Goal: Complete application form: Complete application form

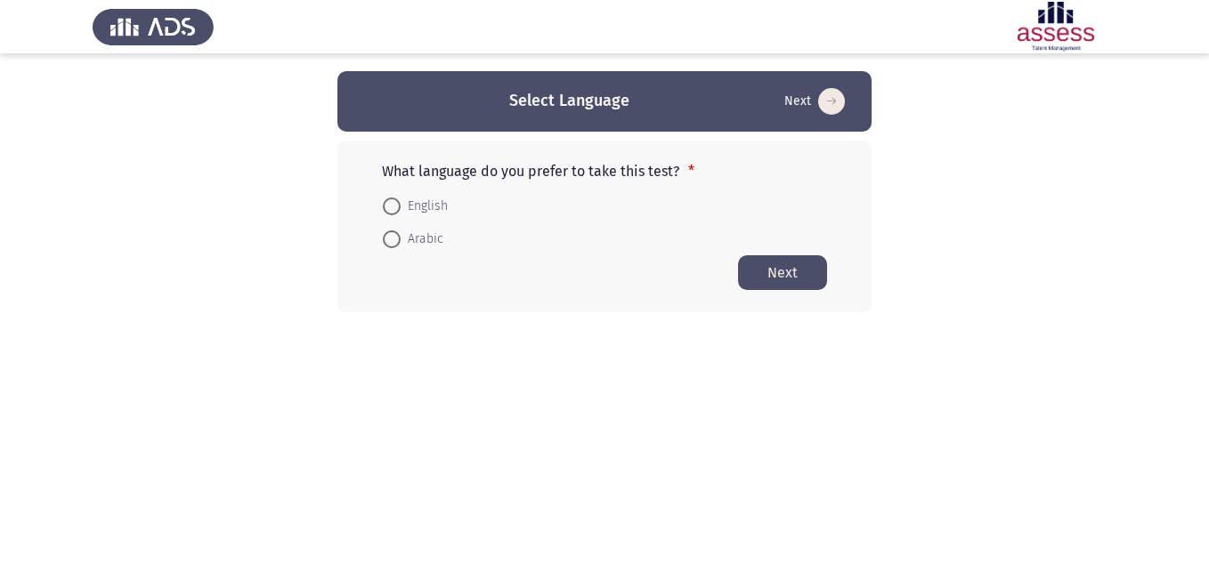
click at [393, 204] on span at bounding box center [392, 207] width 18 height 18
click at [393, 204] on input "English" at bounding box center [392, 207] width 18 height 18
radio input "true"
click at [808, 277] on button "Next" at bounding box center [782, 272] width 89 height 35
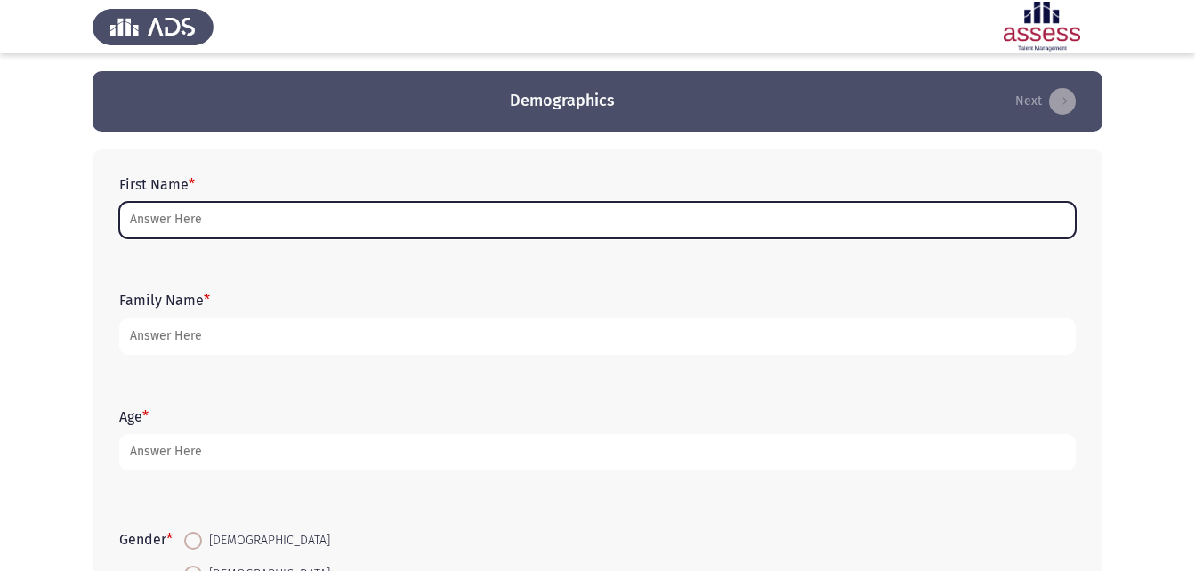
click at [168, 224] on input "First Name *" at bounding box center [597, 220] width 957 height 36
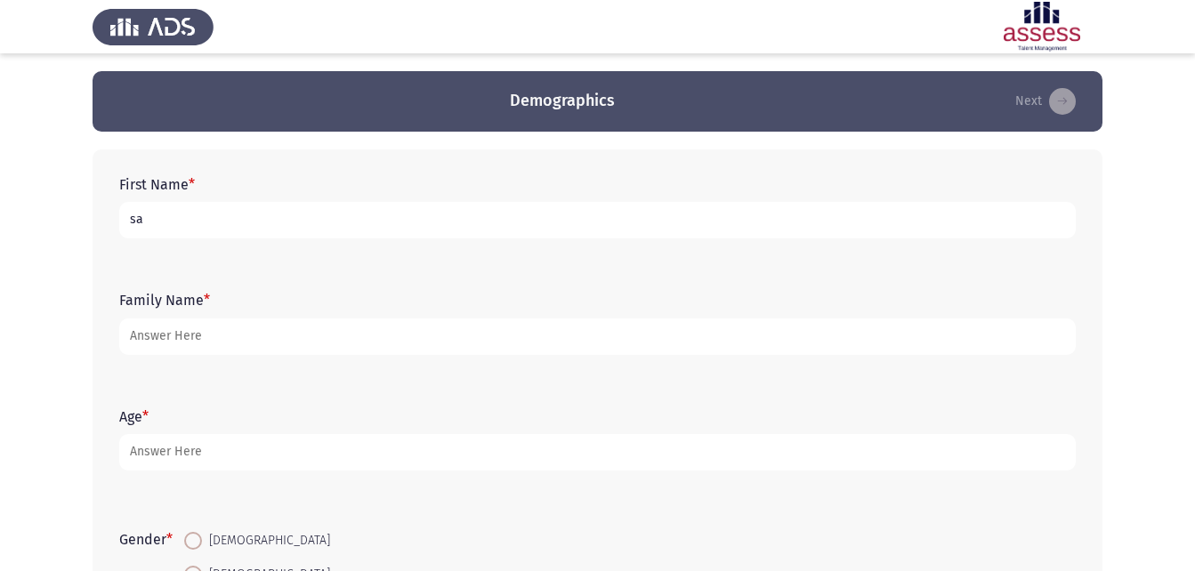
type input "s"
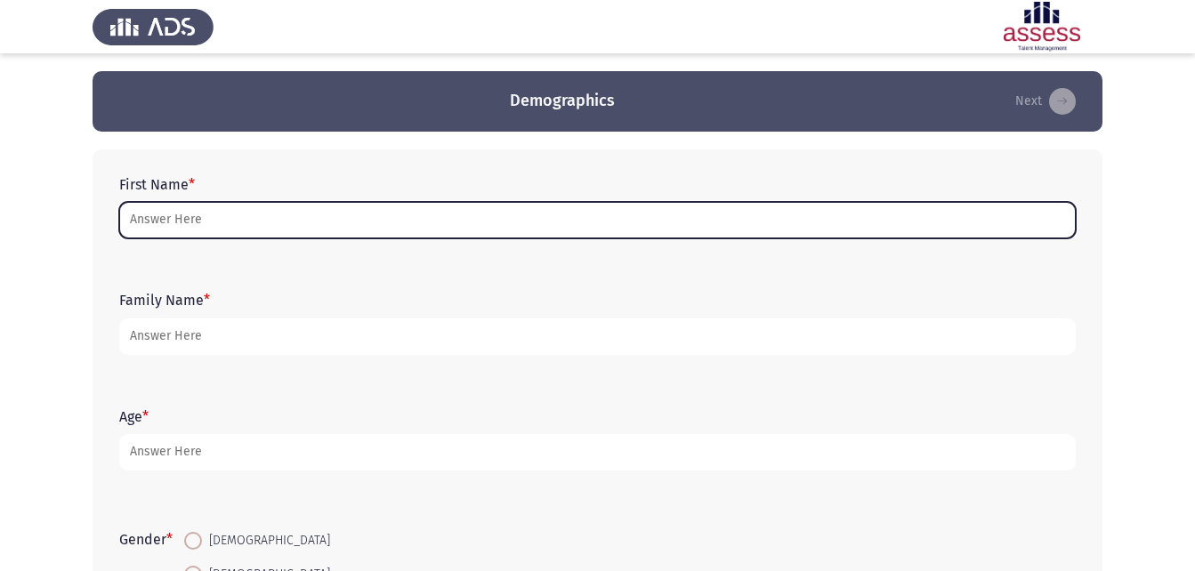
type input "p"
type input "ح"
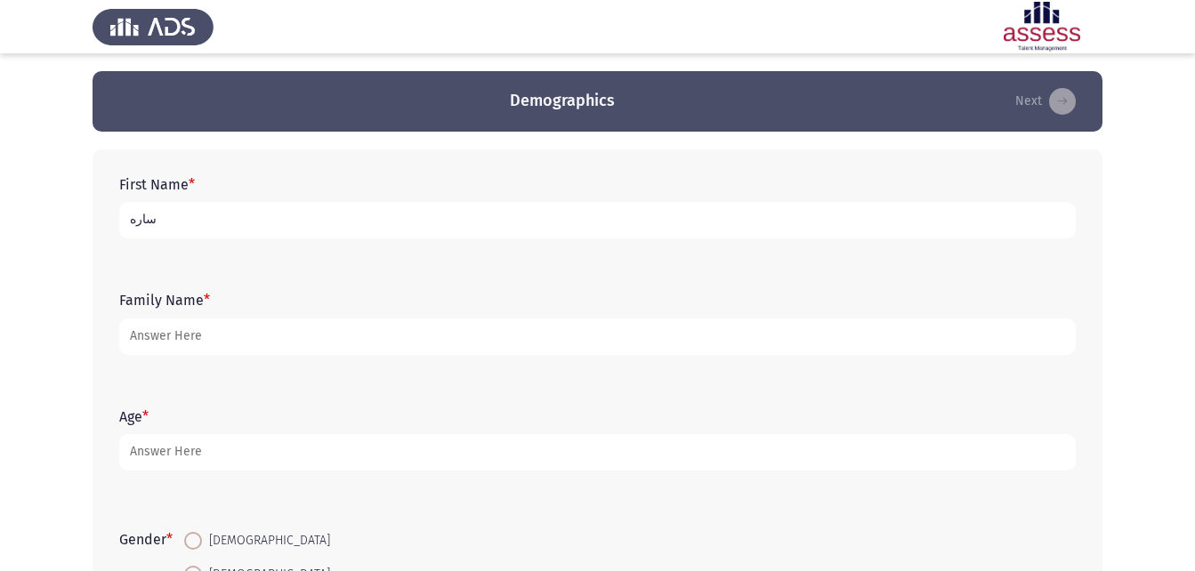
type input "ساره"
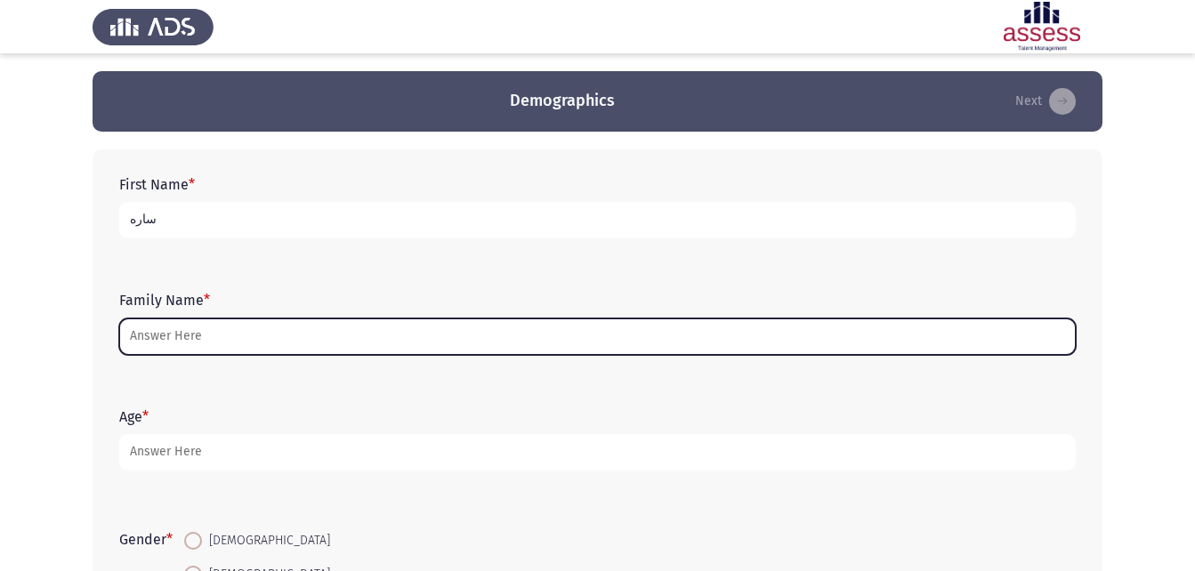
click at [270, 333] on input "Family Name *" at bounding box center [597, 337] width 957 height 36
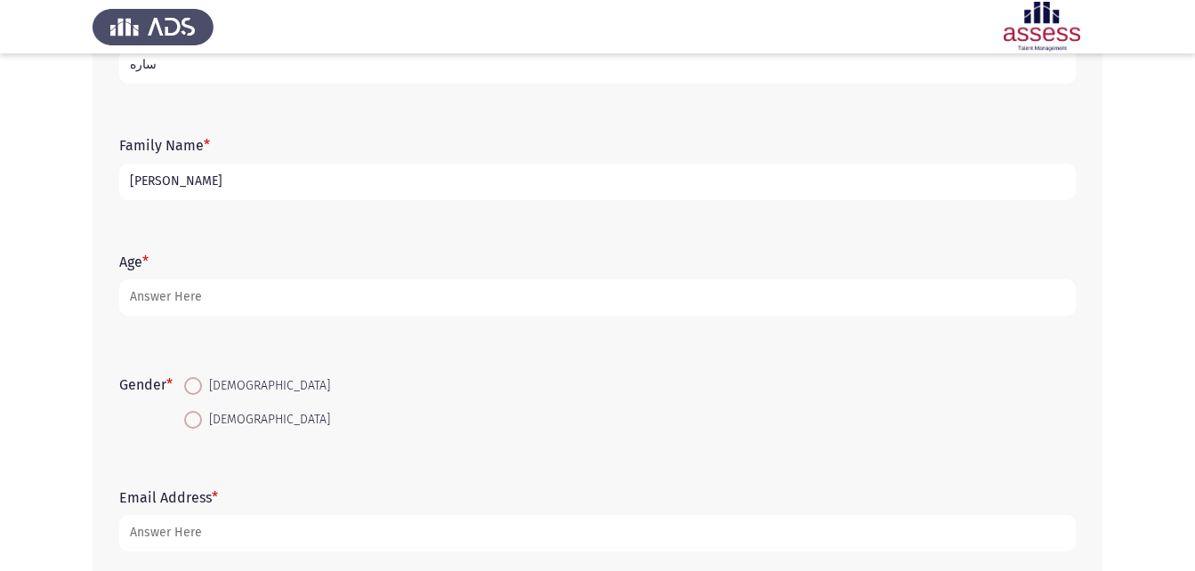
scroll to position [176, 0]
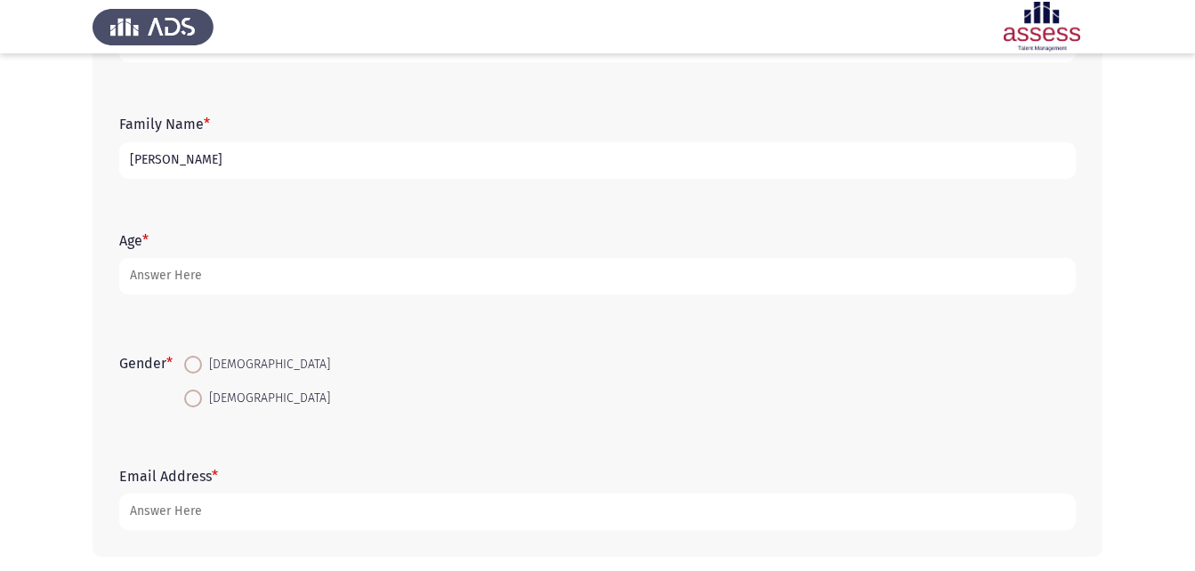
type input "[PERSON_NAME]"
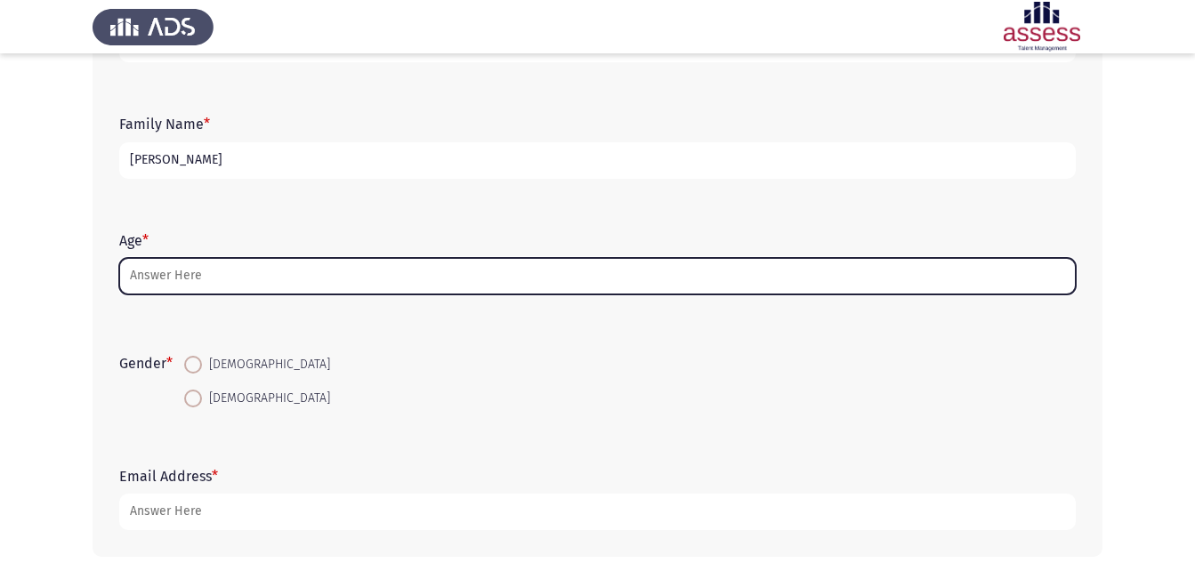
click at [502, 268] on input "Age *" at bounding box center [597, 276] width 957 height 36
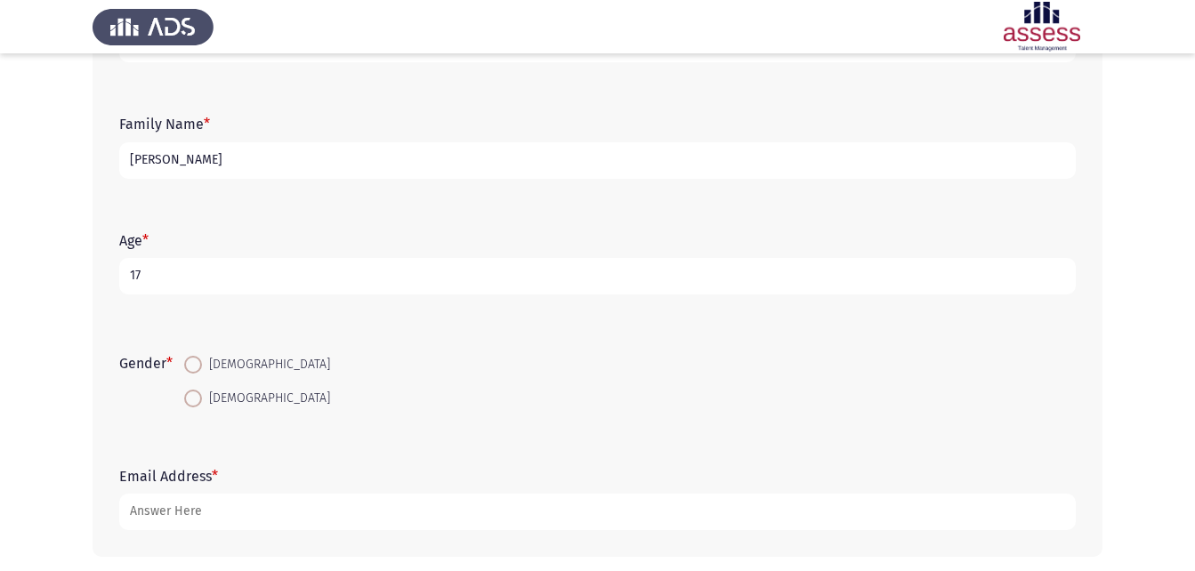
type input "17"
click at [206, 399] on span "[DEMOGRAPHIC_DATA]" at bounding box center [266, 398] width 128 height 21
click at [202, 399] on input "[DEMOGRAPHIC_DATA]" at bounding box center [193, 399] width 18 height 18
radio input "true"
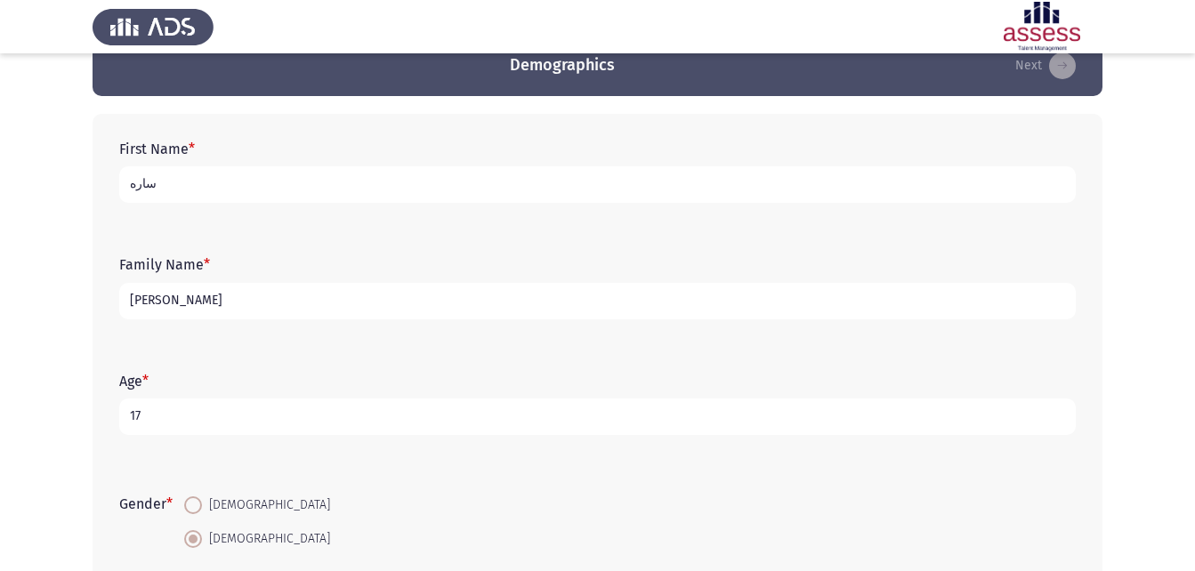
scroll to position [0, 0]
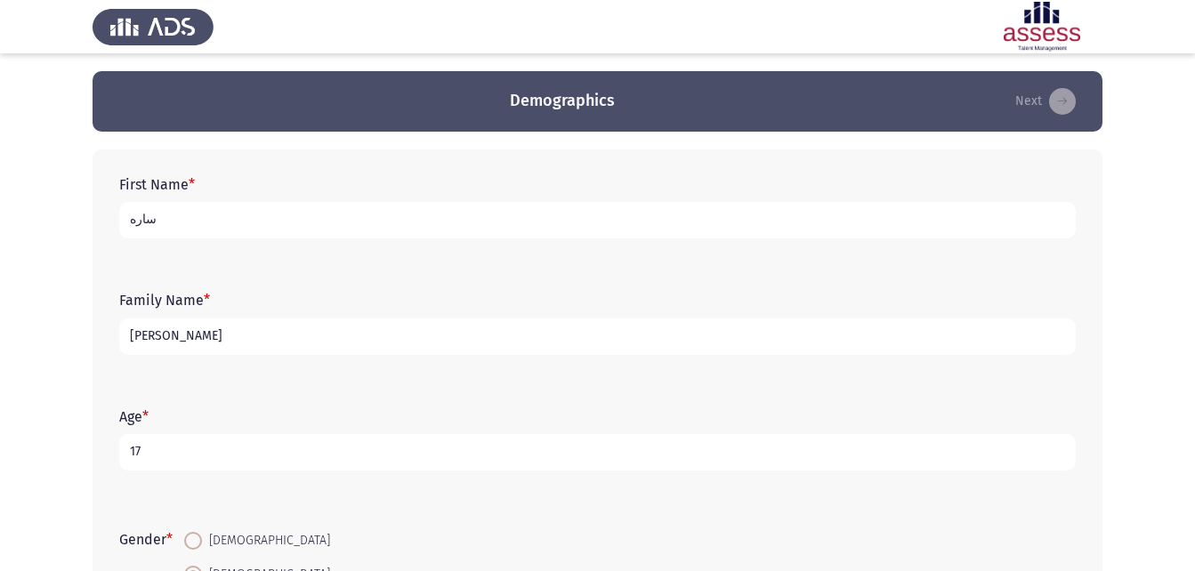
click at [287, 326] on input "[PERSON_NAME]" at bounding box center [597, 337] width 957 height 36
type input "ح"
click at [127, 223] on input "ساره" at bounding box center [597, 220] width 957 height 36
click at [190, 228] on input "ساره" at bounding box center [597, 220] width 957 height 36
type input "ساره [PERSON_NAME]"
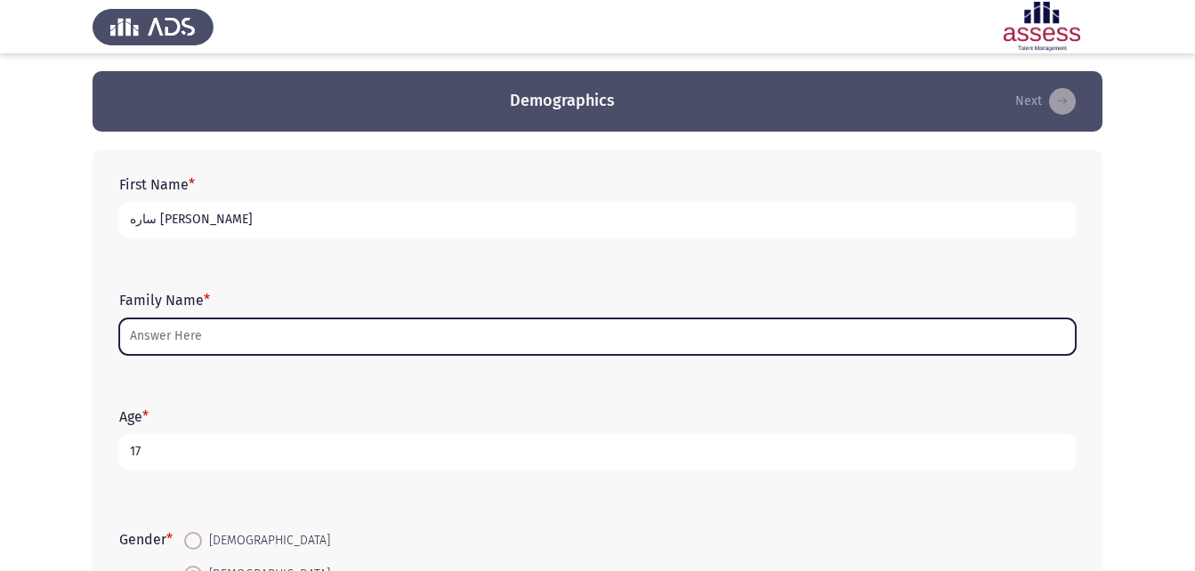
click at [191, 336] on input "Family Name *" at bounding box center [597, 337] width 957 height 36
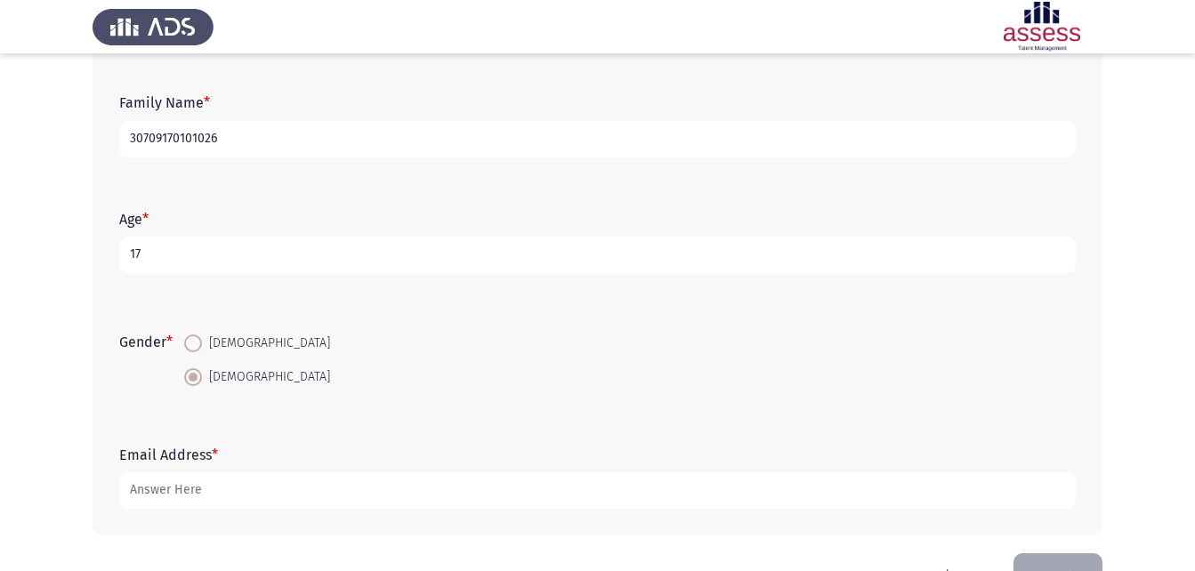
scroll to position [251, 0]
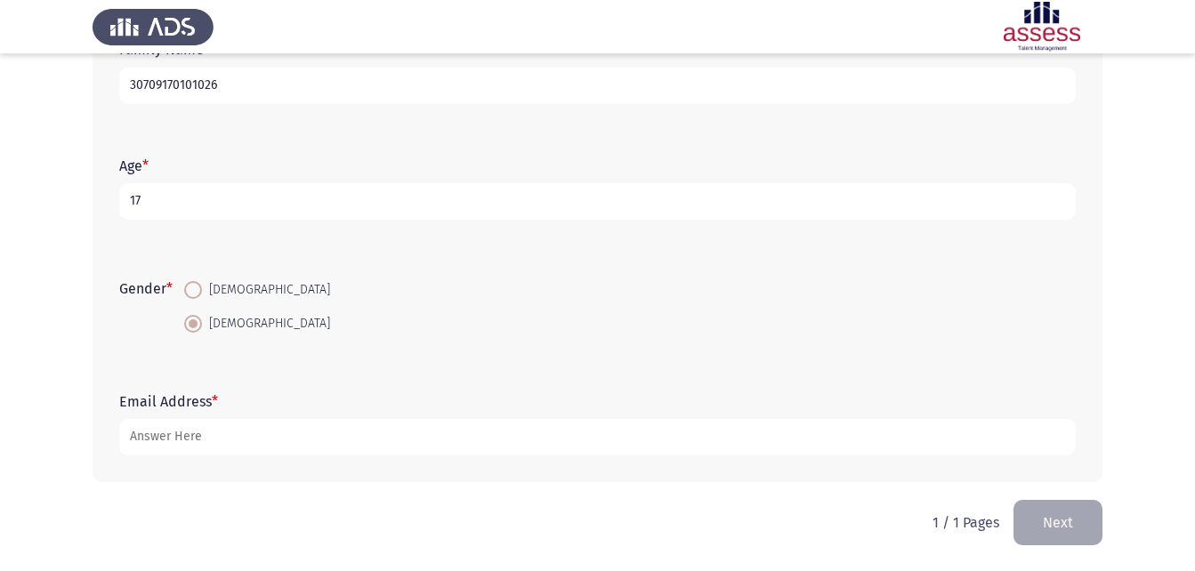
type input "30709170101026"
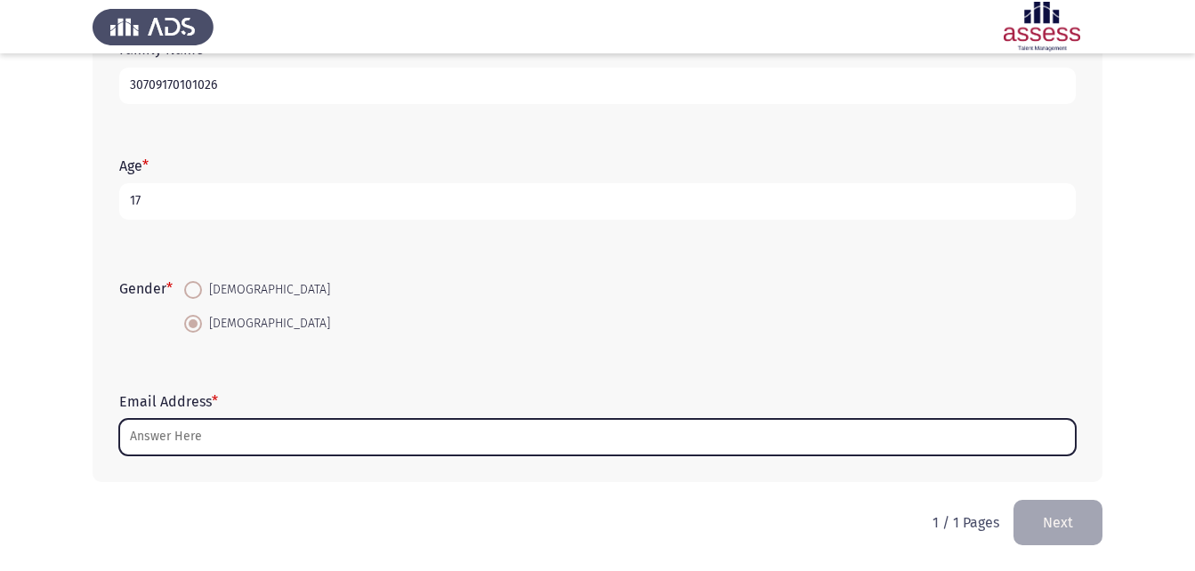
click at [164, 433] on input "Email Address *" at bounding box center [597, 437] width 957 height 36
type input "س"
click at [638, 435] on input "Email Address *" at bounding box center [597, 437] width 957 height 36
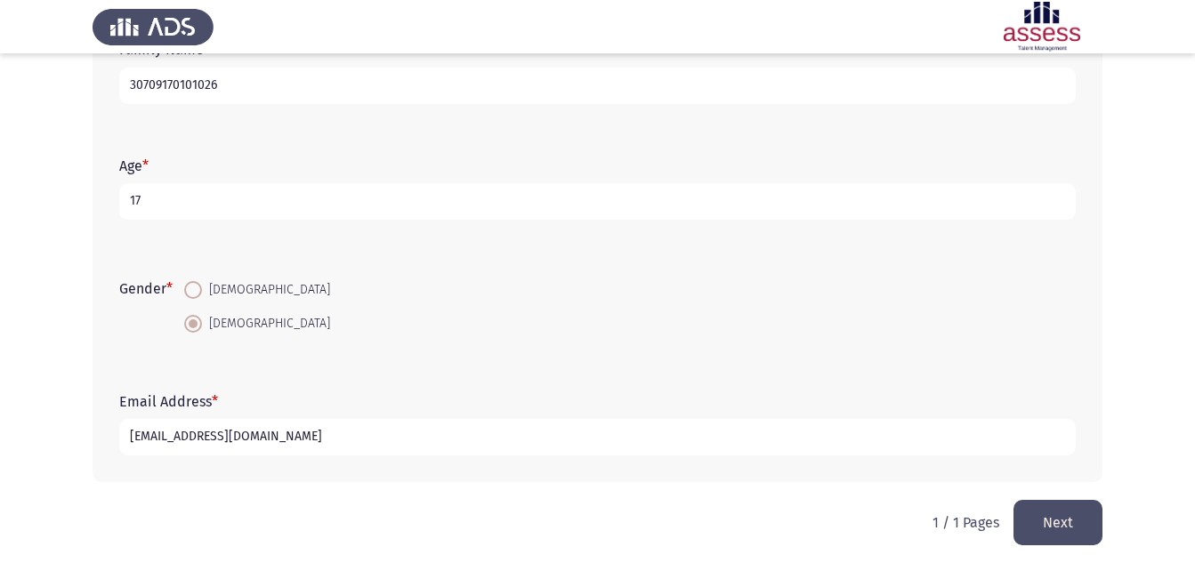
type input "[EMAIL_ADDRESS][DOMAIN_NAME]"
click at [1079, 529] on button "Next" at bounding box center [1058, 522] width 89 height 45
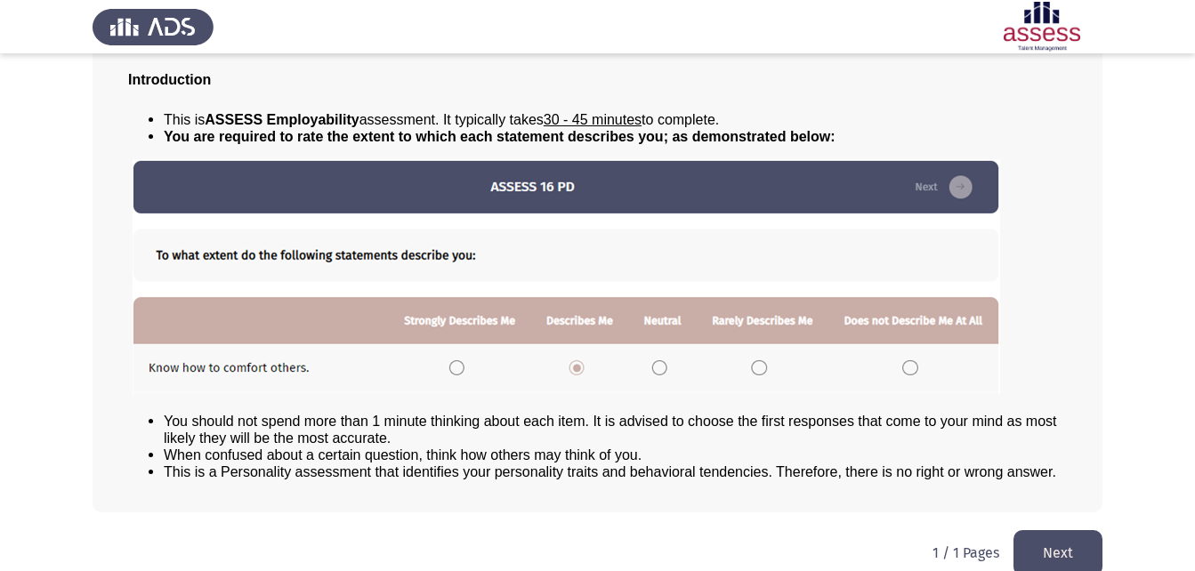
scroll to position [136, 0]
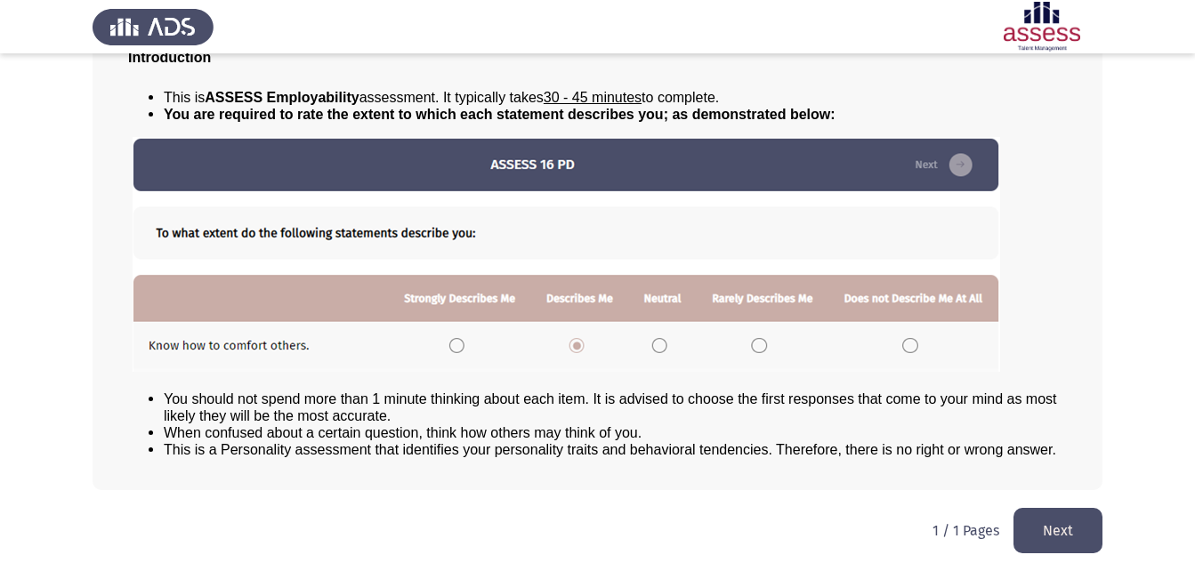
click at [1047, 508] on button "Next" at bounding box center [1058, 530] width 89 height 45
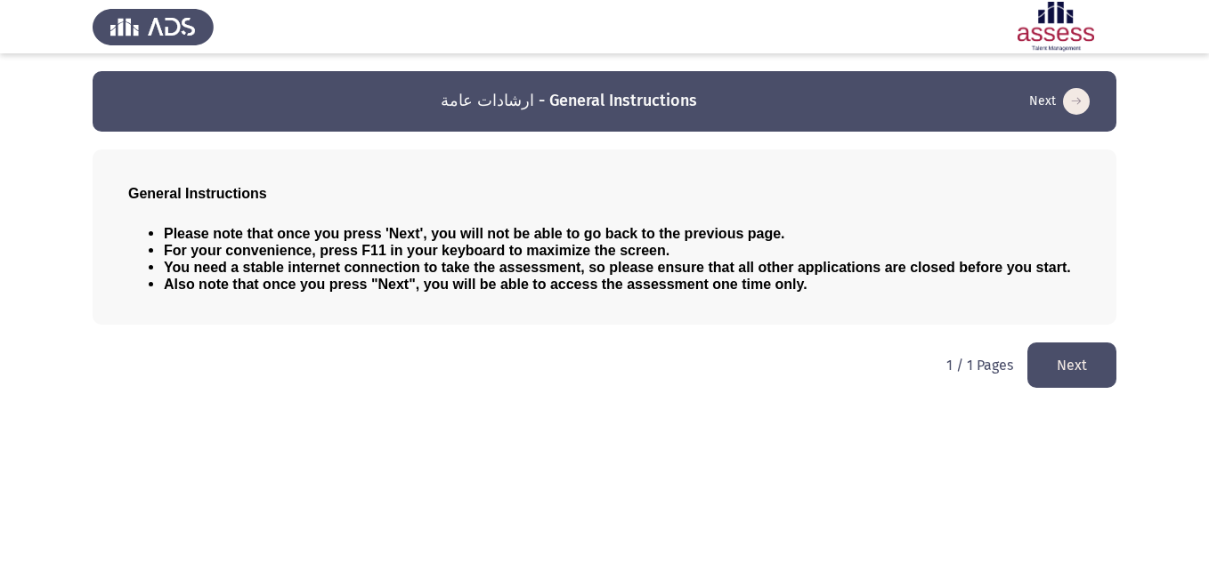
click at [1110, 378] on button "Next" at bounding box center [1071, 365] width 89 height 45
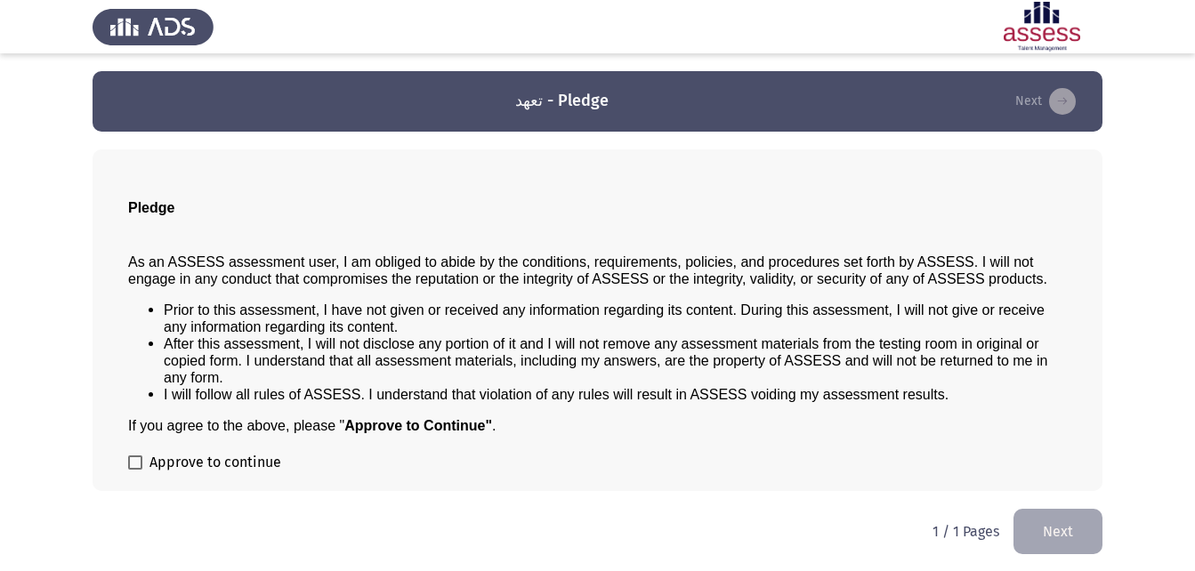
scroll to position [1, 0]
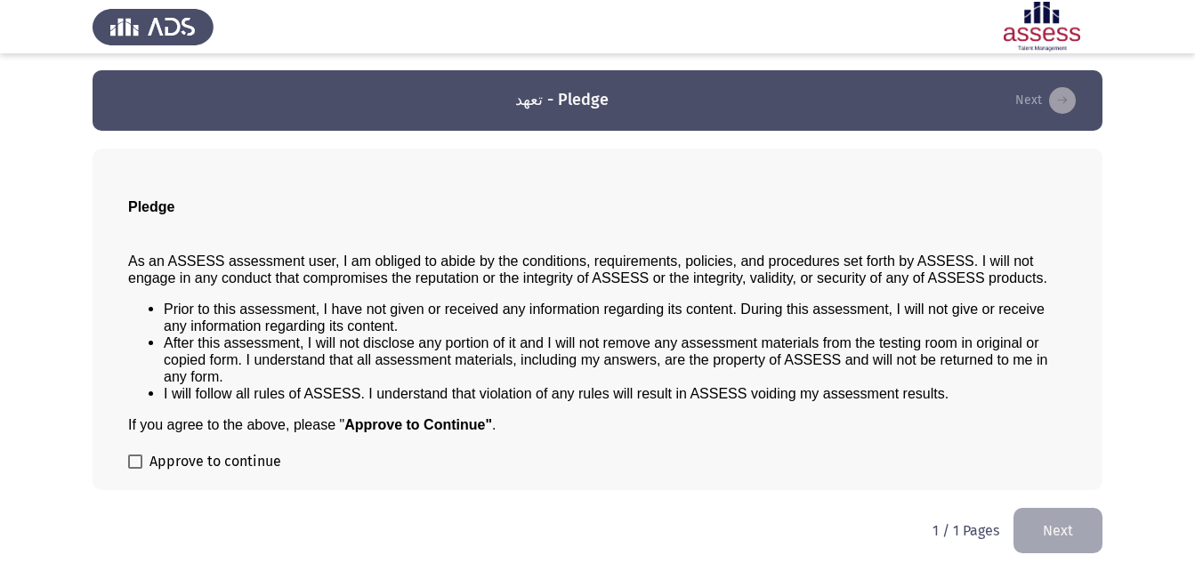
click at [158, 450] on div "Pledge As an ASSESS assessment user, I am obliged to abide by the conditions, r…" at bounding box center [598, 320] width 1010 height 342
click at [150, 466] on span "Approve to continue" at bounding box center [216, 461] width 132 height 21
click at [135, 469] on input "Approve to continue" at bounding box center [134, 469] width 1 height 1
checkbox input "true"
click at [1055, 530] on button "Next" at bounding box center [1058, 530] width 89 height 45
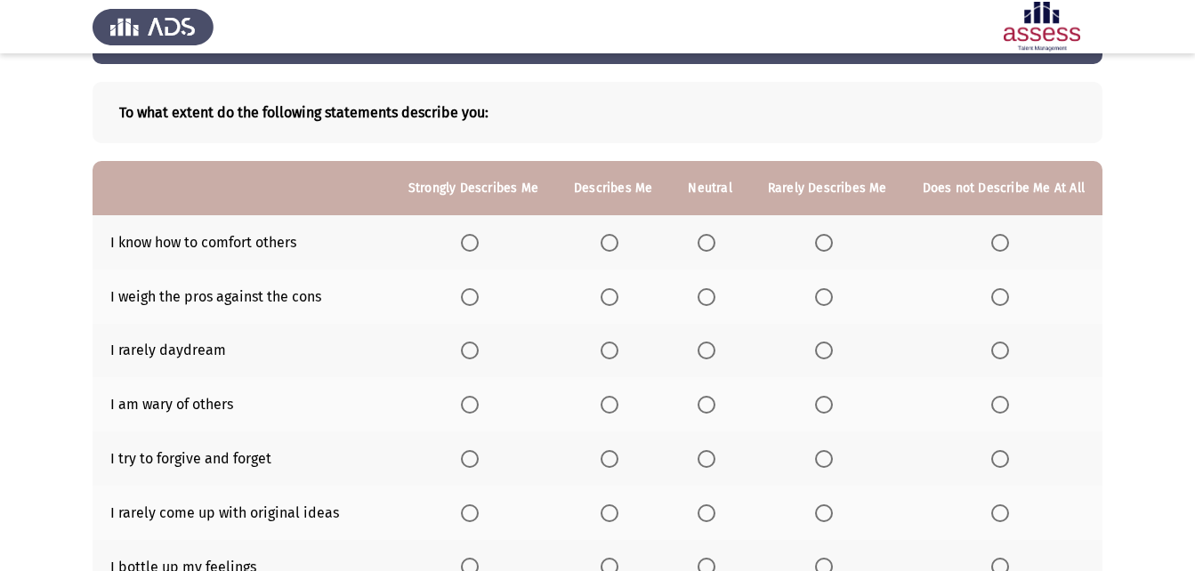
scroll to position [74, 0]
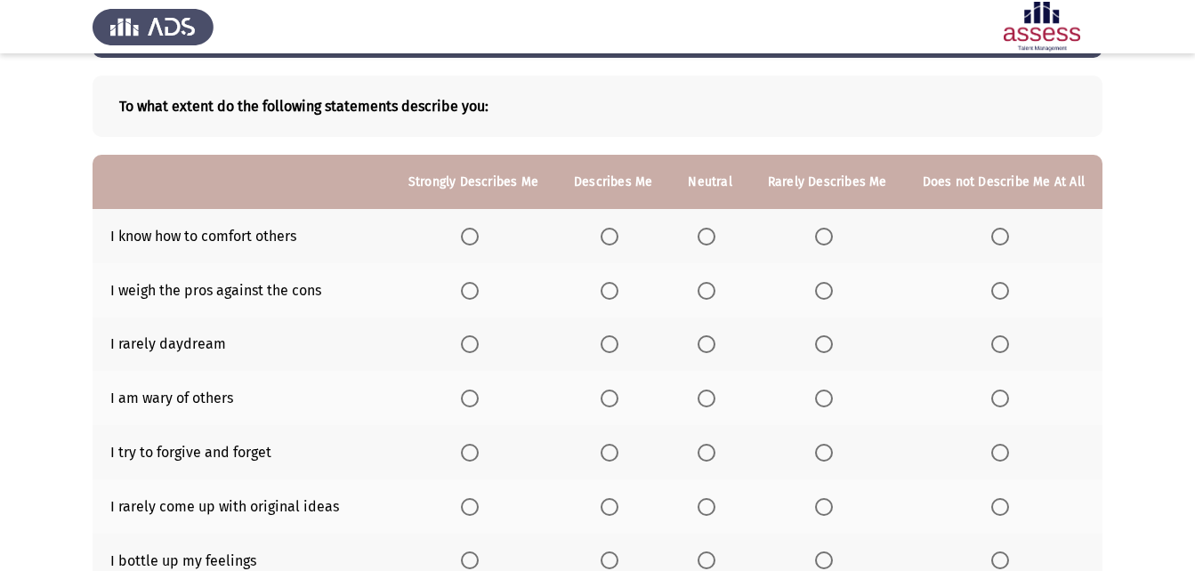
click at [619, 240] on span "Select an option" at bounding box center [610, 237] width 18 height 18
click at [619, 240] on input "Select an option" at bounding box center [610, 237] width 18 height 18
click at [619, 293] on span "Select an option" at bounding box center [610, 291] width 18 height 18
click at [619, 293] on input "Select an option" at bounding box center [610, 291] width 18 height 18
click at [474, 390] on span "Select an option" at bounding box center [470, 399] width 18 height 18
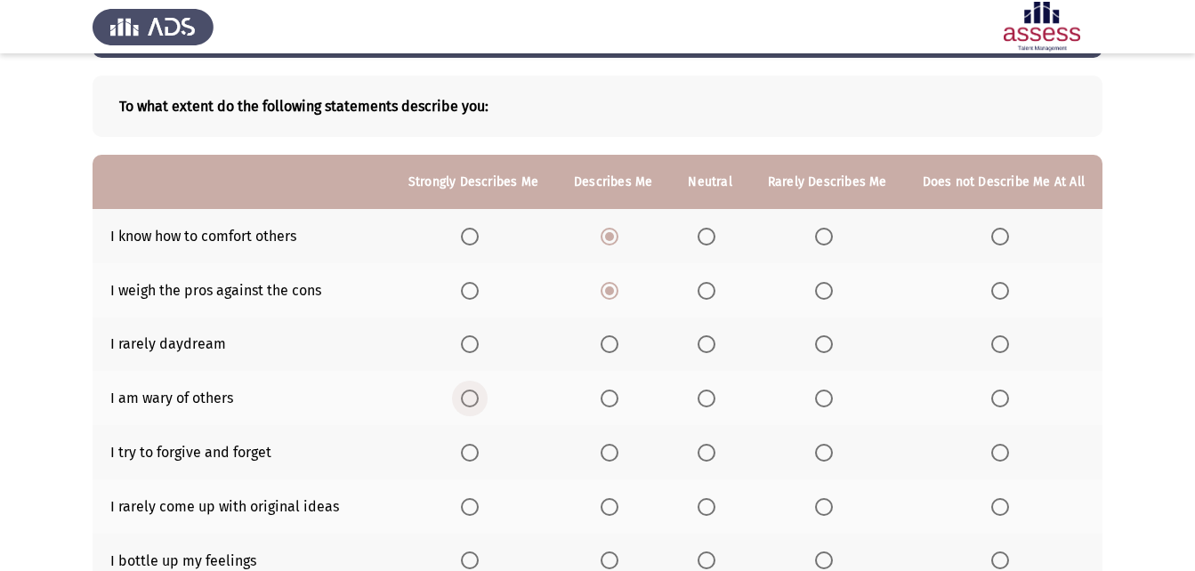
click at [474, 390] on input "Select an option" at bounding box center [470, 399] width 18 height 18
click at [467, 334] on th at bounding box center [474, 345] width 166 height 54
click at [479, 345] on span "Select an option" at bounding box center [470, 345] width 18 height 18
click at [479, 345] on input "Select an option" at bounding box center [470, 345] width 18 height 18
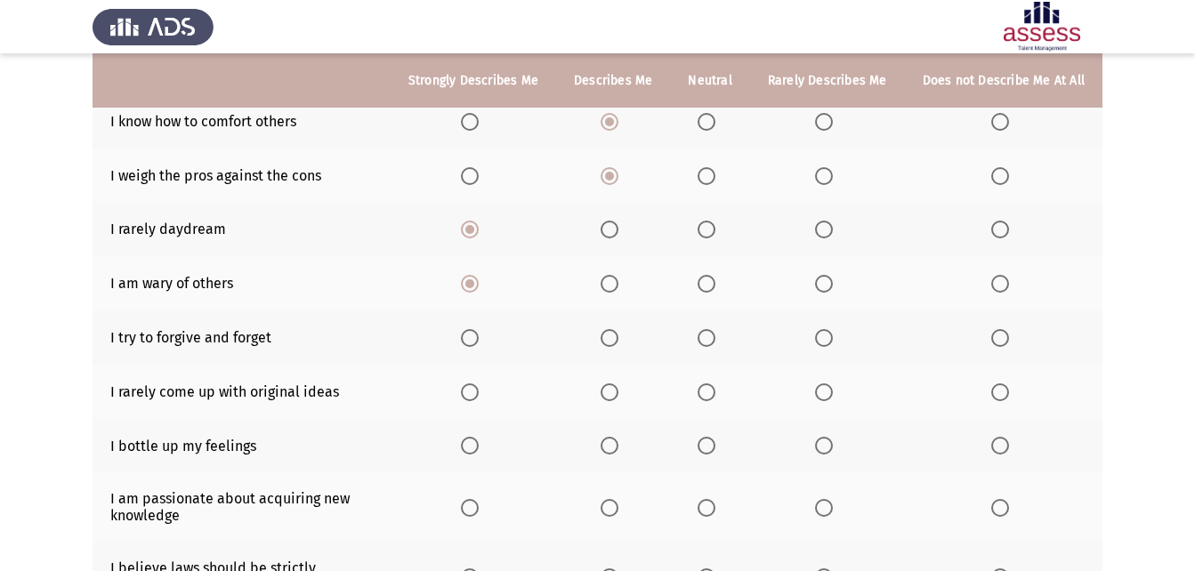
scroll to position [200, 0]
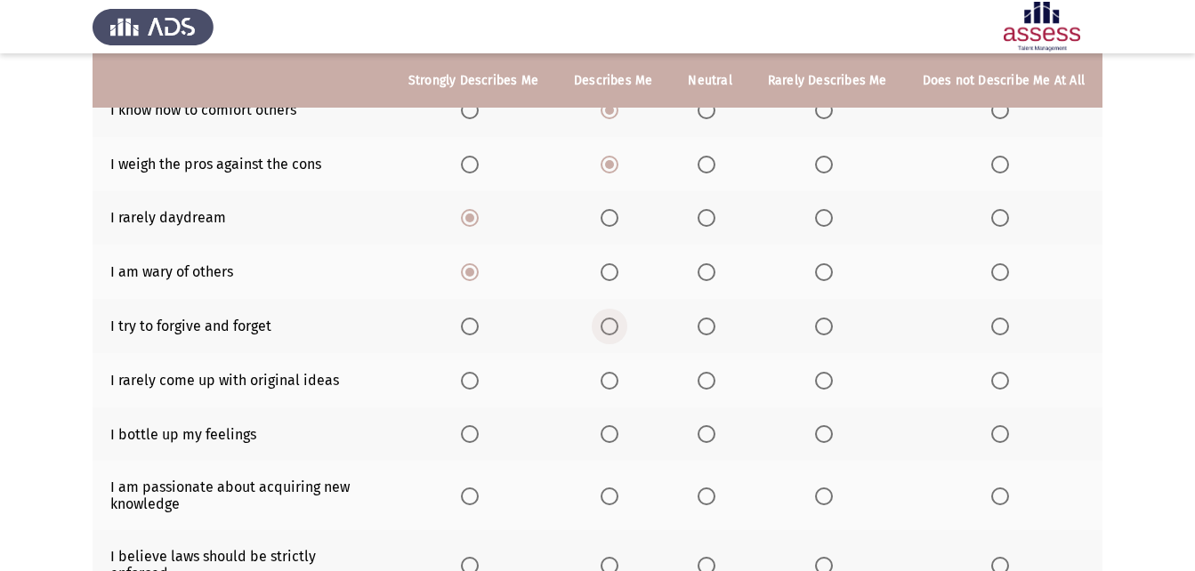
click at [626, 326] on label "Select an option" at bounding box center [613, 327] width 25 height 18
click at [619, 326] on input "Select an option" at bounding box center [610, 327] width 18 height 18
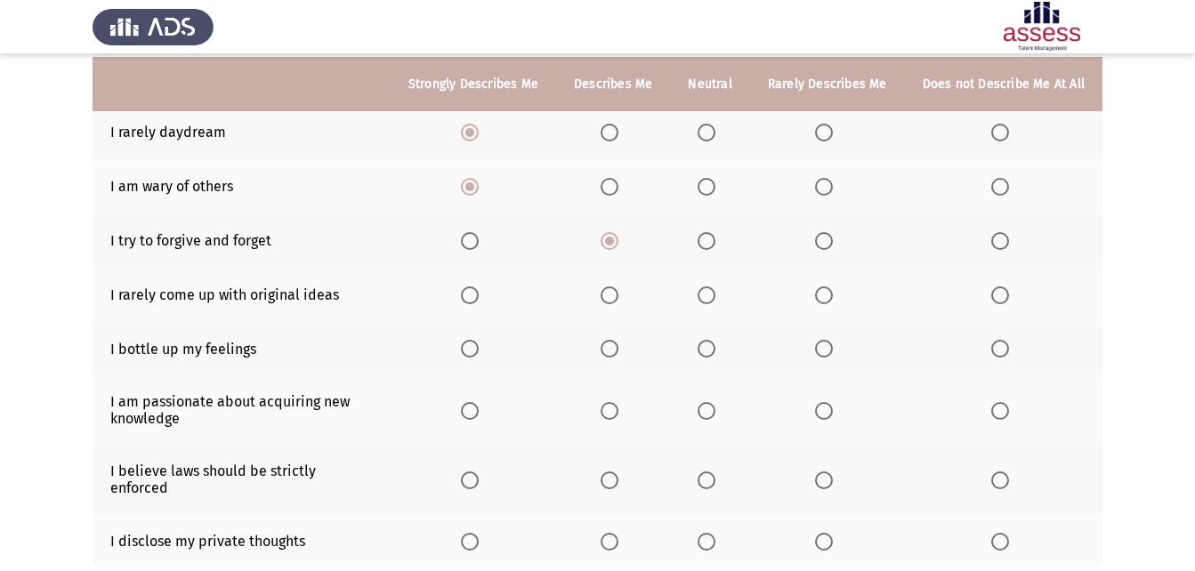
scroll to position [291, 0]
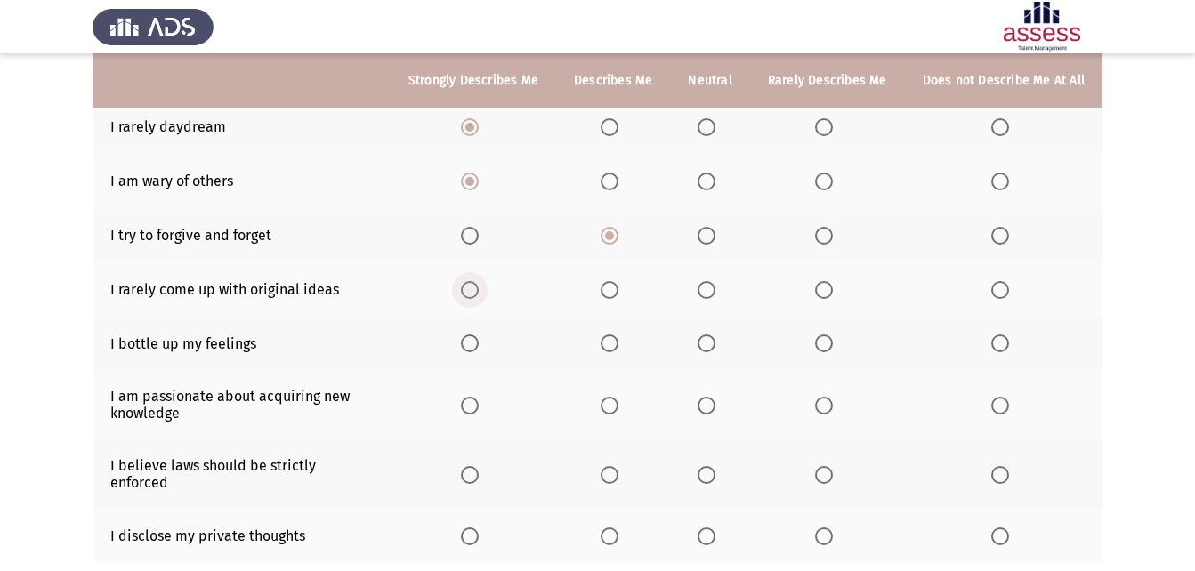
click at [473, 292] on span "Select an option" at bounding box center [470, 290] width 18 height 18
click at [473, 292] on input "Select an option" at bounding box center [470, 290] width 18 height 18
click at [716, 344] on span "Select an option" at bounding box center [707, 344] width 18 height 18
click at [716, 344] on input "Select an option" at bounding box center [707, 344] width 18 height 18
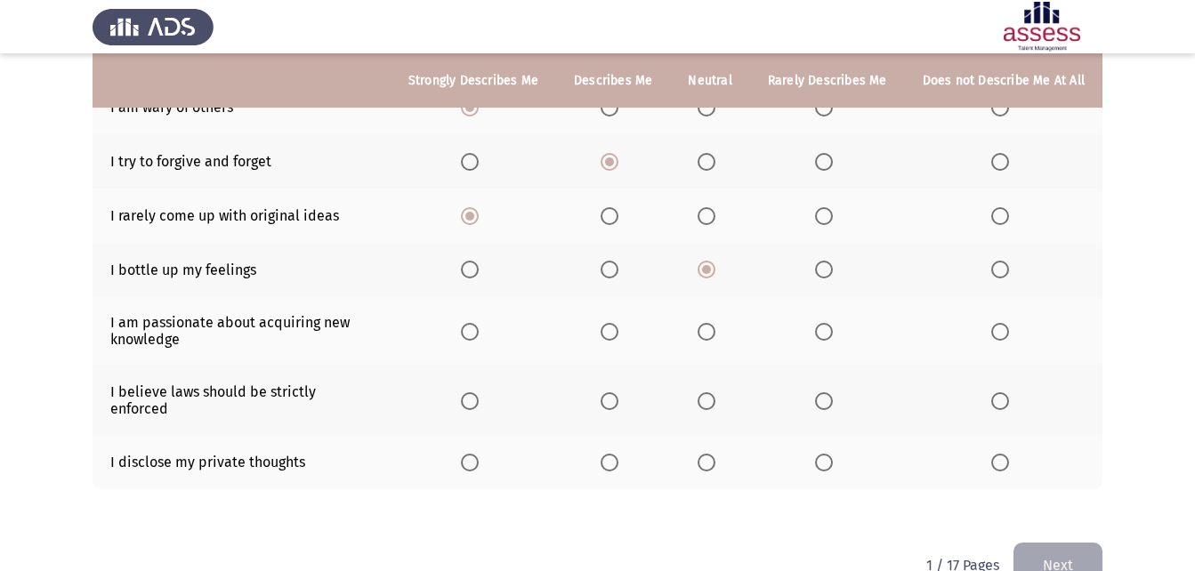
scroll to position [367, 0]
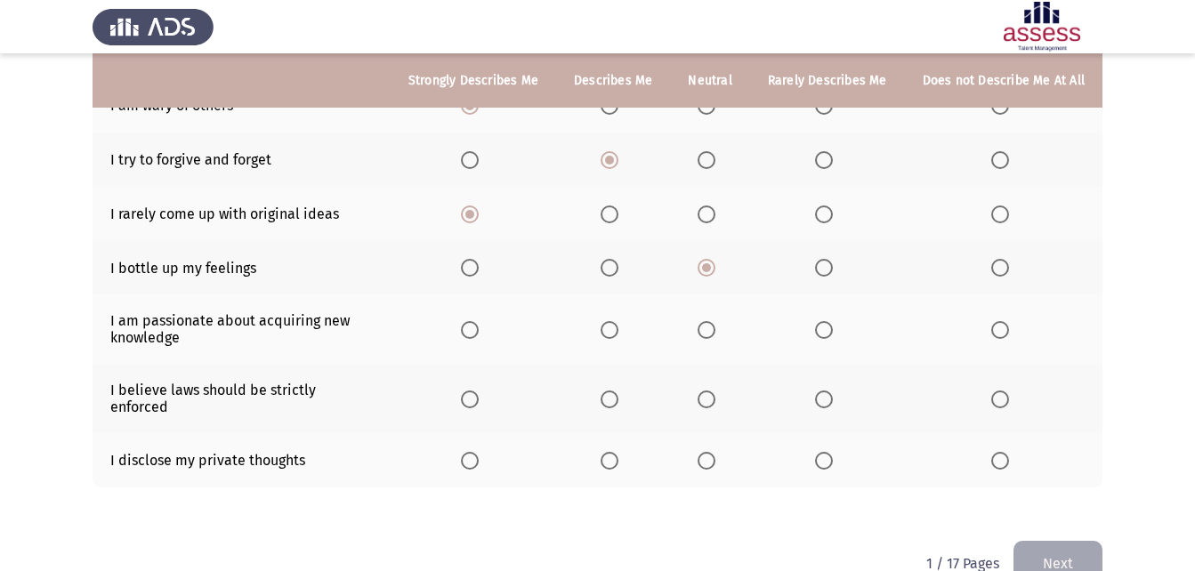
click at [596, 337] on th at bounding box center [613, 329] width 114 height 69
click at [617, 320] on th at bounding box center [613, 329] width 114 height 69
click at [619, 334] on span "Select an option" at bounding box center [610, 330] width 18 height 18
click at [619, 334] on input "Select an option" at bounding box center [610, 330] width 18 height 18
click at [609, 452] on span "Select an option" at bounding box center [610, 461] width 18 height 18
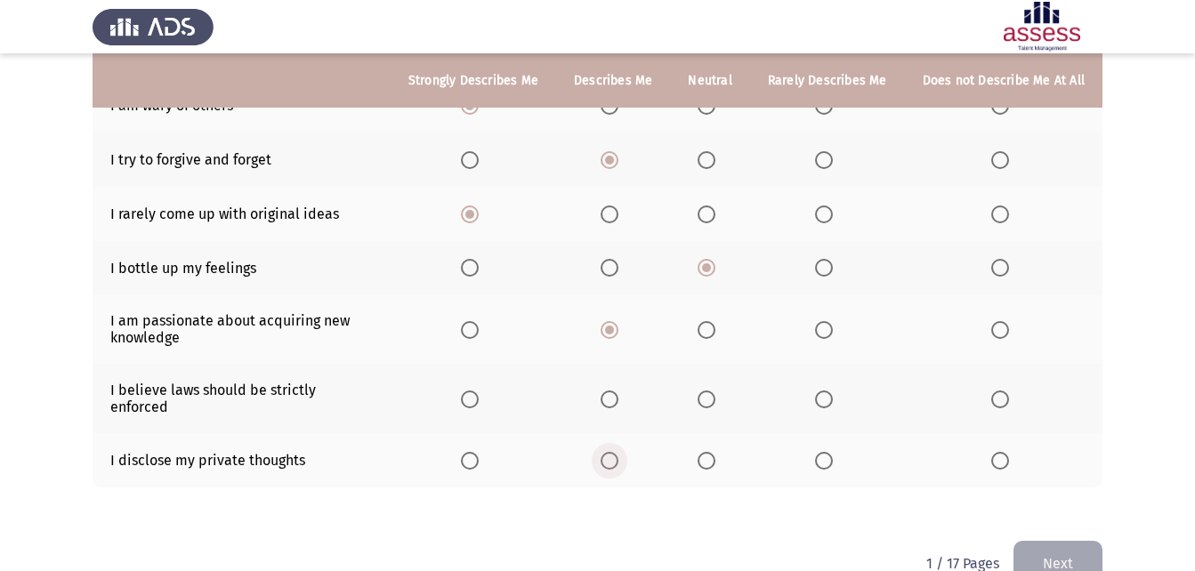
click at [609, 452] on input "Select an option" at bounding box center [610, 461] width 18 height 18
click at [707, 391] on span "Select an option" at bounding box center [707, 400] width 18 height 18
click at [707, 391] on input "Select an option" at bounding box center [707, 400] width 18 height 18
click at [1084, 541] on button "Next" at bounding box center [1058, 563] width 89 height 45
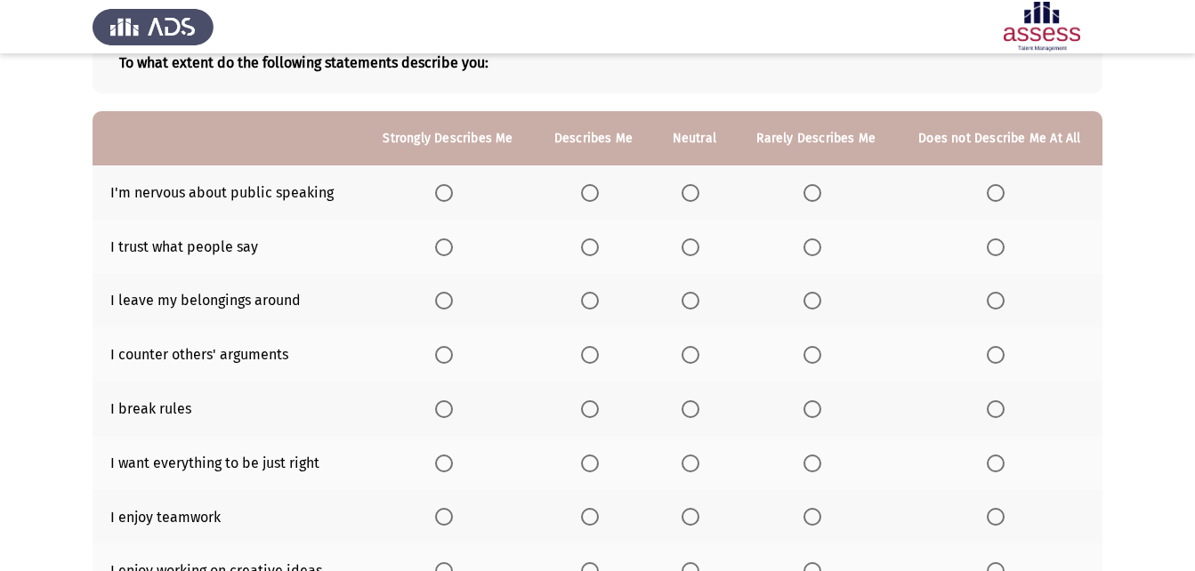
scroll to position [119, 0]
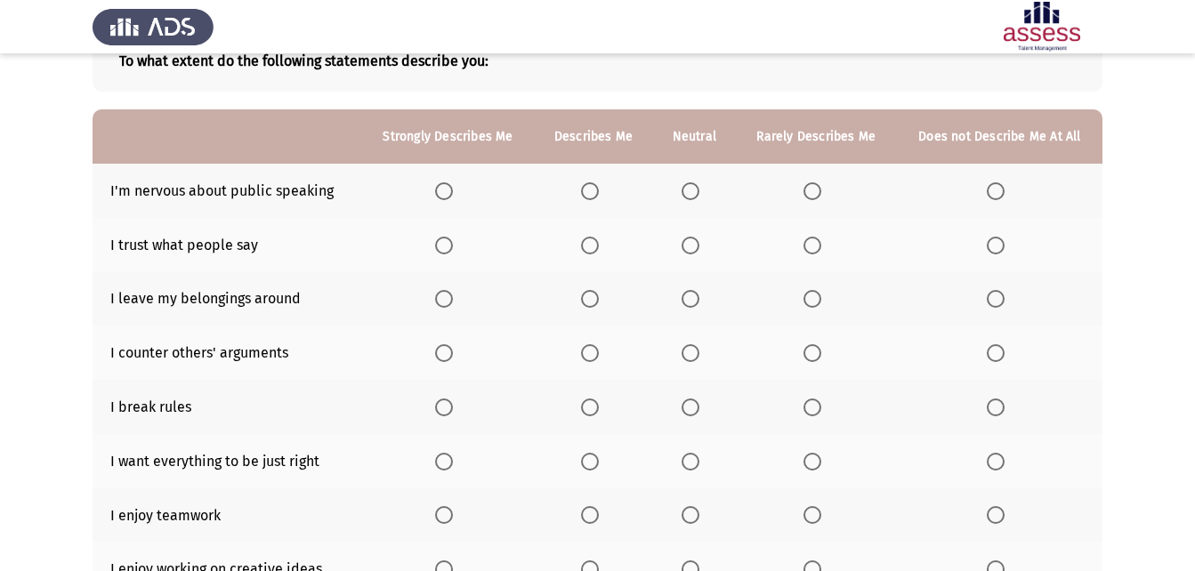
click at [423, 183] on th at bounding box center [448, 191] width 173 height 54
click at [441, 198] on span "Select an option" at bounding box center [444, 191] width 18 height 18
click at [441, 198] on input "Select an option" at bounding box center [444, 191] width 18 height 18
click at [596, 254] on span "Select an option" at bounding box center [590, 246] width 18 height 18
click at [596, 254] on input "Select an option" at bounding box center [590, 246] width 18 height 18
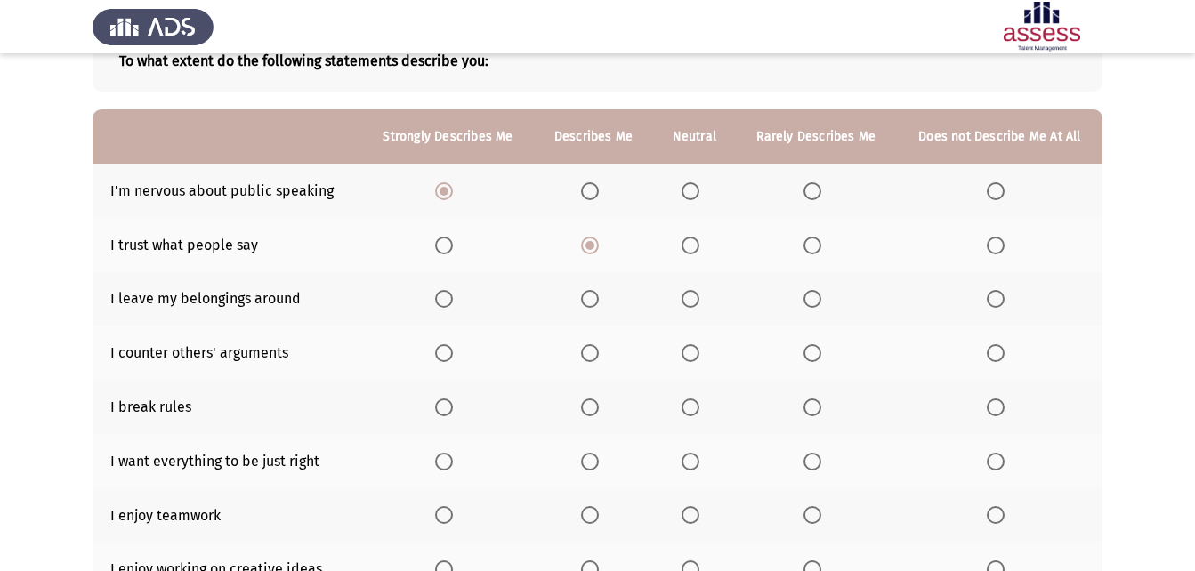
click at [691, 296] on span "Select an option" at bounding box center [691, 299] width 18 height 18
click at [691, 296] on input "Select an option" at bounding box center [691, 299] width 18 height 18
click at [587, 352] on span "Select an option" at bounding box center [590, 353] width 18 height 18
click at [587, 352] on input "Select an option" at bounding box center [590, 353] width 18 height 18
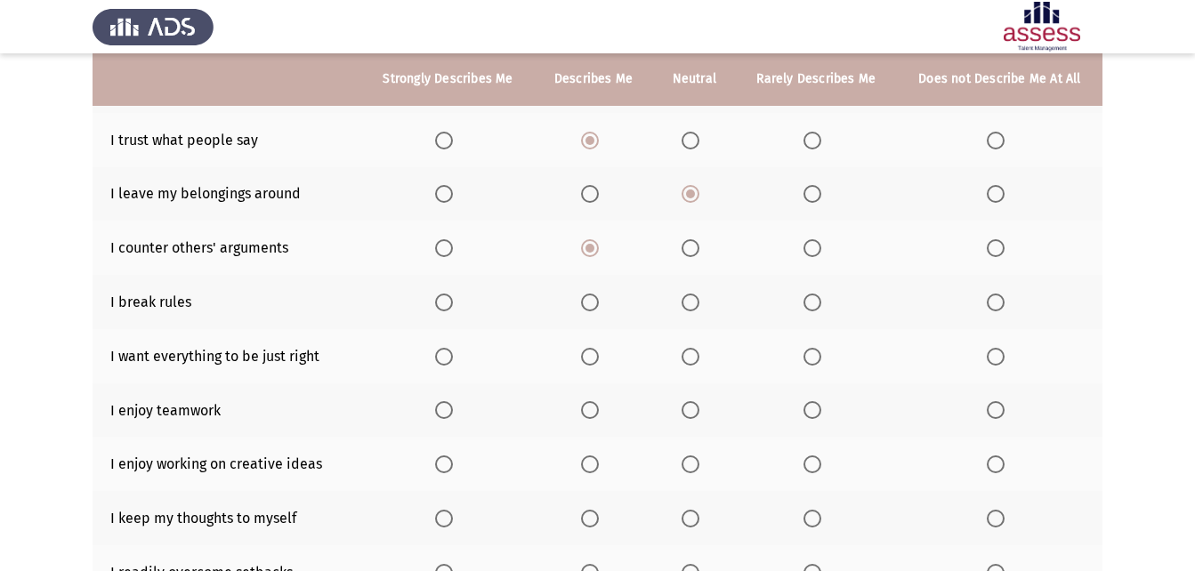
scroll to position [228, 0]
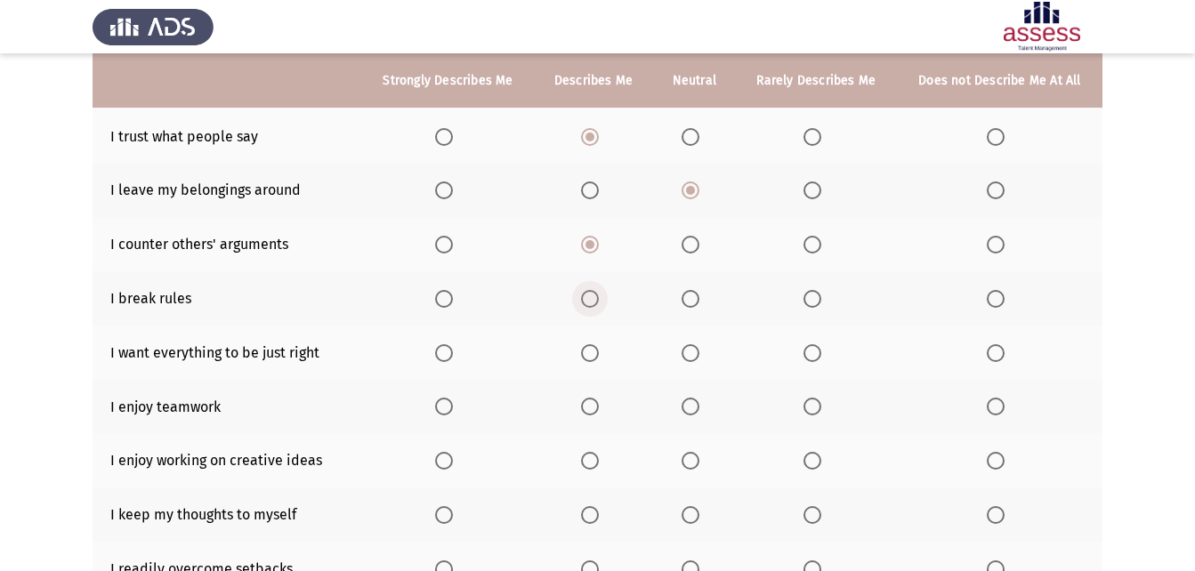
click at [598, 300] on span "Select an option" at bounding box center [590, 299] width 18 height 18
click at [598, 300] on input "Select an option" at bounding box center [590, 299] width 18 height 18
click at [597, 352] on span "Select an option" at bounding box center [590, 353] width 18 height 18
click at [597, 352] on input "Select an option" at bounding box center [590, 353] width 18 height 18
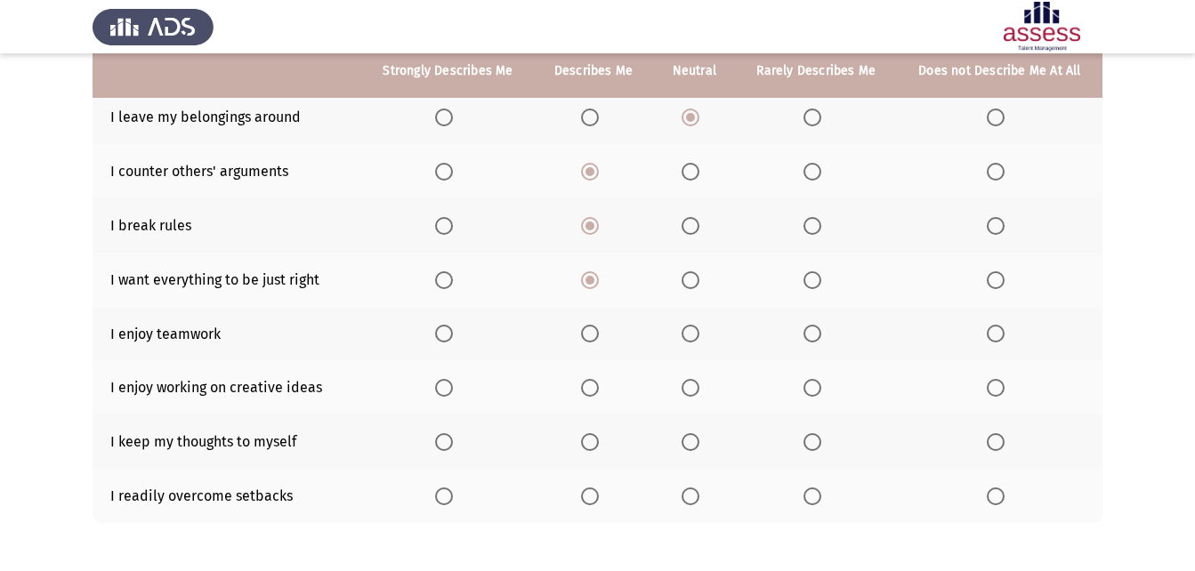
scroll to position [304, 0]
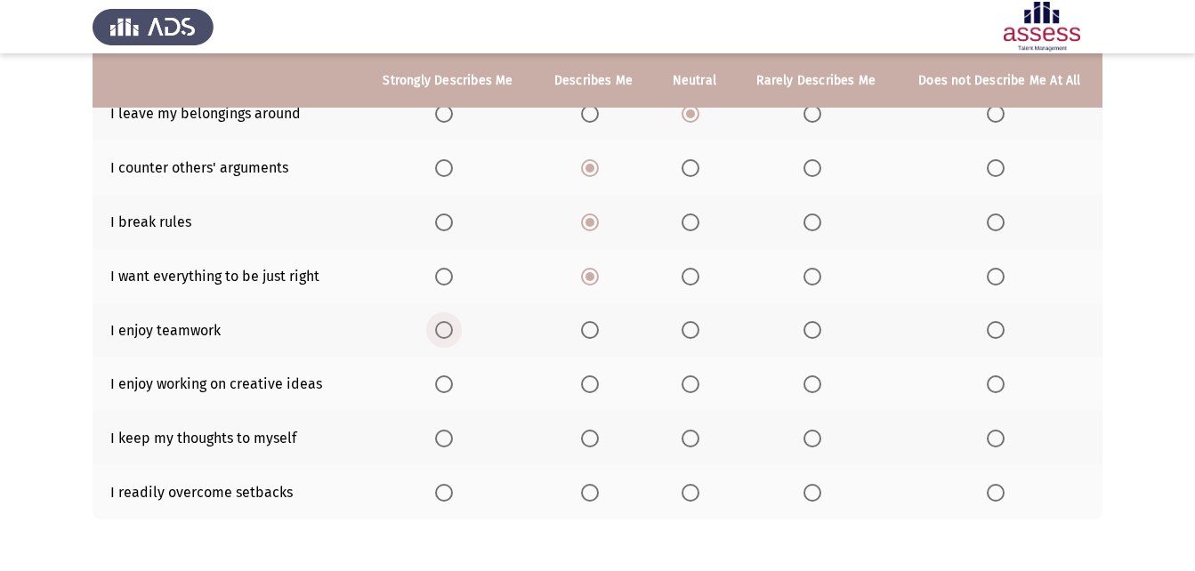
click at [439, 335] on span "Select an option" at bounding box center [444, 330] width 18 height 18
click at [439, 335] on input "Select an option" at bounding box center [444, 330] width 18 height 18
click at [594, 393] on span "Select an option" at bounding box center [590, 385] width 18 height 18
click at [594, 393] on input "Select an option" at bounding box center [590, 385] width 18 height 18
click at [598, 442] on span "Select an option" at bounding box center [590, 439] width 18 height 18
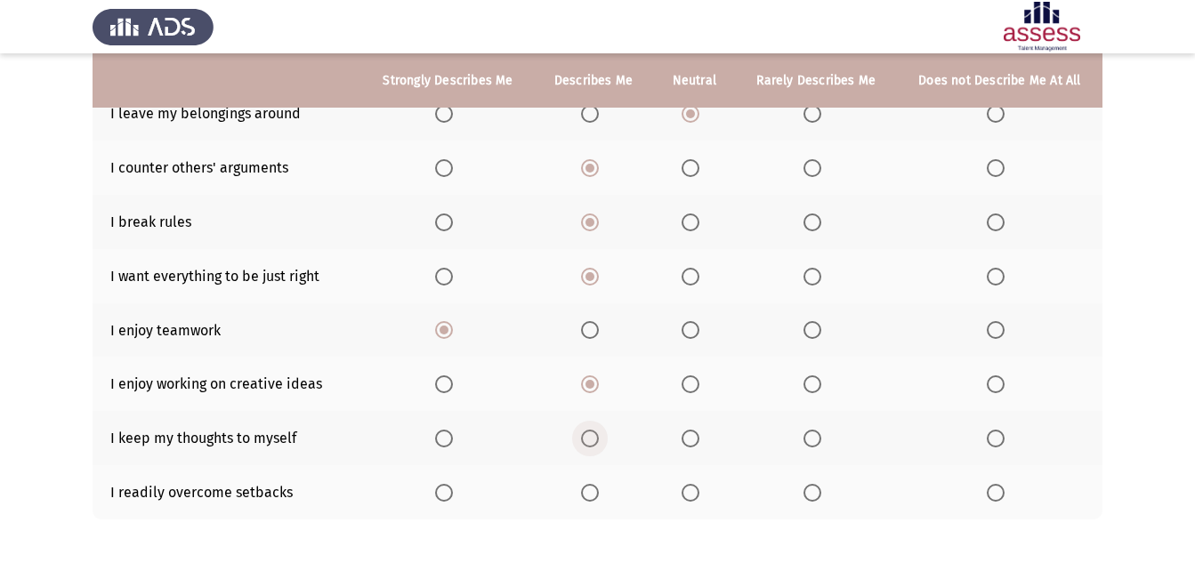
click at [598, 442] on input "Select an option" at bounding box center [590, 439] width 18 height 18
click at [673, 491] on th at bounding box center [694, 493] width 83 height 54
click at [696, 495] on span "Select an option" at bounding box center [691, 493] width 18 height 18
click at [696, 495] on input "Select an option" at bounding box center [691, 493] width 18 height 18
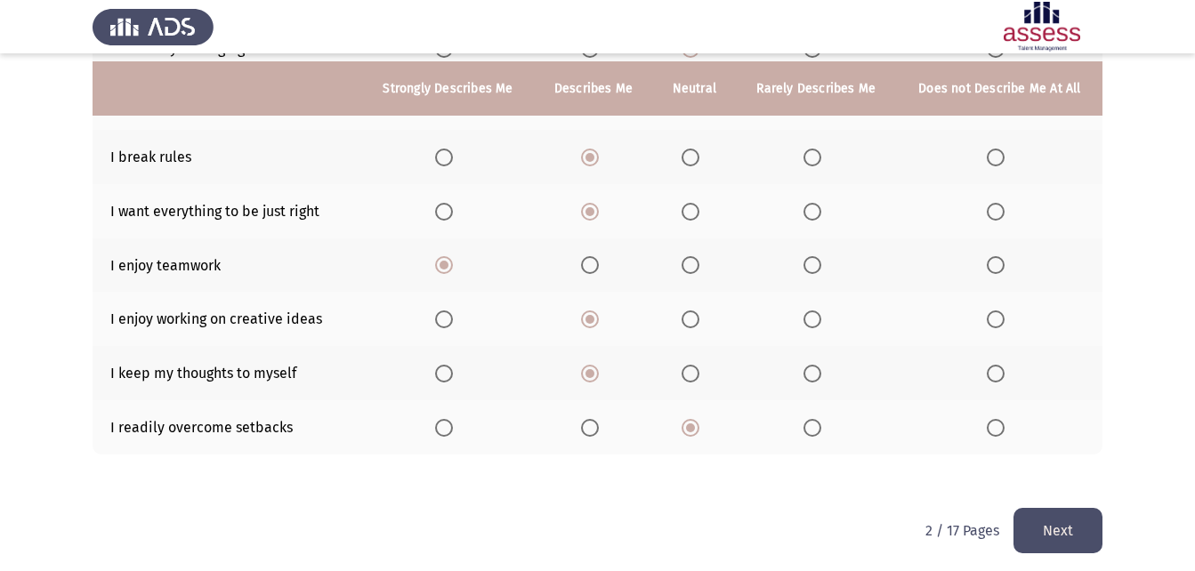
scroll to position [377, 0]
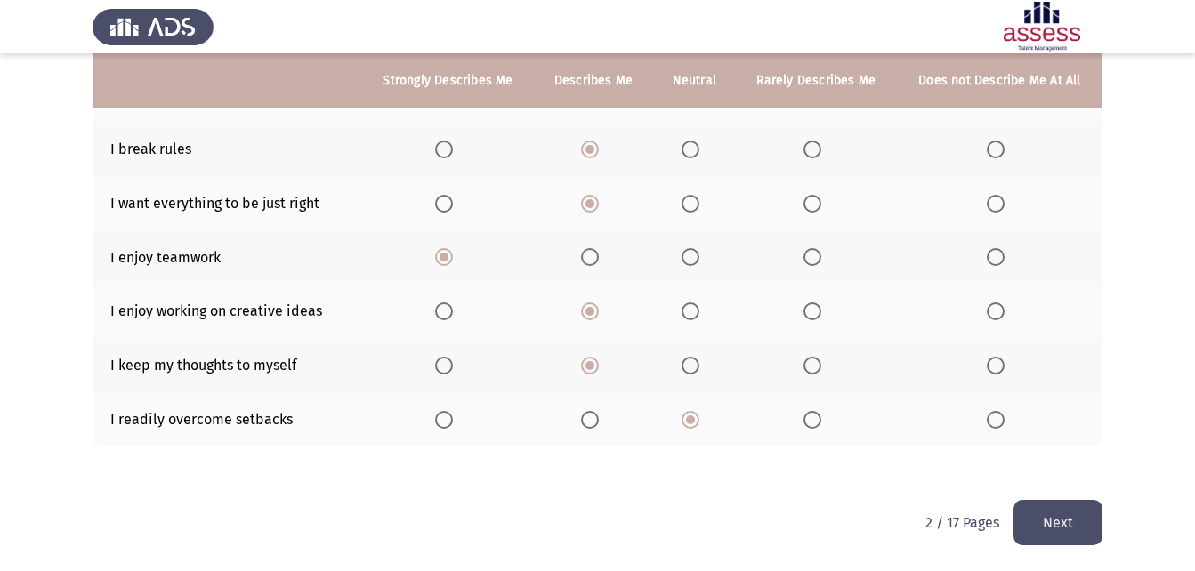
click at [1083, 535] on button "Next" at bounding box center [1058, 522] width 89 height 45
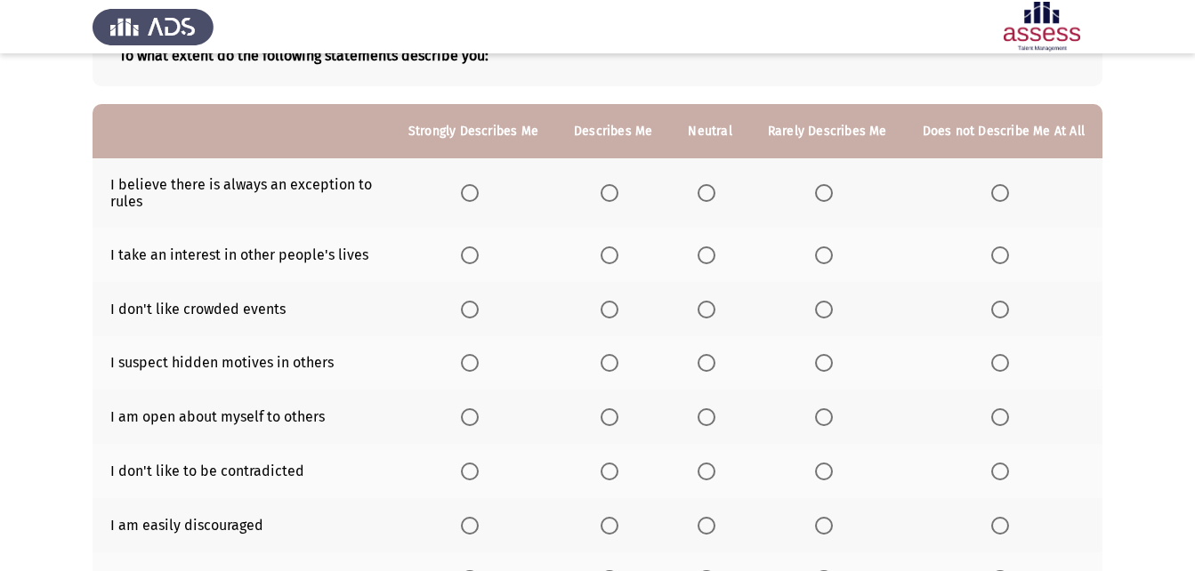
scroll to position [126, 0]
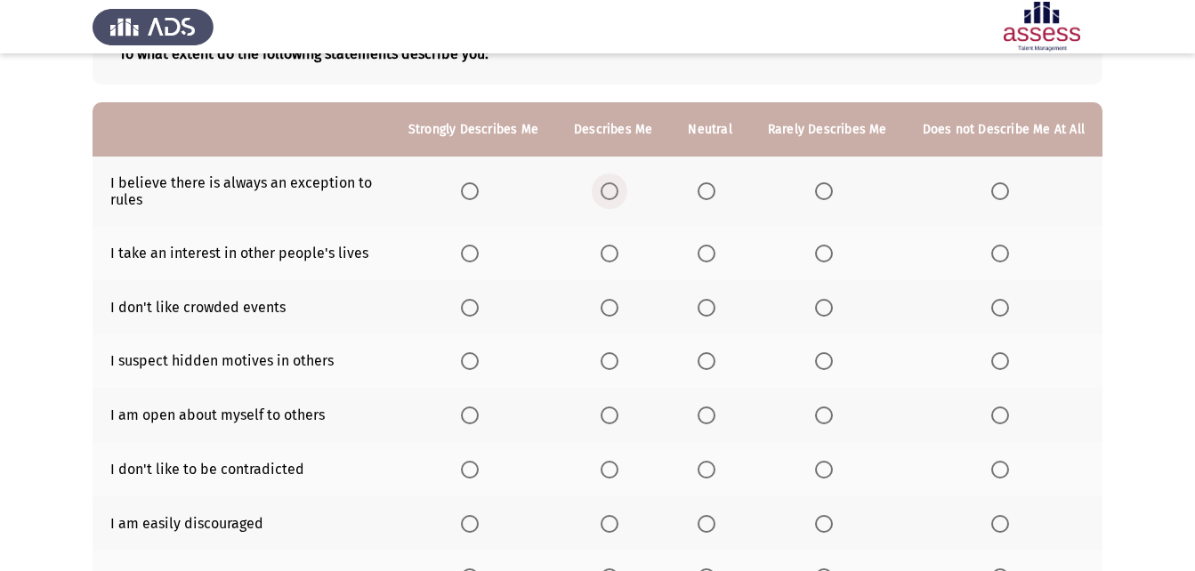
click at [619, 194] on span "Select an option" at bounding box center [610, 191] width 18 height 18
click at [619, 194] on input "Select an option" at bounding box center [610, 191] width 18 height 18
click at [610, 254] on span "Select an option" at bounding box center [610, 254] width 0 height 0
click at [617, 254] on input "Select an option" at bounding box center [610, 254] width 18 height 18
click at [479, 312] on span "Select an option" at bounding box center [470, 308] width 18 height 18
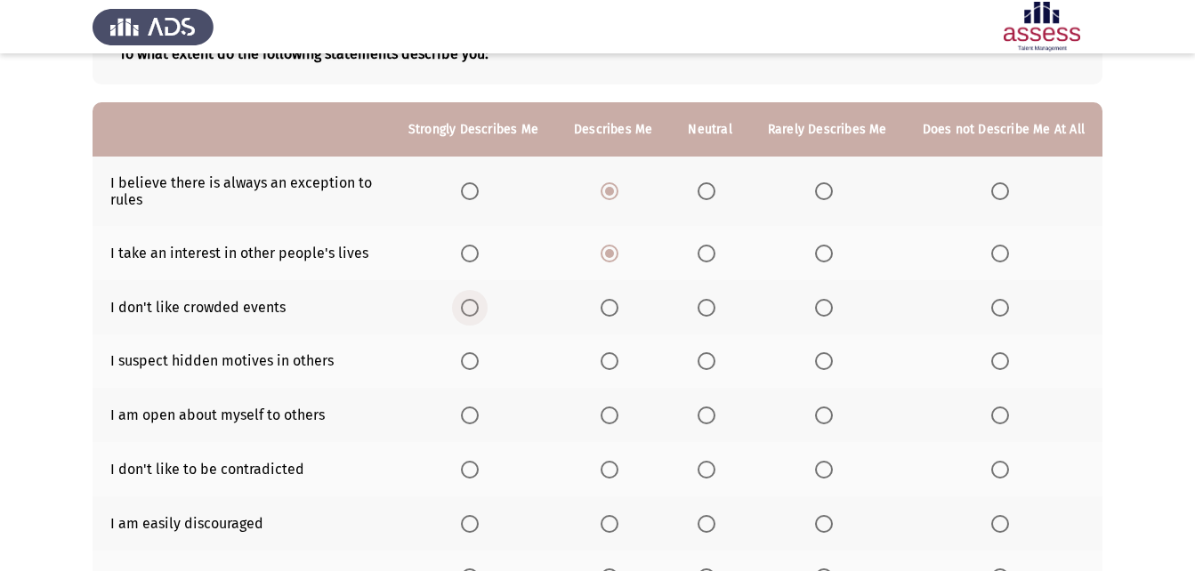
click at [479, 312] on input "Select an option" at bounding box center [470, 308] width 18 height 18
click at [486, 310] on label "Select an option" at bounding box center [473, 308] width 25 height 18
click at [479, 310] on input "Select an option" at bounding box center [470, 308] width 18 height 18
click at [828, 309] on span "Select an option" at bounding box center [824, 308] width 18 height 18
click at [828, 309] on input "Select an option" at bounding box center [824, 308] width 18 height 18
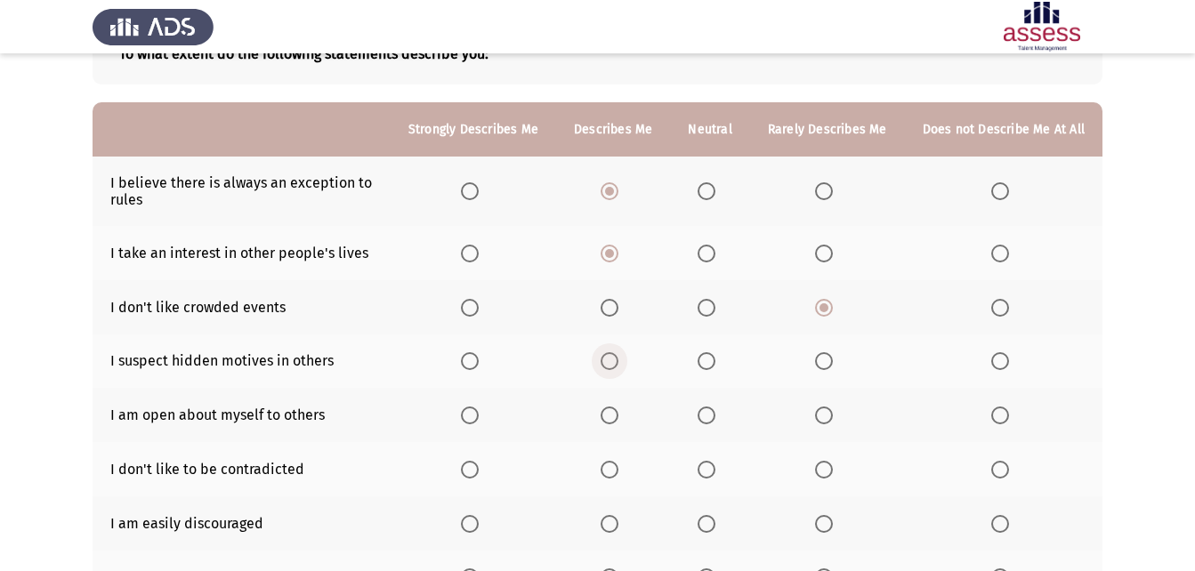
click at [619, 362] on span "Select an option" at bounding box center [610, 361] width 18 height 18
click at [619, 362] on input "Select an option" at bounding box center [610, 361] width 18 height 18
click at [713, 418] on span "Select an option" at bounding box center [707, 416] width 18 height 18
click at [713, 418] on input "Select an option" at bounding box center [707, 416] width 18 height 18
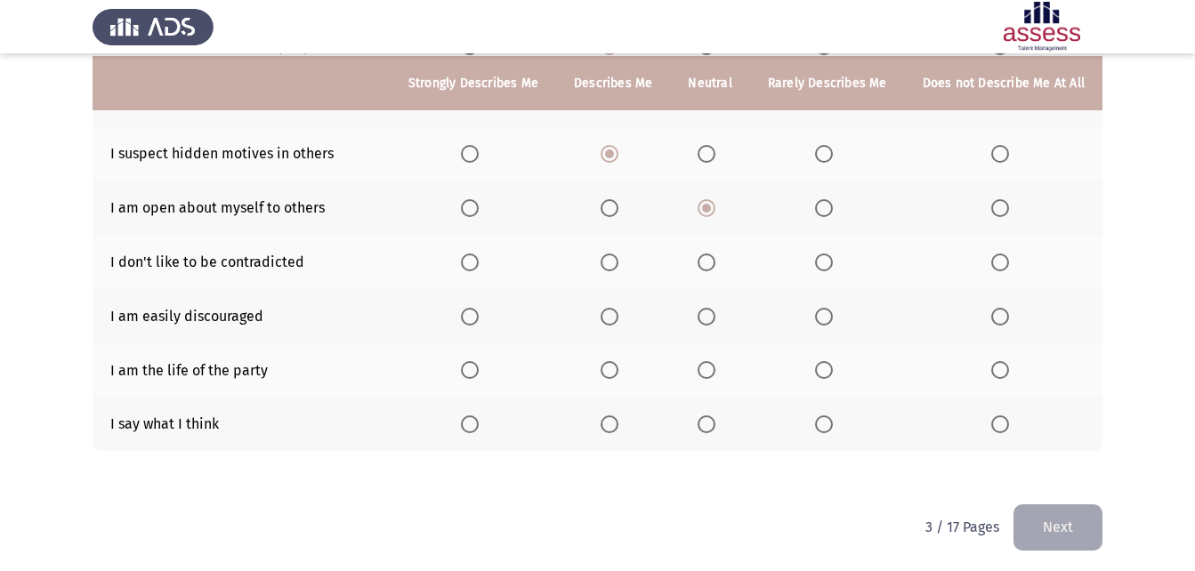
scroll to position [338, 0]
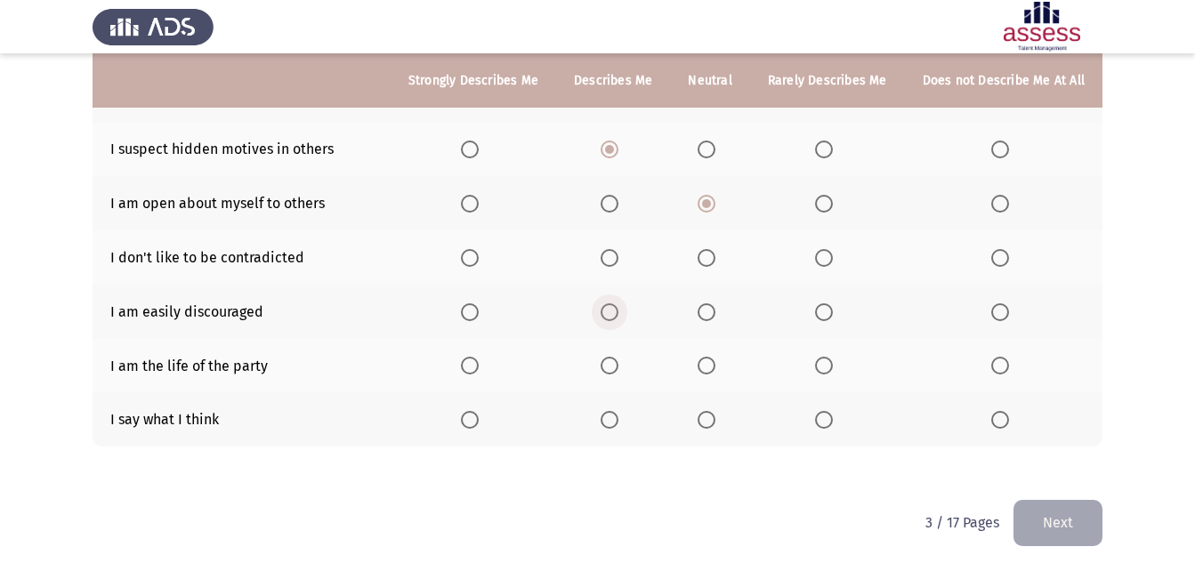
click at [624, 320] on label "Select an option" at bounding box center [613, 313] width 25 height 18
click at [619, 320] on input "Select an option" at bounding box center [610, 313] width 18 height 18
click at [614, 367] on span "Select an option" at bounding box center [610, 366] width 18 height 18
click at [614, 367] on input "Select an option" at bounding box center [610, 366] width 18 height 18
click at [618, 425] on span "Select an option" at bounding box center [610, 420] width 18 height 18
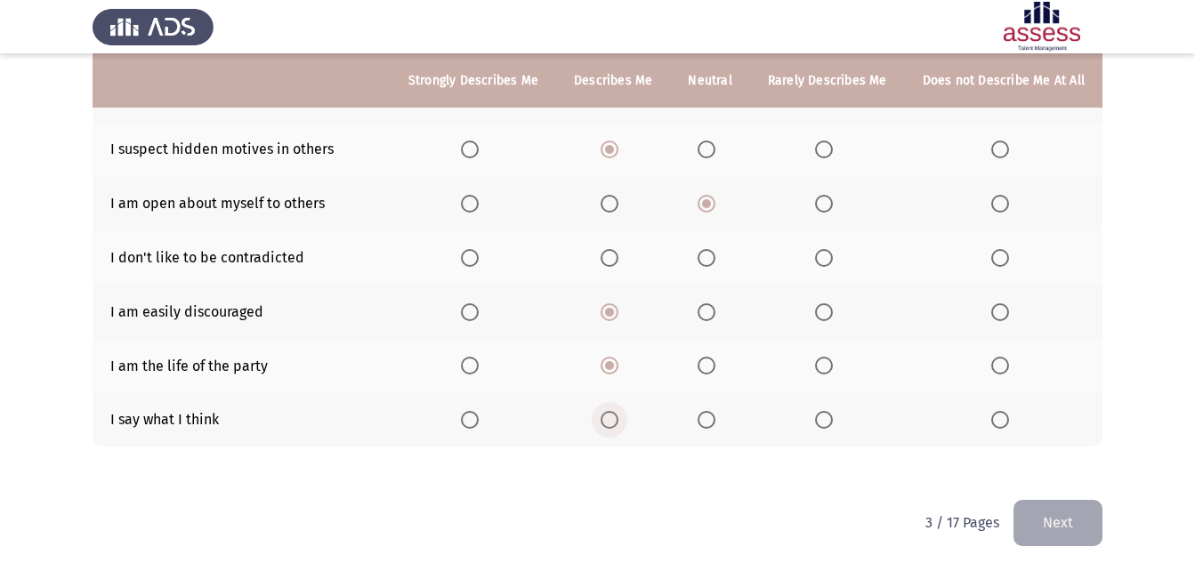
click at [618, 425] on input "Select an option" at bounding box center [610, 420] width 18 height 18
click at [833, 255] on span "Select an option" at bounding box center [824, 258] width 18 height 18
click at [833, 255] on input "Select an option" at bounding box center [824, 258] width 18 height 18
click at [1081, 529] on button "Next" at bounding box center [1058, 522] width 89 height 45
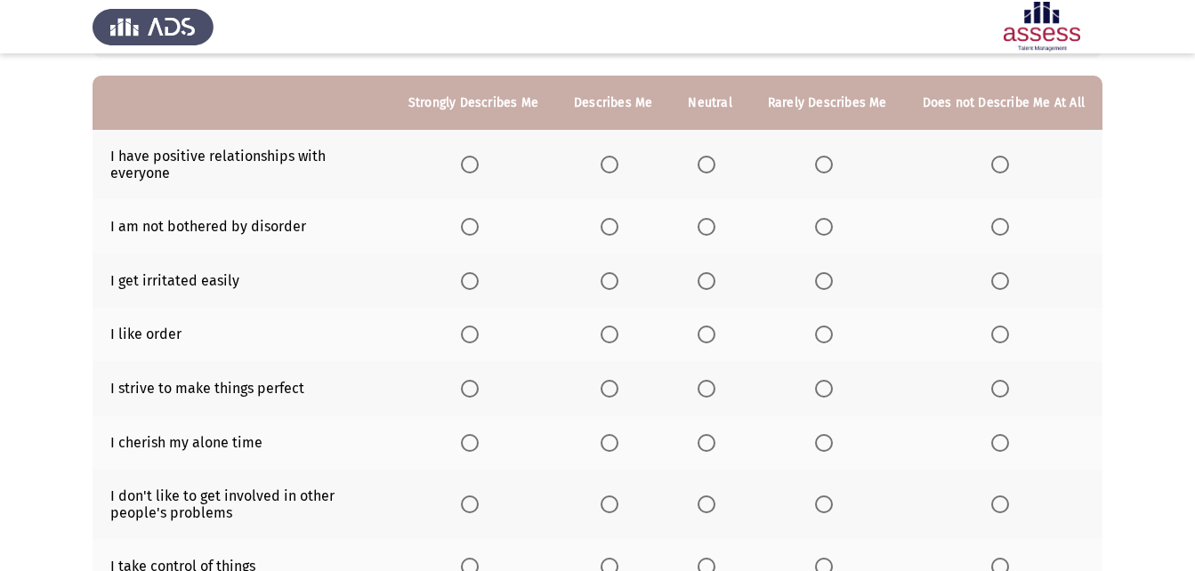
scroll to position [155, 0]
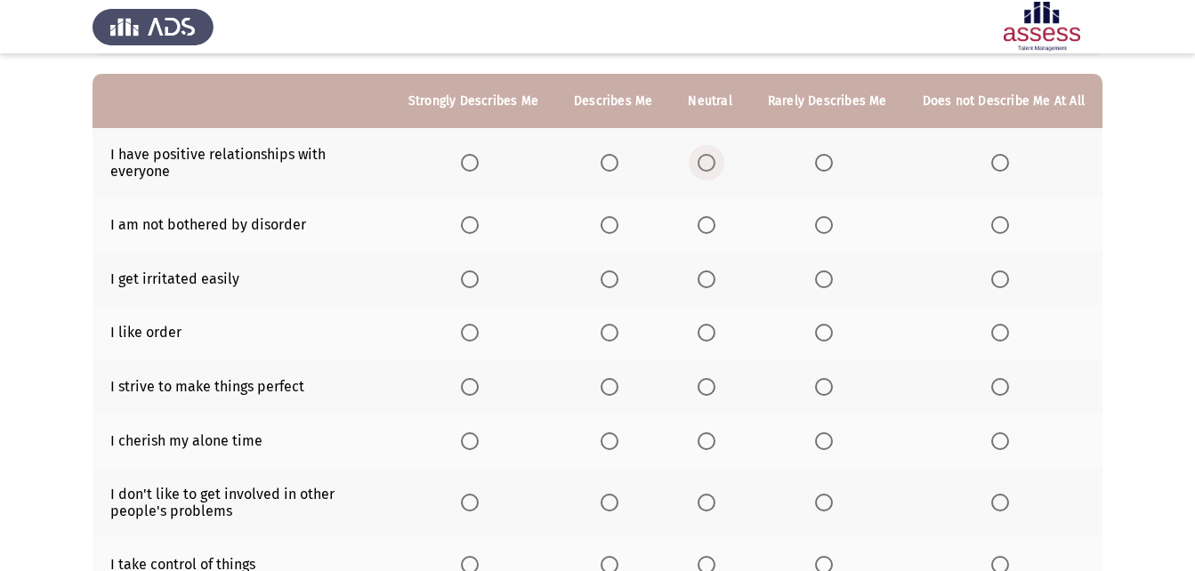
click at [711, 158] on span "Select an option" at bounding box center [707, 163] width 18 height 18
click at [711, 158] on input "Select an option" at bounding box center [707, 163] width 18 height 18
click at [825, 223] on span "Select an option" at bounding box center [824, 225] width 18 height 18
click at [825, 223] on input "Select an option" at bounding box center [824, 225] width 18 height 18
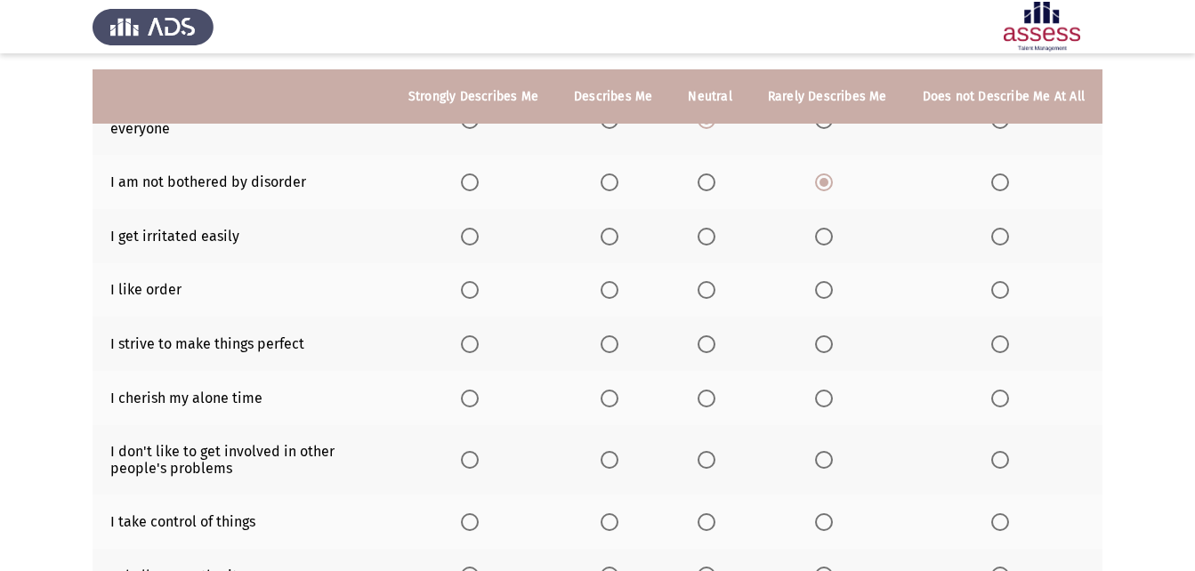
scroll to position [220, 0]
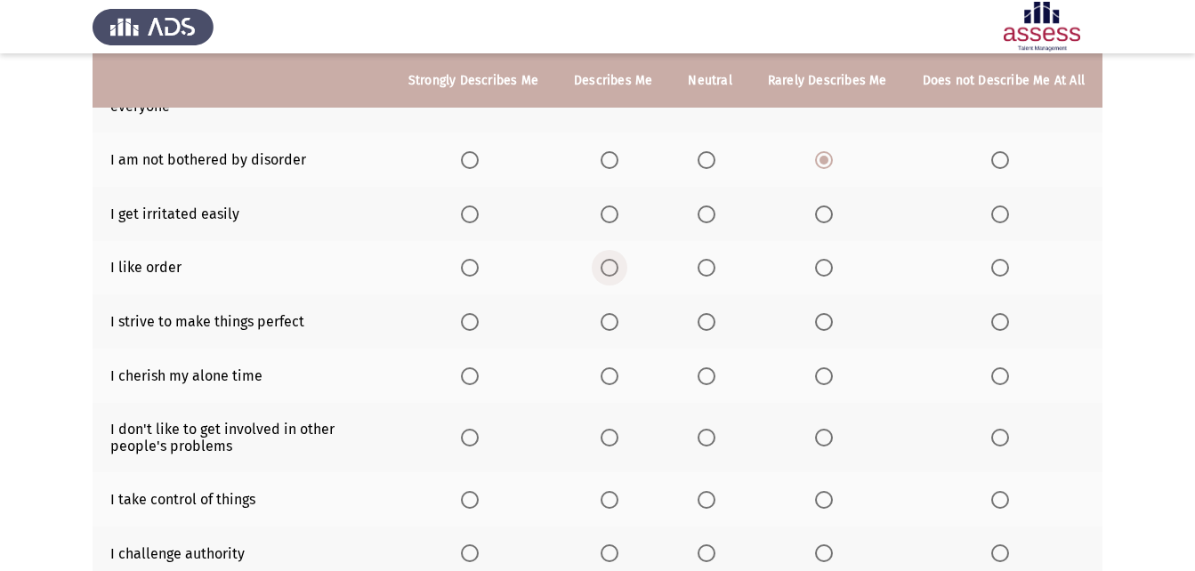
click at [611, 263] on span "Select an option" at bounding box center [610, 268] width 18 height 18
click at [611, 263] on input "Select an option" at bounding box center [610, 268] width 18 height 18
click at [716, 219] on span "Select an option" at bounding box center [707, 215] width 18 height 18
click at [716, 219] on input "Select an option" at bounding box center [707, 215] width 18 height 18
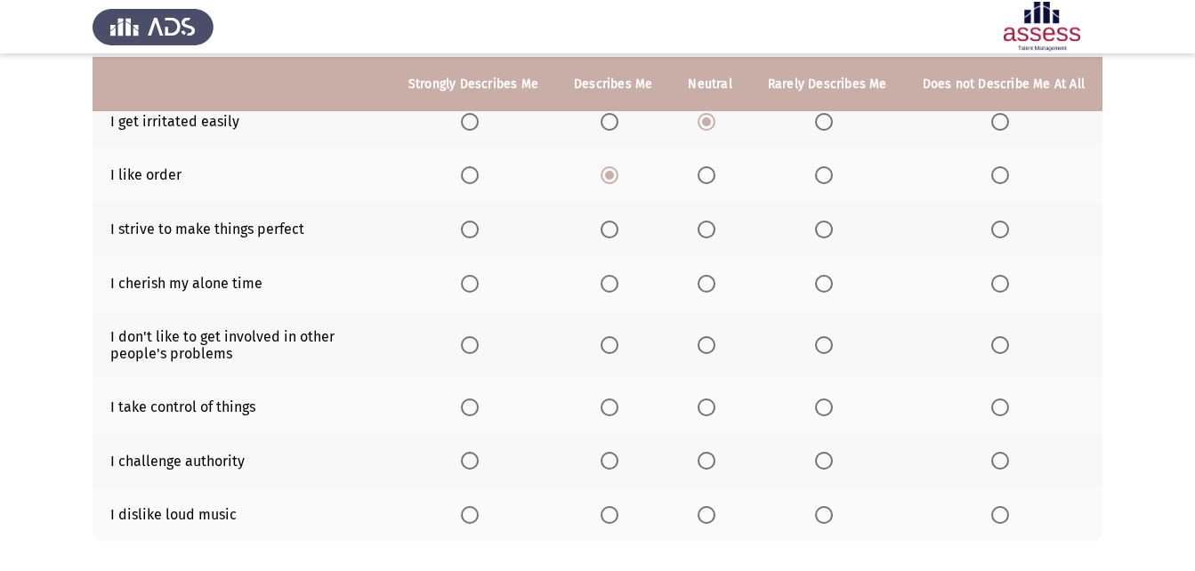
scroll to position [316, 0]
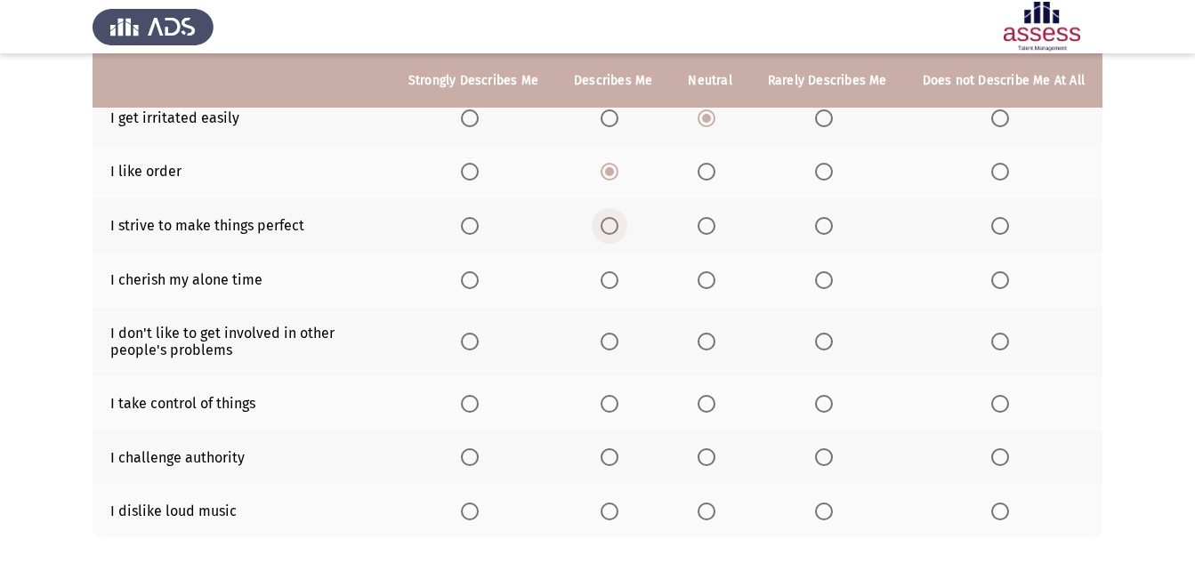
click at [626, 226] on label "Select an option" at bounding box center [613, 226] width 25 height 18
click at [619, 226] on input "Select an option" at bounding box center [610, 226] width 18 height 18
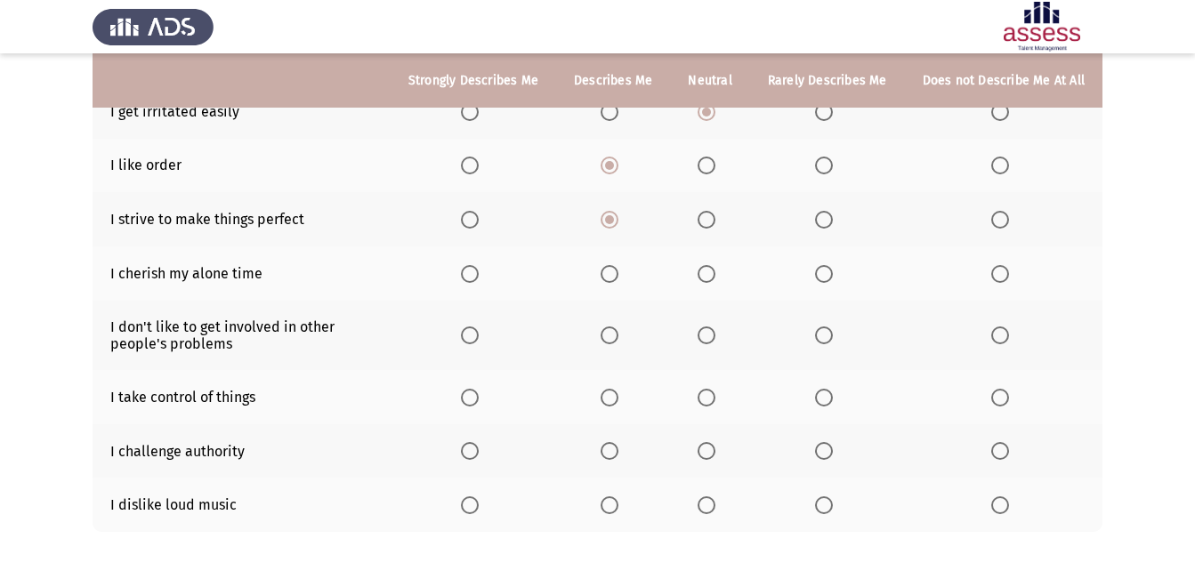
scroll to position [342, 0]
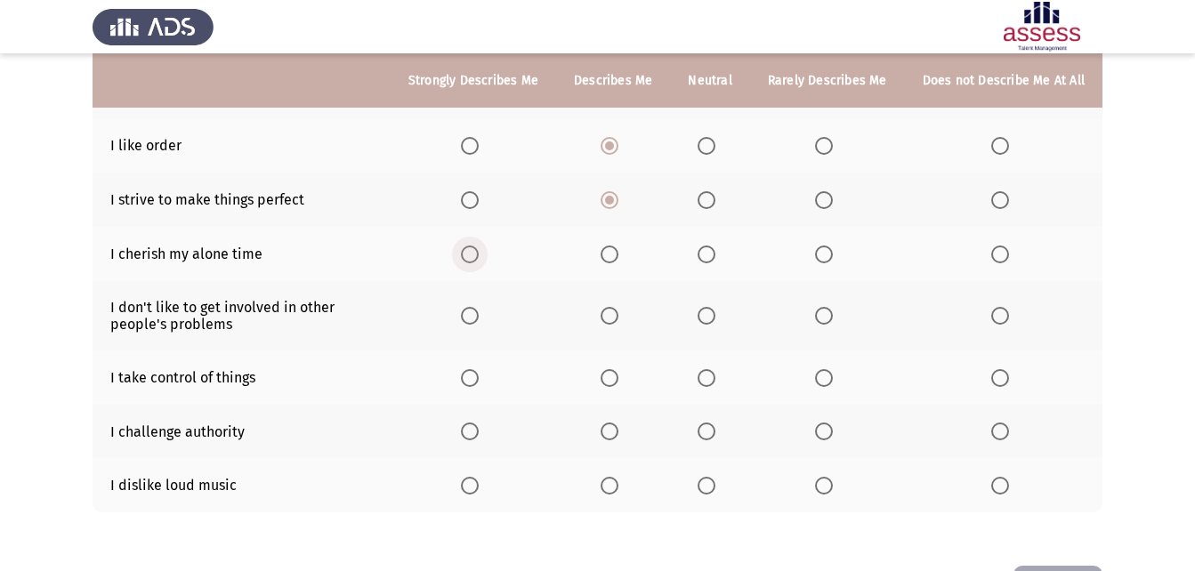
click at [479, 263] on span "Select an option" at bounding box center [470, 255] width 18 height 18
click at [479, 263] on input "Select an option" at bounding box center [470, 255] width 18 height 18
click at [825, 317] on span "Select an option" at bounding box center [824, 316] width 18 height 18
click at [825, 317] on input "Select an option" at bounding box center [824, 316] width 18 height 18
click at [716, 324] on span "Select an option" at bounding box center [707, 316] width 18 height 18
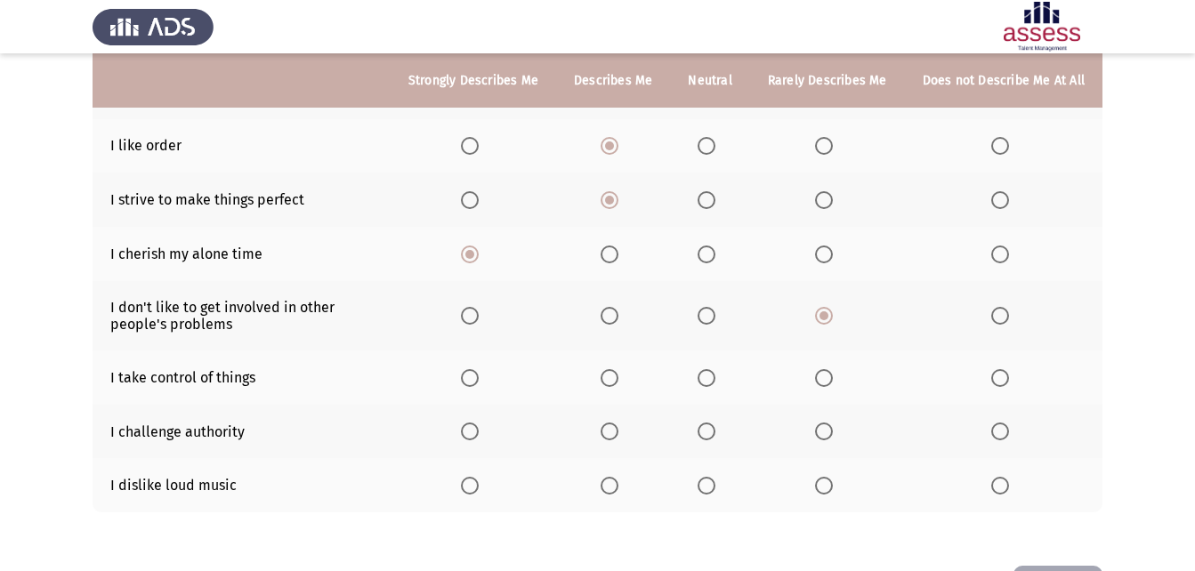
click at [716, 324] on input "Select an option" at bounding box center [707, 316] width 18 height 18
click at [613, 360] on th at bounding box center [613, 378] width 114 height 54
click at [619, 377] on span "Select an option" at bounding box center [610, 378] width 18 height 18
click at [619, 377] on input "Select an option" at bounding box center [610, 378] width 18 height 18
click at [837, 498] on th at bounding box center [827, 485] width 155 height 54
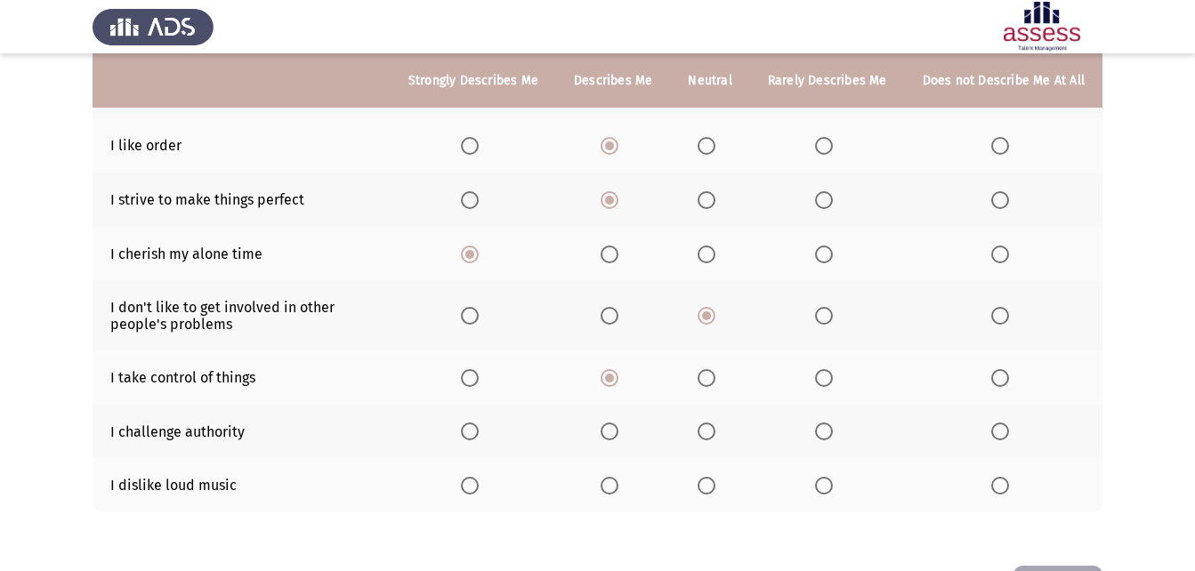
click at [833, 486] on span "Select an option" at bounding box center [824, 486] width 18 height 18
click at [833, 486] on input "Select an option" at bounding box center [824, 486] width 18 height 18
click at [626, 432] on label "Select an option" at bounding box center [613, 432] width 25 height 18
click at [619, 432] on input "Select an option" at bounding box center [610, 432] width 18 height 18
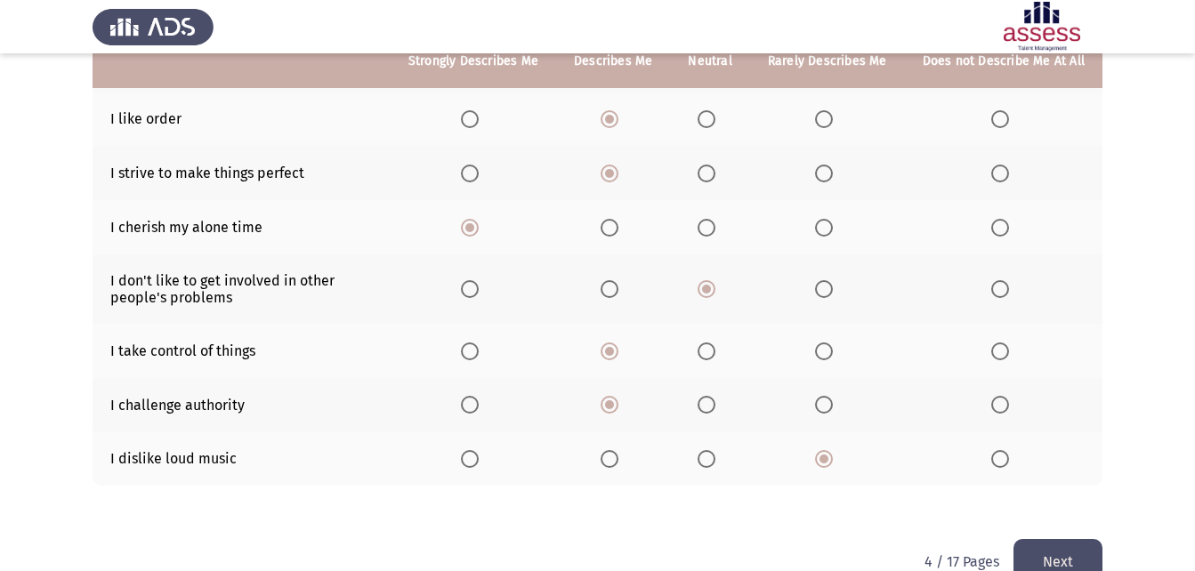
scroll to position [408, 0]
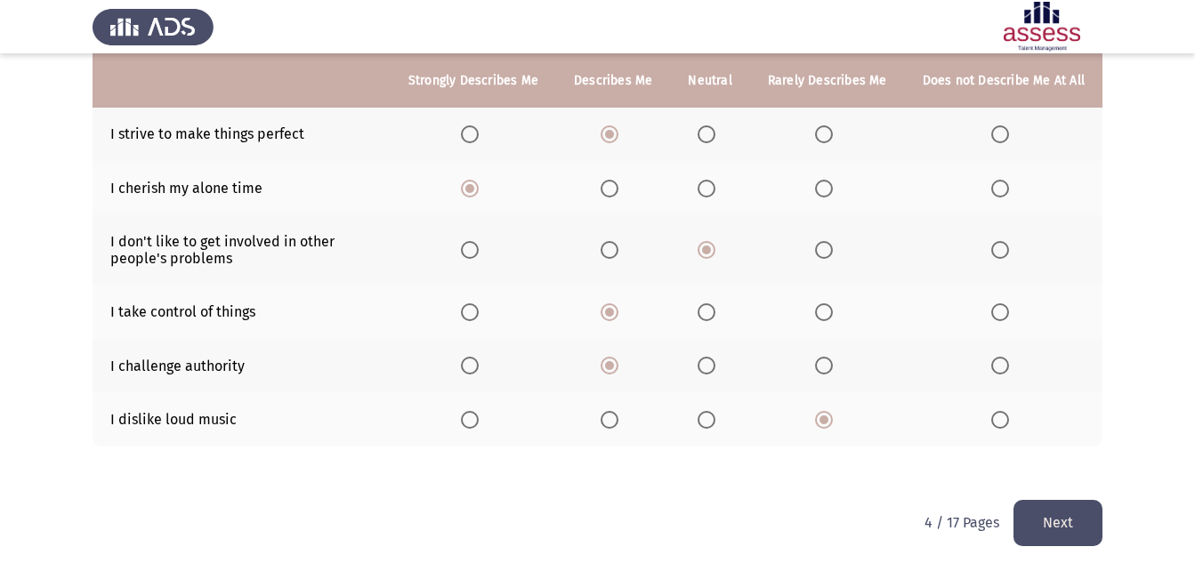
click at [1089, 527] on button "Next" at bounding box center [1058, 522] width 89 height 45
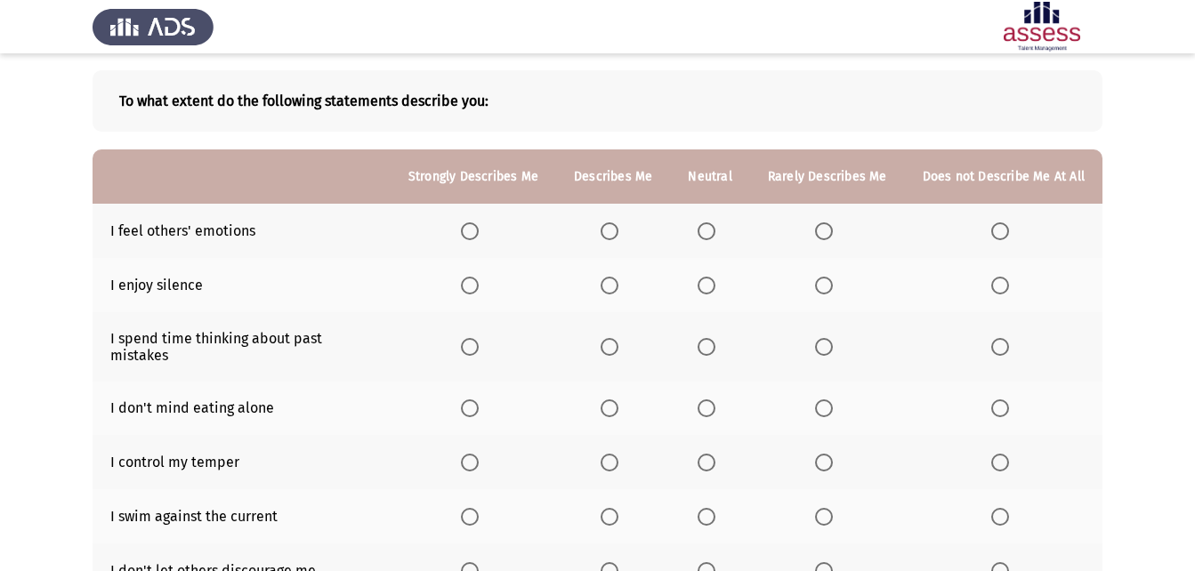
scroll to position [83, 0]
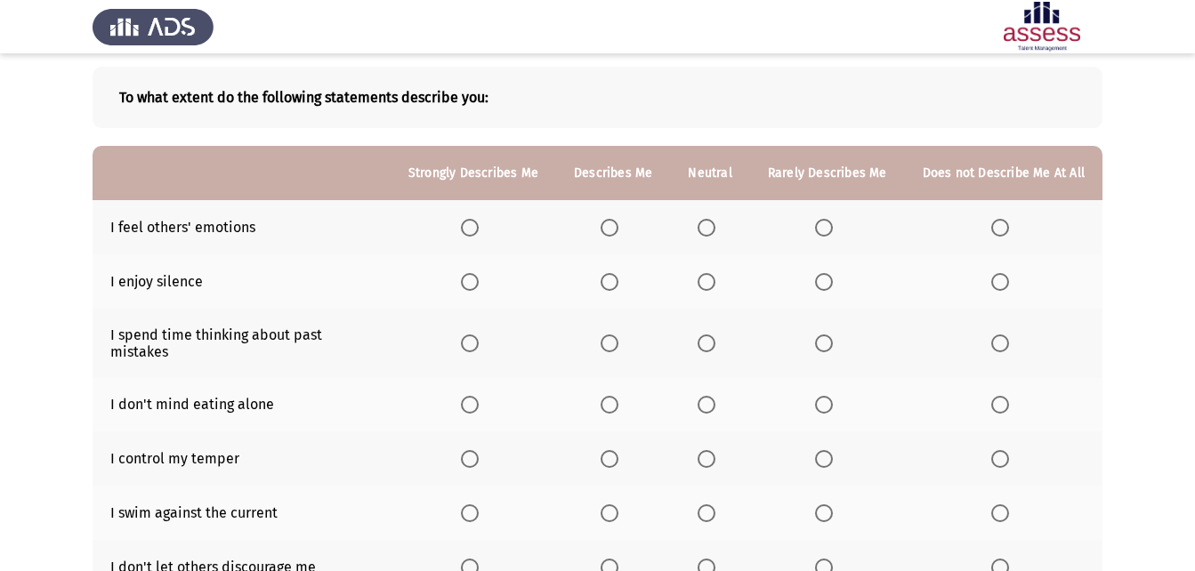
click at [626, 225] on label "Select an option" at bounding box center [613, 228] width 25 height 18
click at [619, 225] on input "Select an option" at bounding box center [610, 228] width 18 height 18
click at [618, 288] on span "Select an option" at bounding box center [610, 282] width 18 height 18
click at [618, 288] on input "Select an option" at bounding box center [610, 282] width 18 height 18
click at [617, 342] on span "Select an option" at bounding box center [610, 344] width 18 height 18
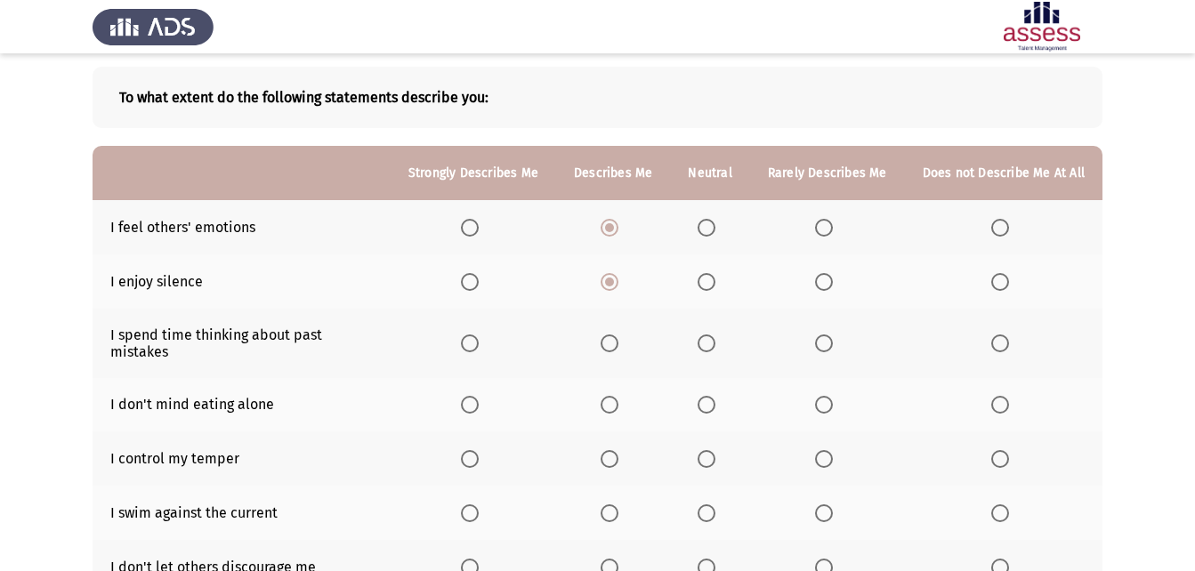
click at [617, 342] on input "Select an option" at bounding box center [610, 344] width 18 height 18
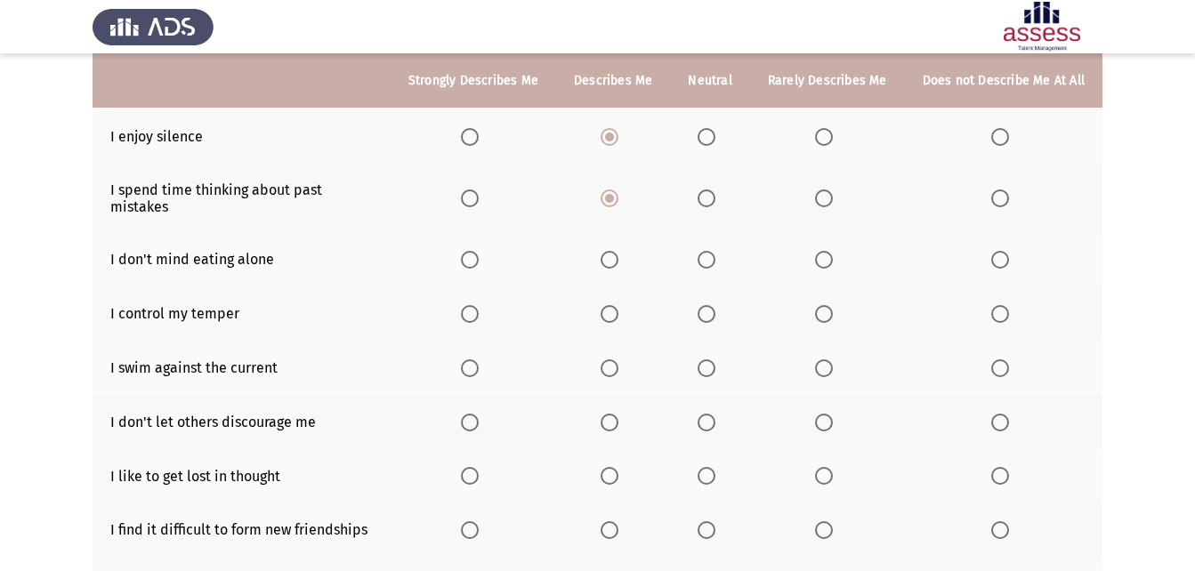
scroll to position [231, 0]
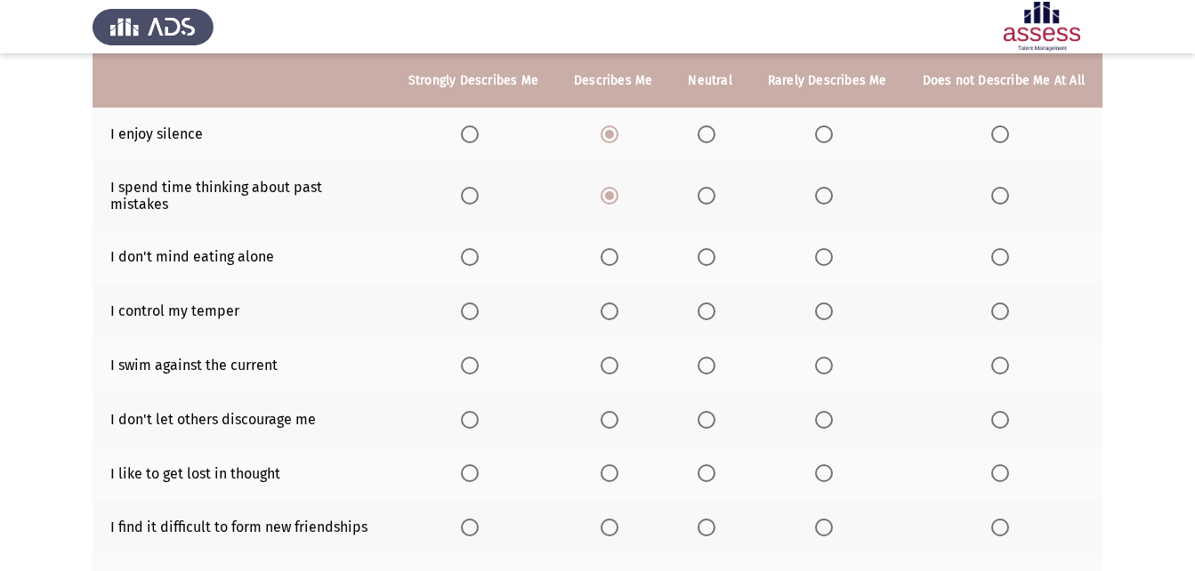
click at [832, 306] on th at bounding box center [827, 311] width 155 height 54
click at [830, 303] on span "Select an option" at bounding box center [824, 312] width 18 height 18
click at [830, 303] on input "Select an option" at bounding box center [824, 312] width 18 height 18
click at [826, 248] on span "Select an option" at bounding box center [824, 257] width 18 height 18
click at [826, 248] on input "Select an option" at bounding box center [824, 257] width 18 height 18
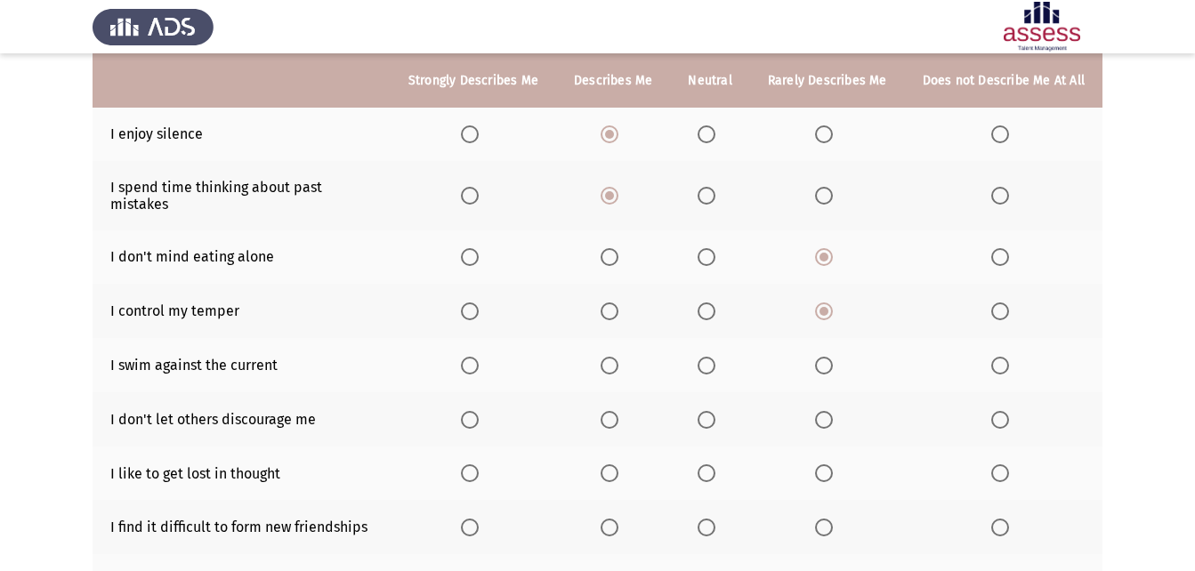
click at [708, 357] on span "Select an option" at bounding box center [707, 366] width 18 height 18
click at [708, 357] on input "Select an option" at bounding box center [707, 366] width 18 height 18
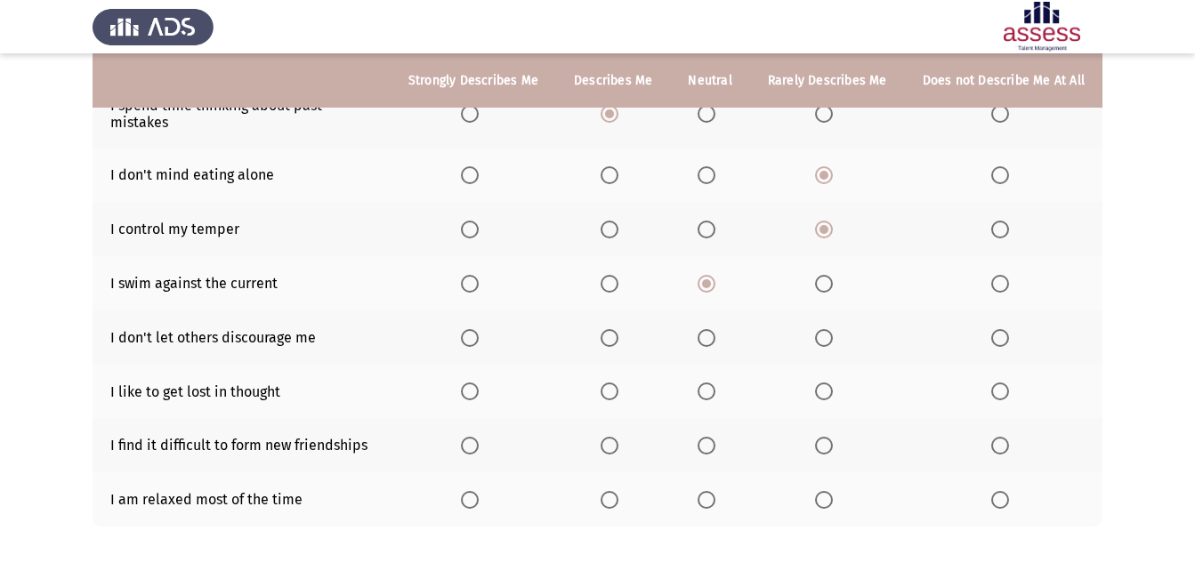
scroll to position [313, 0]
click at [613, 328] on span "Select an option" at bounding box center [610, 337] width 18 height 18
click at [613, 328] on input "Select an option" at bounding box center [610, 337] width 18 height 18
drag, startPoint x: 1185, startPoint y: 218, endPoint x: 1193, endPoint y: 259, distance: 41.7
click at [1193, 259] on app-assessment-container "ASSESS Employability Next To what extent do the following statements describe y…" at bounding box center [597, 169] width 1195 height 822
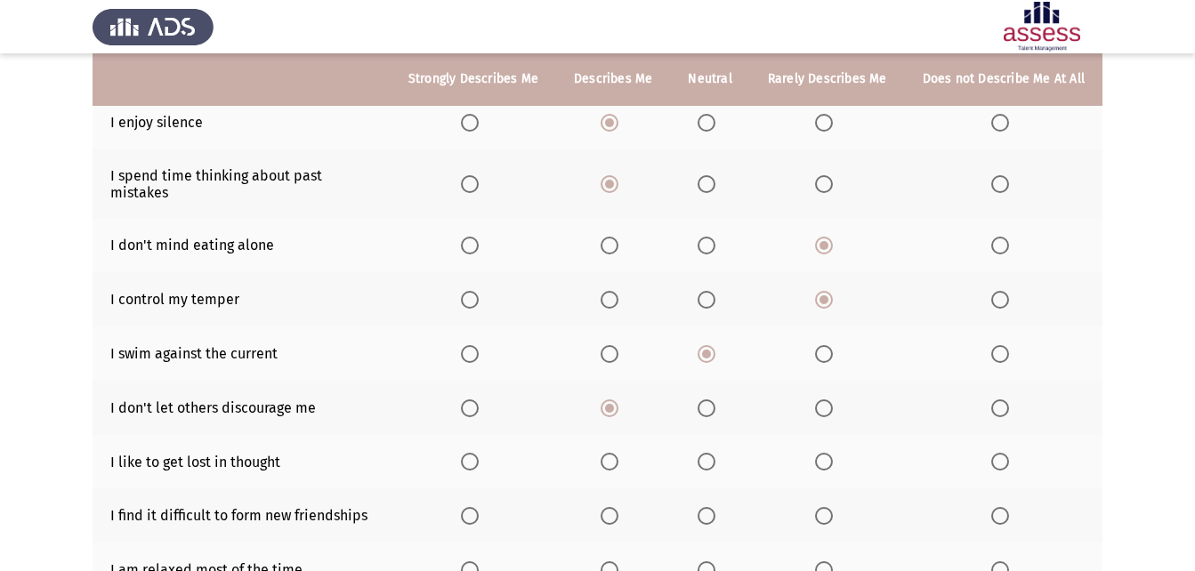
scroll to position [240, 0]
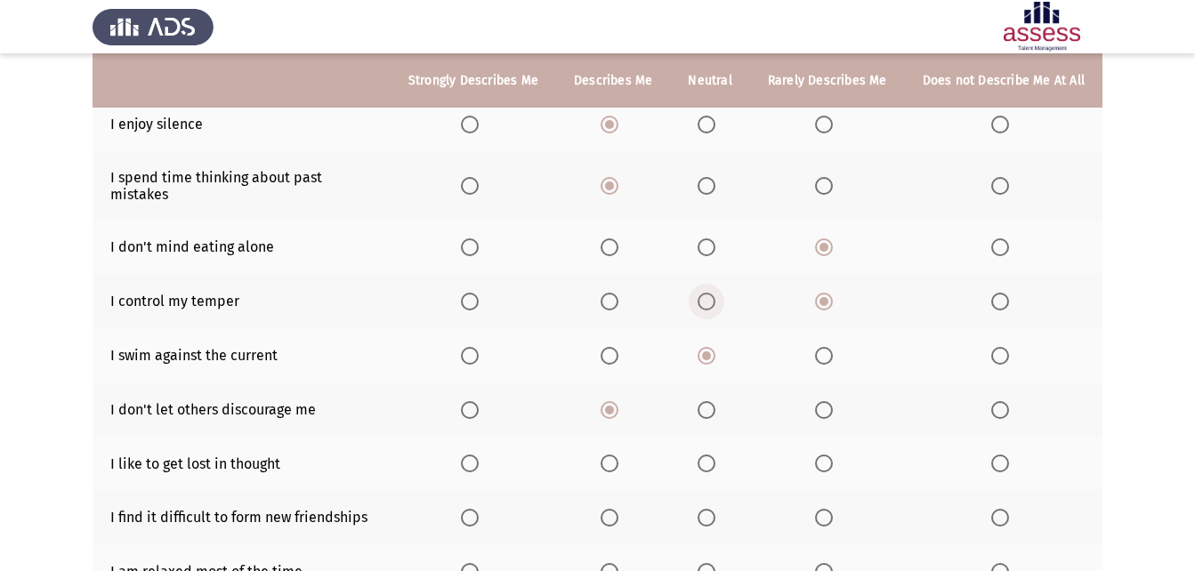
click at [710, 293] on span "Select an option" at bounding box center [707, 302] width 18 height 18
click at [710, 293] on input "Select an option" at bounding box center [707, 302] width 18 height 18
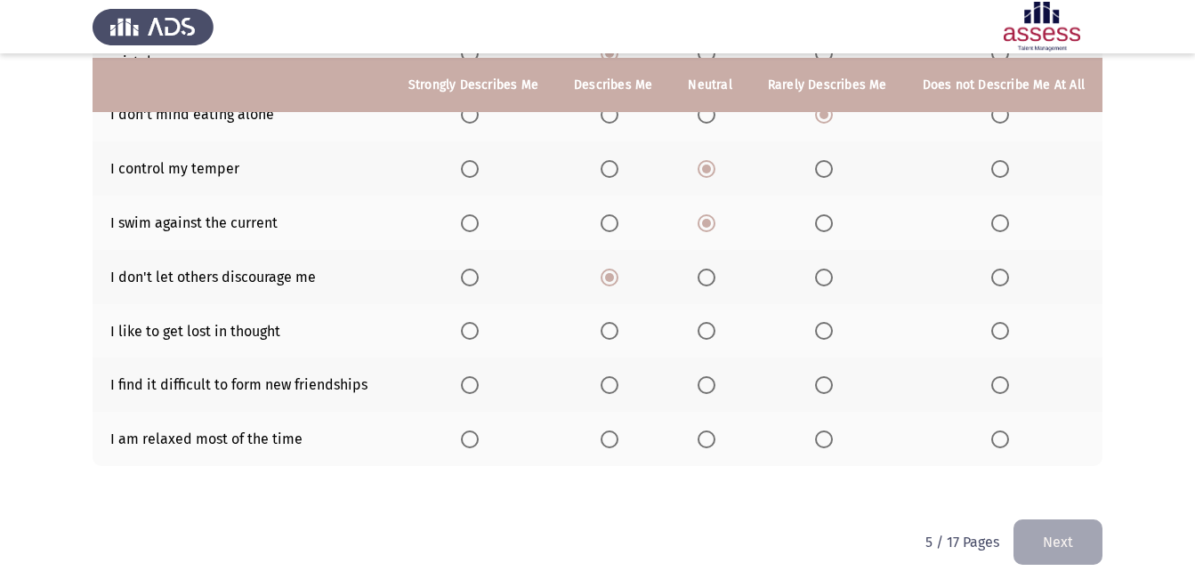
scroll to position [377, 0]
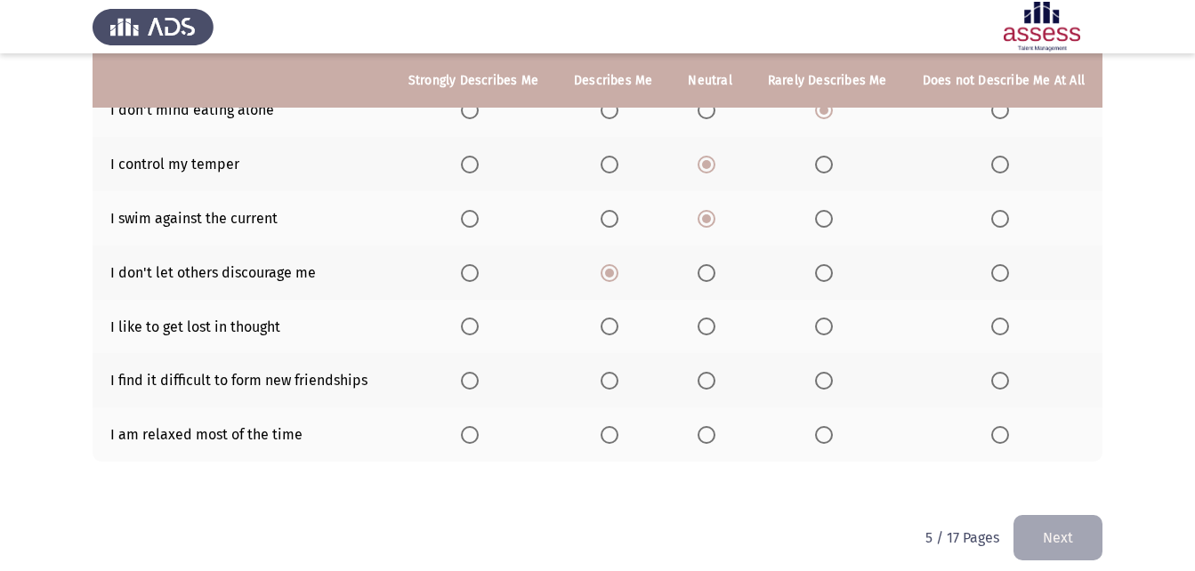
click at [616, 318] on span "Select an option" at bounding box center [610, 327] width 18 height 18
click at [616, 318] on input "Select an option" at bounding box center [610, 327] width 18 height 18
click at [618, 372] on span "Select an option" at bounding box center [610, 381] width 18 height 18
click at [618, 372] on input "Select an option" at bounding box center [610, 381] width 18 height 18
click at [638, 417] on th at bounding box center [613, 435] width 114 height 54
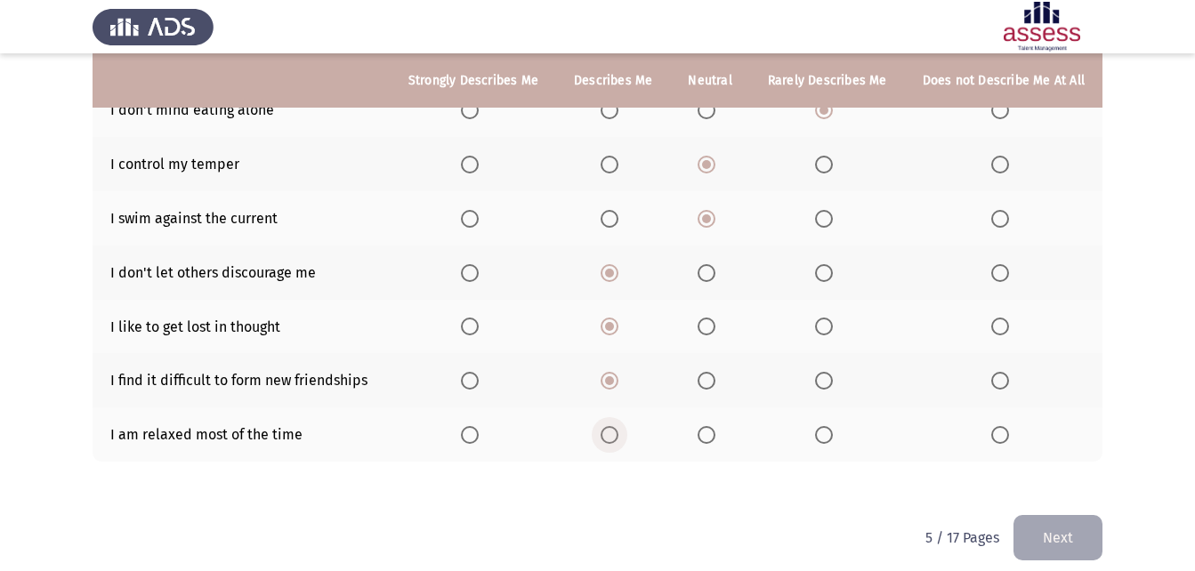
click at [617, 426] on span "Select an option" at bounding box center [610, 435] width 18 height 18
click at [617, 426] on input "Select an option" at bounding box center [610, 435] width 18 height 18
click at [1057, 526] on button "Next" at bounding box center [1058, 537] width 89 height 45
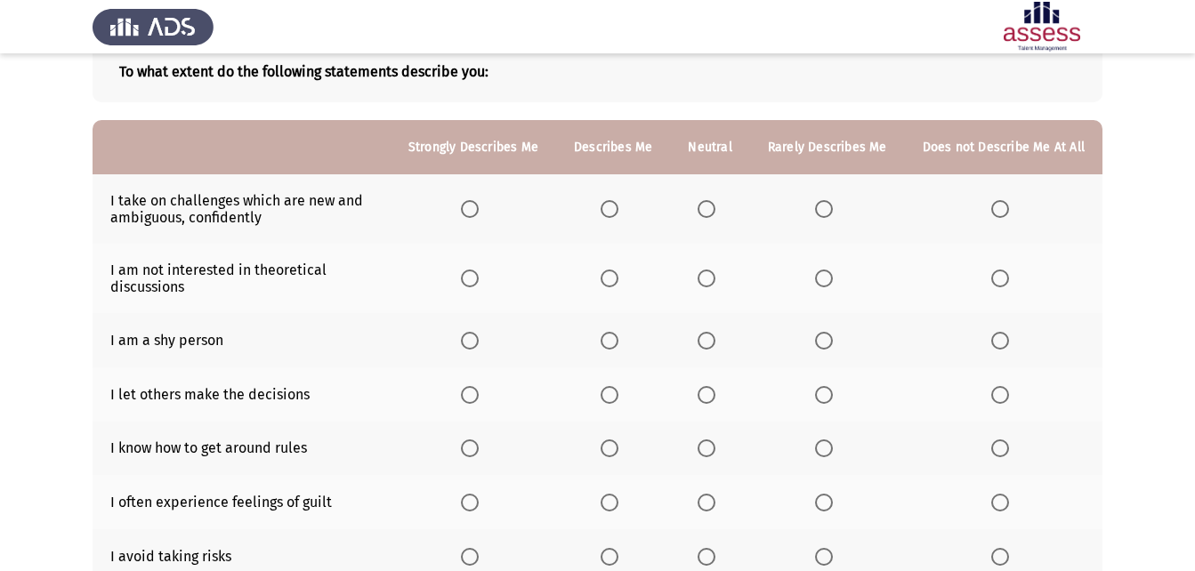
scroll to position [110, 0]
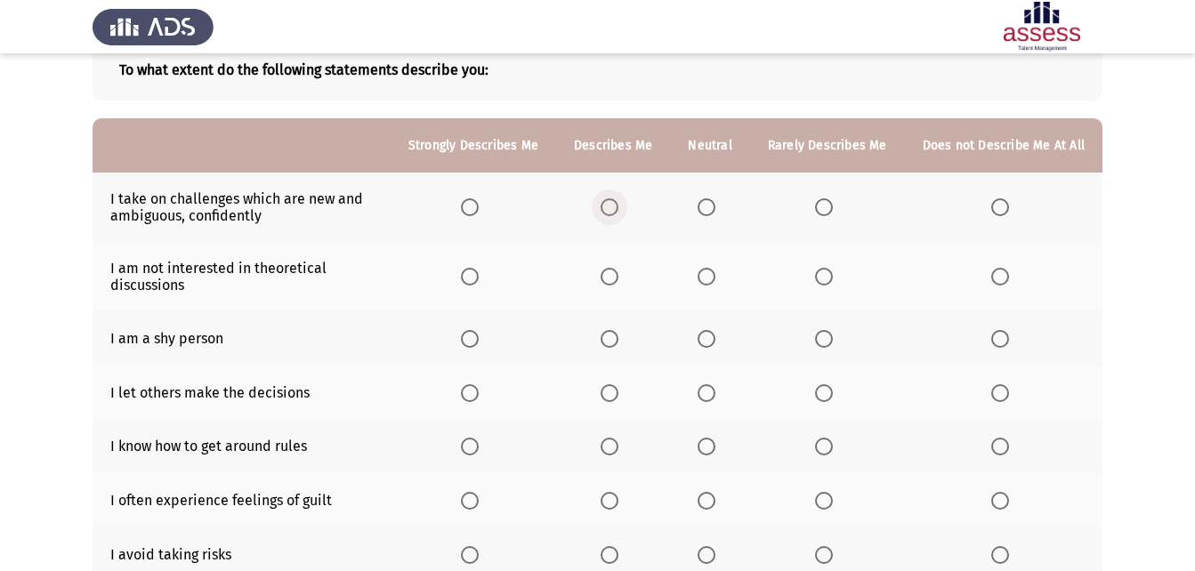
click at [619, 213] on span "Select an option" at bounding box center [610, 207] width 18 height 18
click at [619, 213] on input "Select an option" at bounding box center [610, 207] width 18 height 18
click at [822, 281] on span "Select an option" at bounding box center [824, 277] width 18 height 18
click at [822, 281] on input "Select an option" at bounding box center [824, 277] width 18 height 18
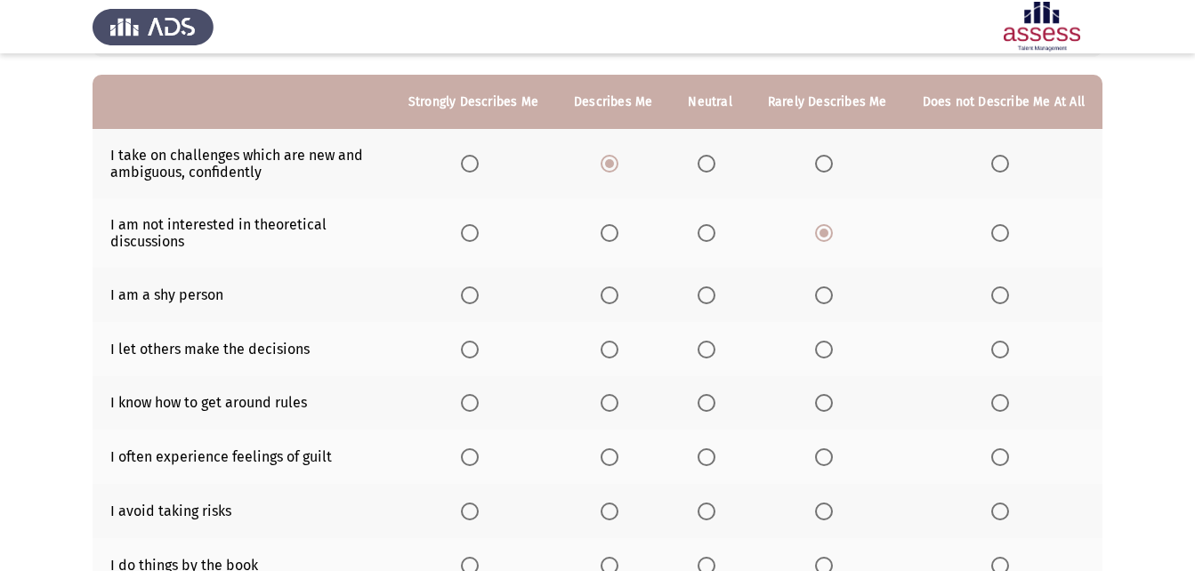
scroll to position [156, 0]
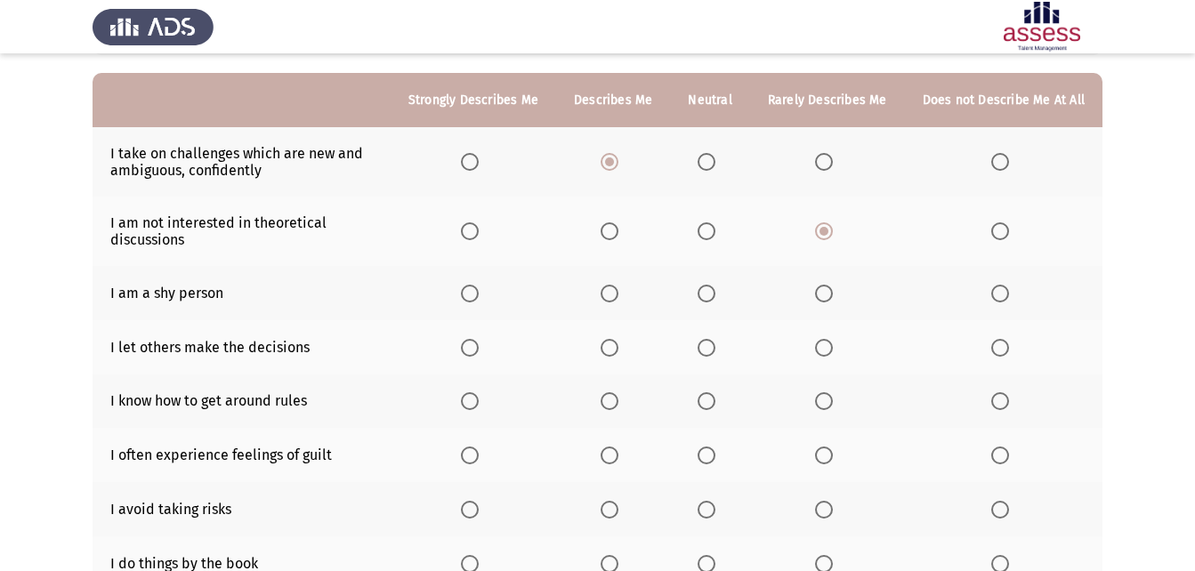
click at [711, 296] on span "Select an option" at bounding box center [707, 294] width 18 height 18
click at [711, 296] on input "Select an option" at bounding box center [707, 294] width 18 height 18
click at [616, 351] on span "Select an option" at bounding box center [610, 348] width 18 height 18
click at [616, 351] on input "Select an option" at bounding box center [610, 348] width 18 height 18
click at [626, 399] on label "Select an option" at bounding box center [613, 402] width 25 height 18
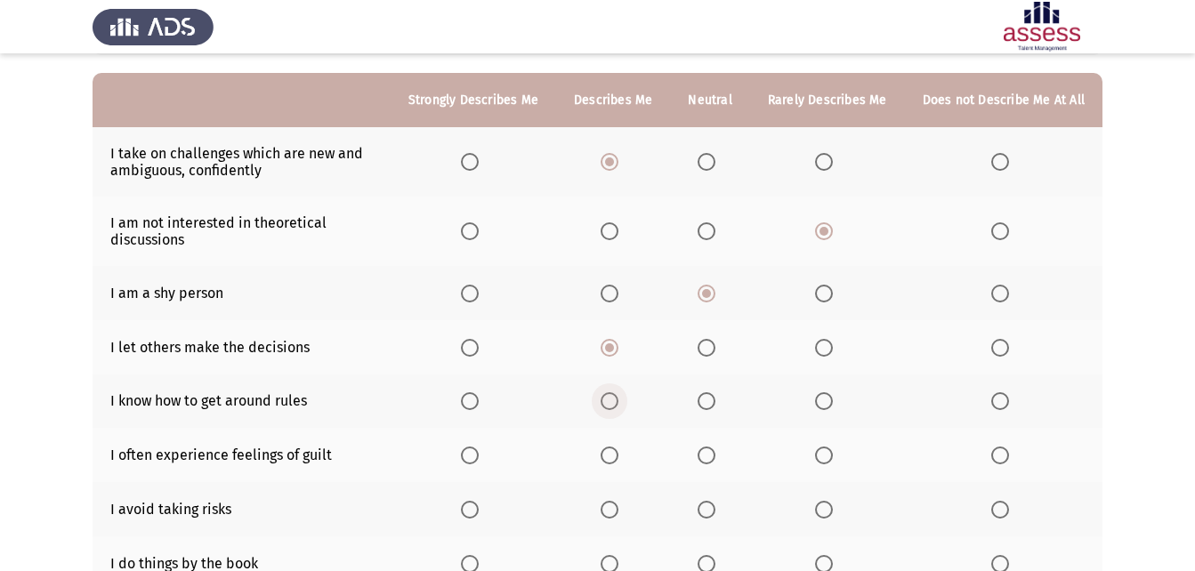
click at [619, 399] on input "Select an option" at bounding box center [610, 402] width 18 height 18
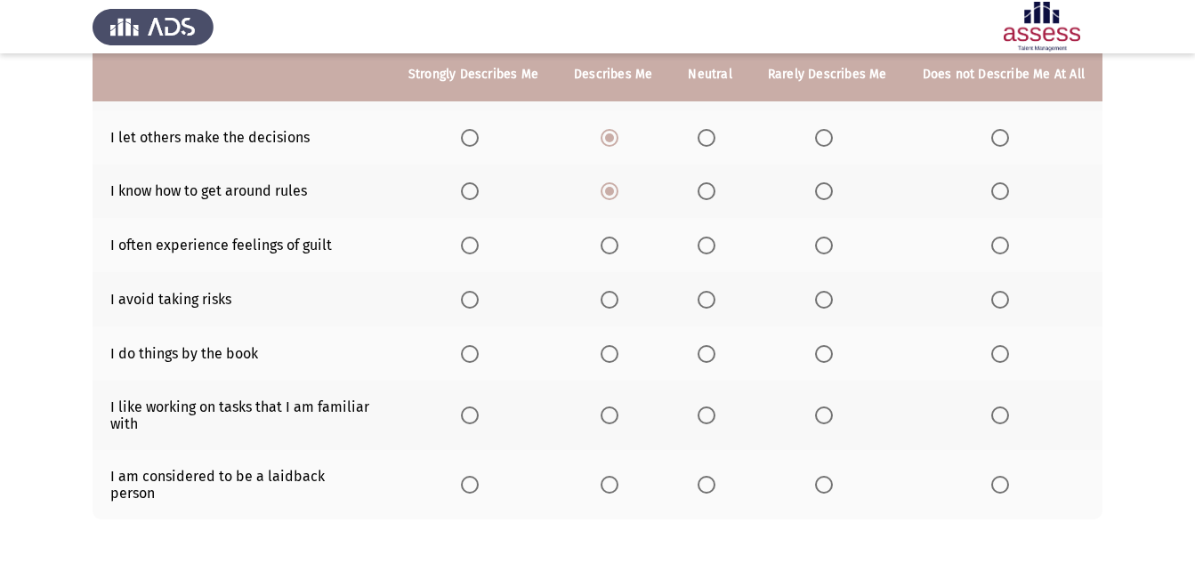
scroll to position [377, 0]
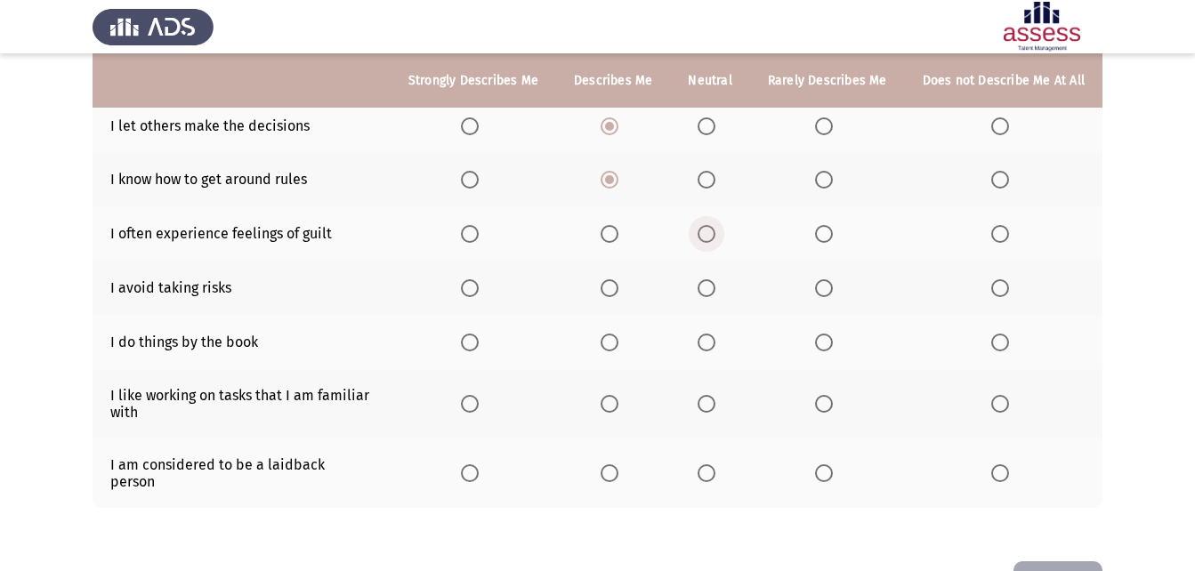
click at [716, 239] on span "Select an option" at bounding box center [707, 234] width 18 height 18
click at [716, 239] on input "Select an option" at bounding box center [707, 234] width 18 height 18
click at [608, 287] on span "Select an option" at bounding box center [610, 288] width 18 height 18
click at [608, 287] on input "Select an option" at bounding box center [610, 288] width 18 height 18
click at [618, 340] on span "Select an option" at bounding box center [610, 343] width 18 height 18
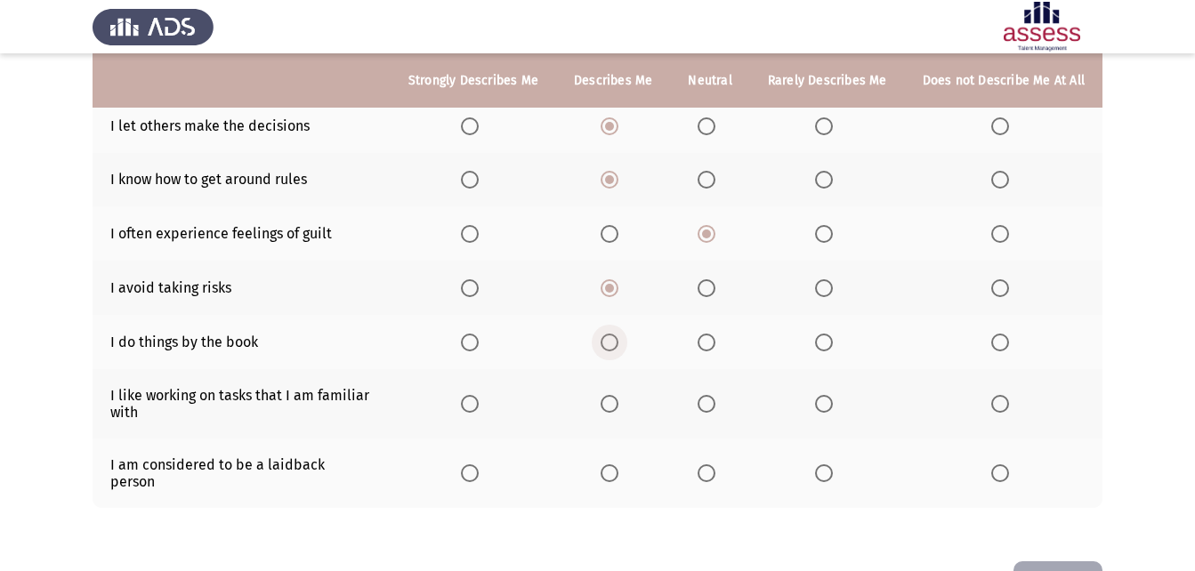
click at [618, 340] on input "Select an option" at bounding box center [610, 343] width 18 height 18
click at [634, 424] on th at bounding box center [613, 403] width 114 height 69
click at [618, 408] on span "Select an option" at bounding box center [610, 404] width 18 height 18
click at [618, 408] on input "Select an option" at bounding box center [610, 404] width 18 height 18
click at [619, 465] on span "Select an option" at bounding box center [610, 474] width 18 height 18
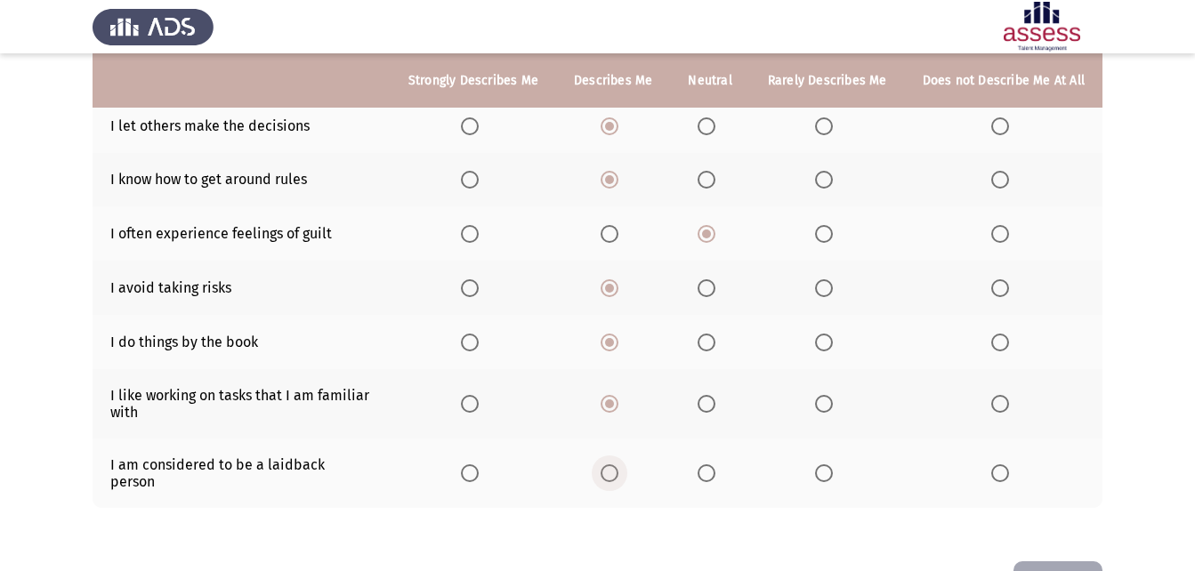
click at [619, 465] on input "Select an option" at bounding box center [610, 474] width 18 height 18
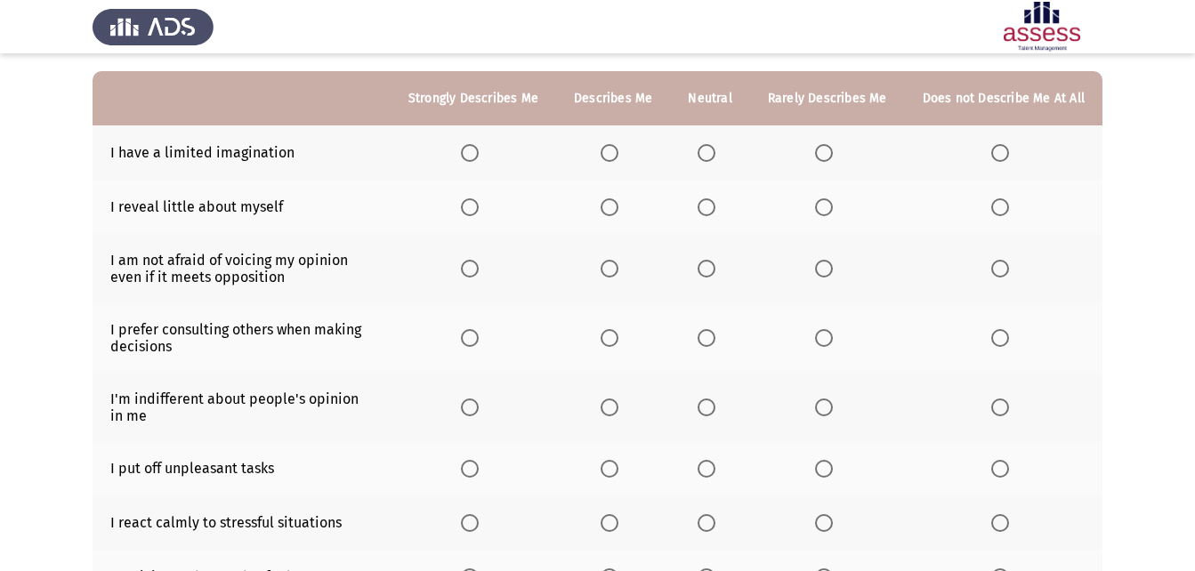
scroll to position [107, 0]
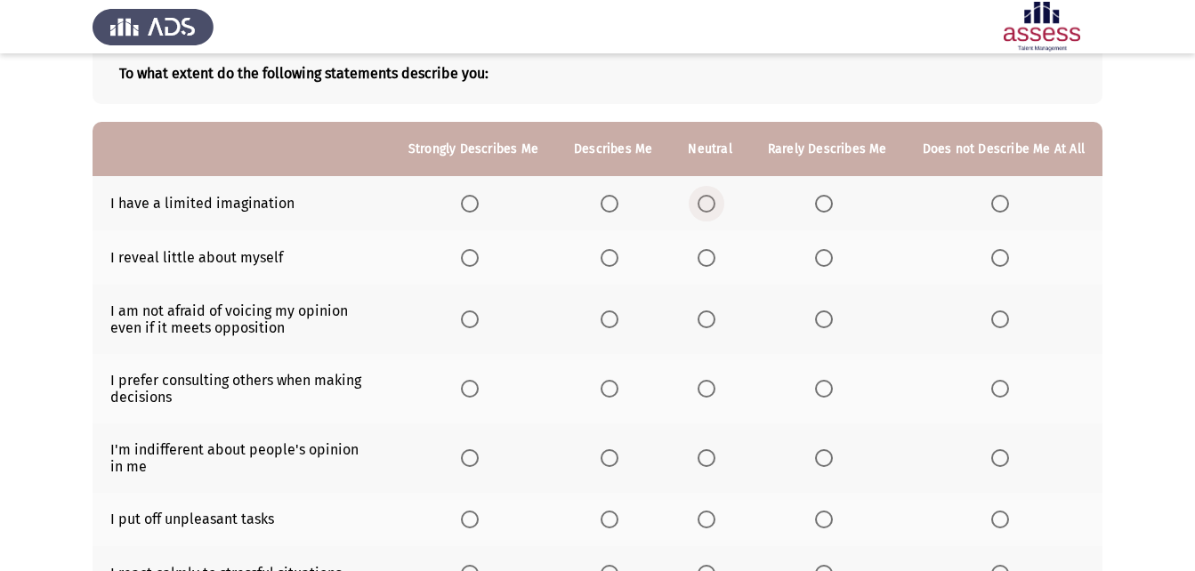
click at [708, 204] on span "Select an option" at bounding box center [707, 204] width 18 height 18
click at [708, 204] on input "Select an option" at bounding box center [707, 204] width 18 height 18
click at [616, 255] on span "Select an option" at bounding box center [610, 258] width 18 height 18
click at [616, 255] on input "Select an option" at bounding box center [610, 258] width 18 height 18
click at [611, 319] on span "Select an option" at bounding box center [610, 320] width 18 height 18
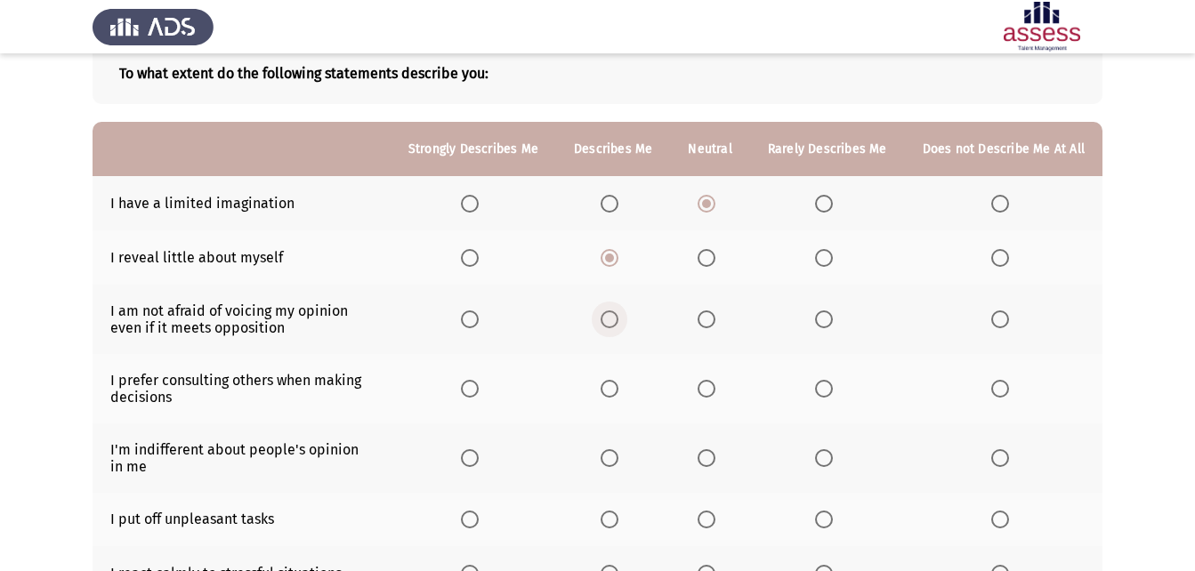
click at [611, 319] on input "Select an option" at bounding box center [610, 320] width 18 height 18
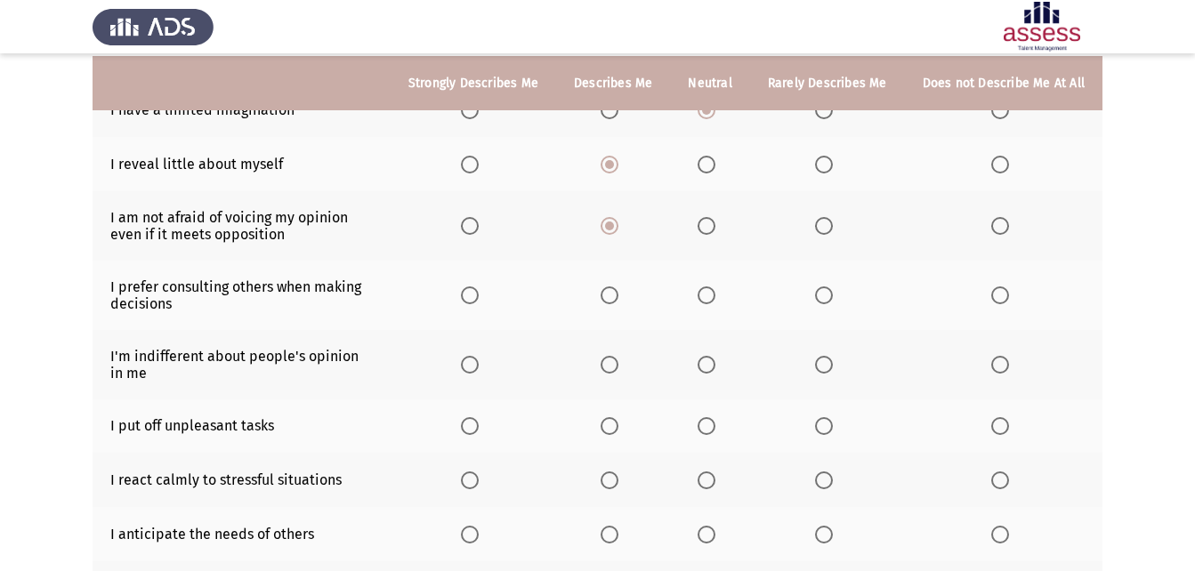
scroll to position [203, 0]
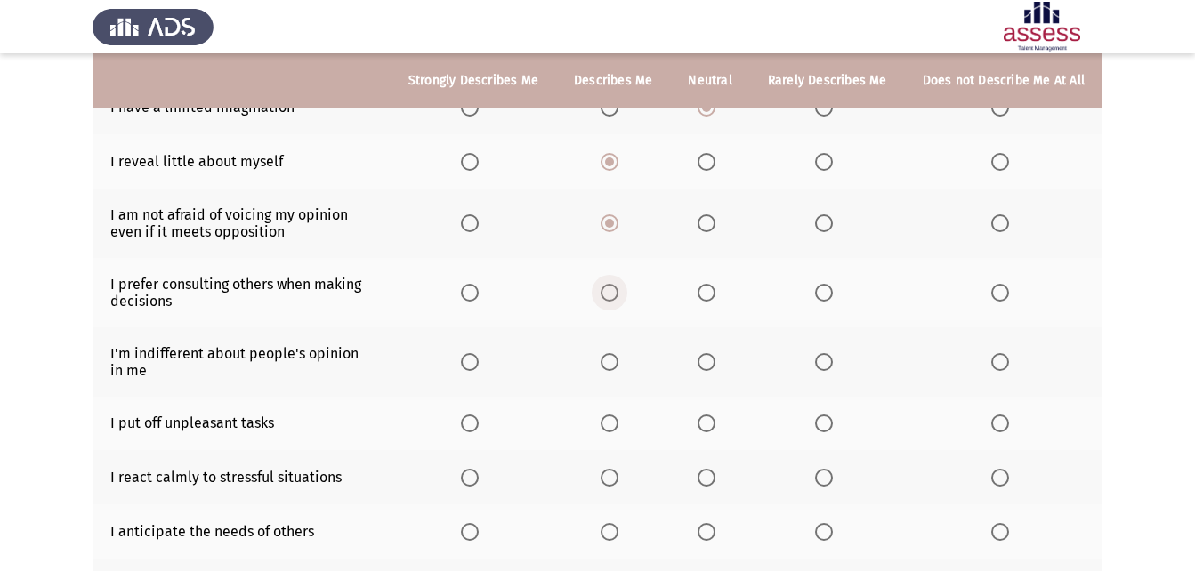
click at [614, 300] on span "Select an option" at bounding box center [610, 293] width 18 height 18
click at [614, 300] on input "Select an option" at bounding box center [610, 293] width 18 height 18
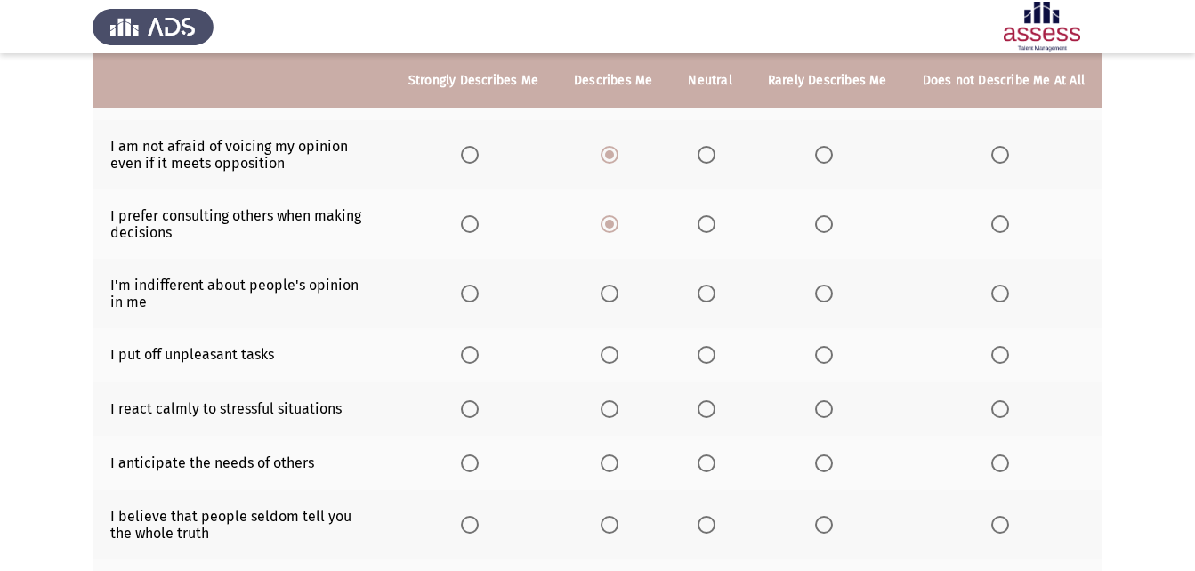
scroll to position [274, 0]
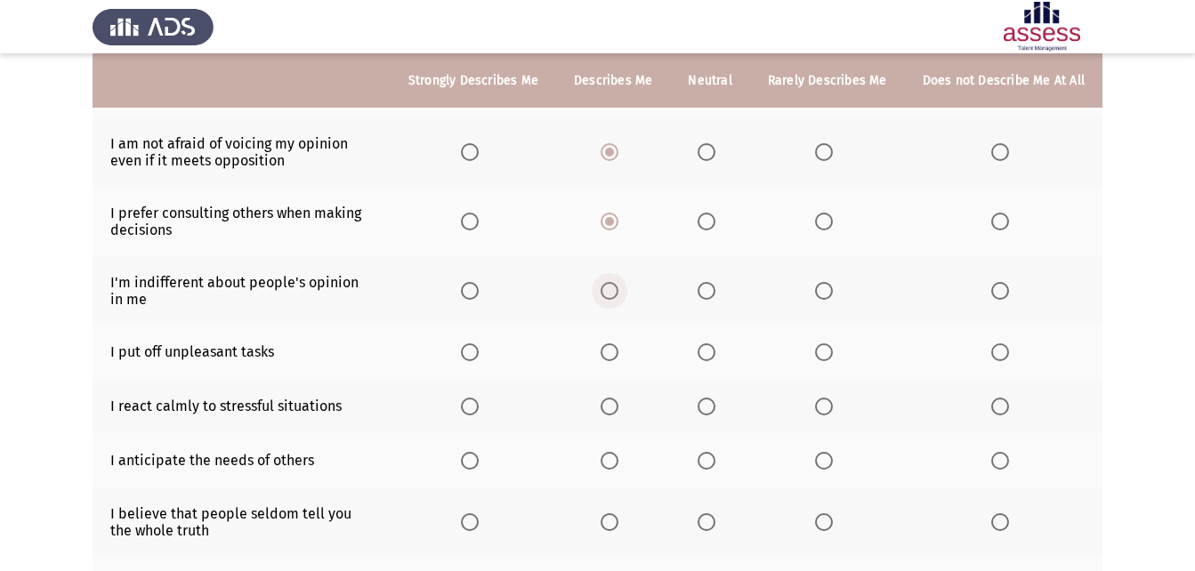
click at [626, 285] on label "Select an option" at bounding box center [613, 291] width 25 height 18
click at [619, 285] on input "Select an option" at bounding box center [610, 291] width 18 height 18
click at [715, 361] on span "Select an option" at bounding box center [707, 353] width 18 height 18
click at [715, 361] on input "Select an option" at bounding box center [707, 353] width 18 height 18
click at [712, 404] on span "Select an option" at bounding box center [707, 407] width 18 height 18
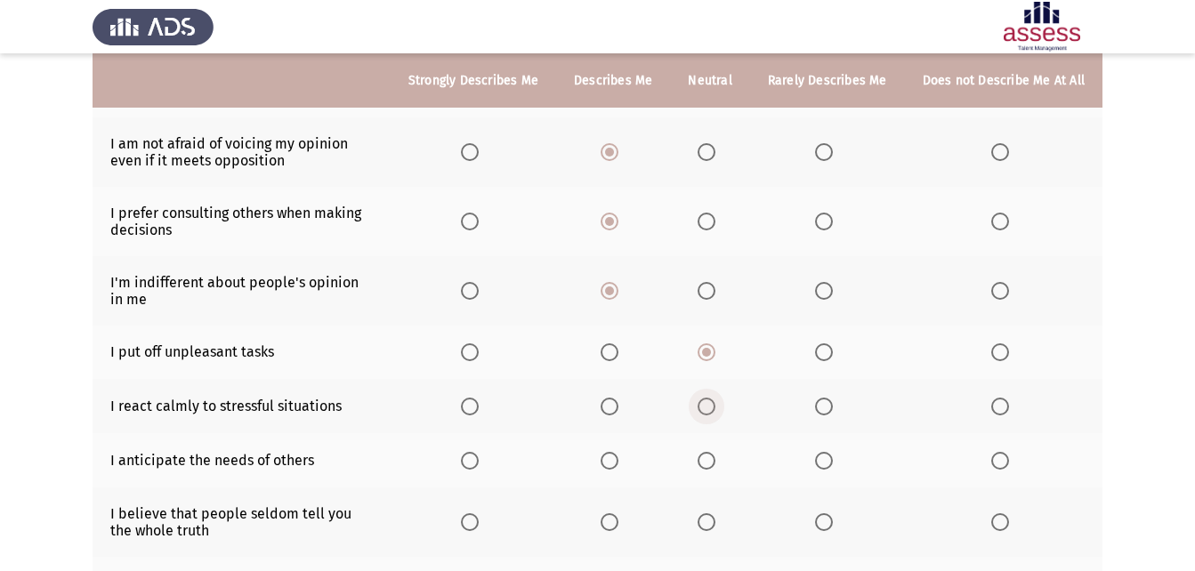
click at [712, 404] on input "Select an option" at bounding box center [707, 407] width 18 height 18
click at [722, 475] on th at bounding box center [709, 460] width 79 height 54
click at [709, 464] on span "Select an option" at bounding box center [707, 461] width 18 height 18
click at [709, 464] on input "Select an option" at bounding box center [707, 461] width 18 height 18
click at [619, 520] on span "Select an option" at bounding box center [610, 523] width 18 height 18
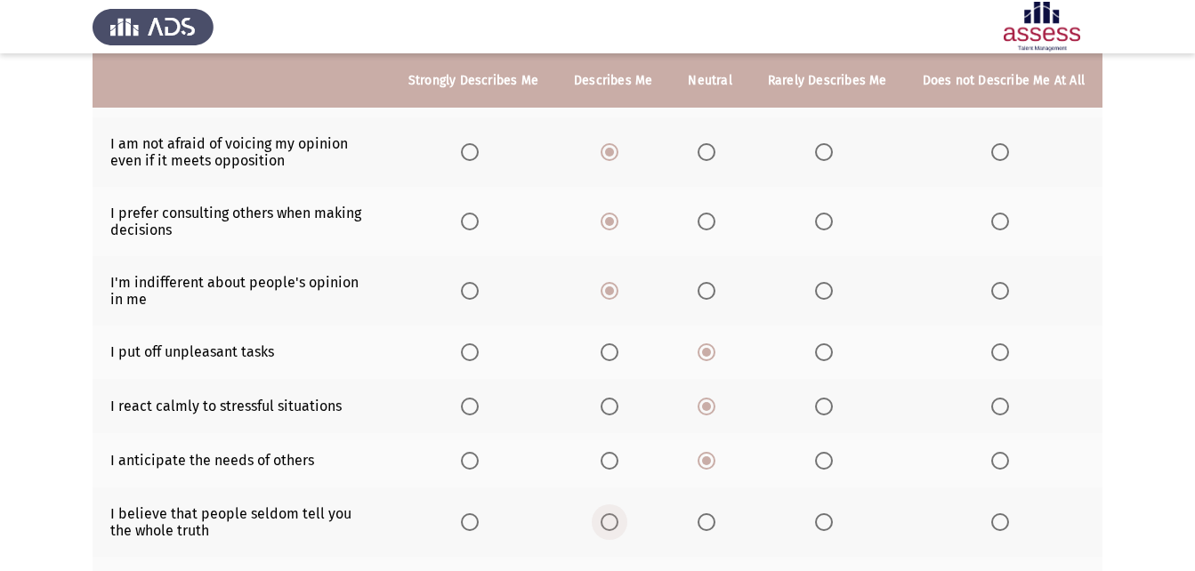
click at [619, 520] on input "Select an option" at bounding box center [610, 523] width 18 height 18
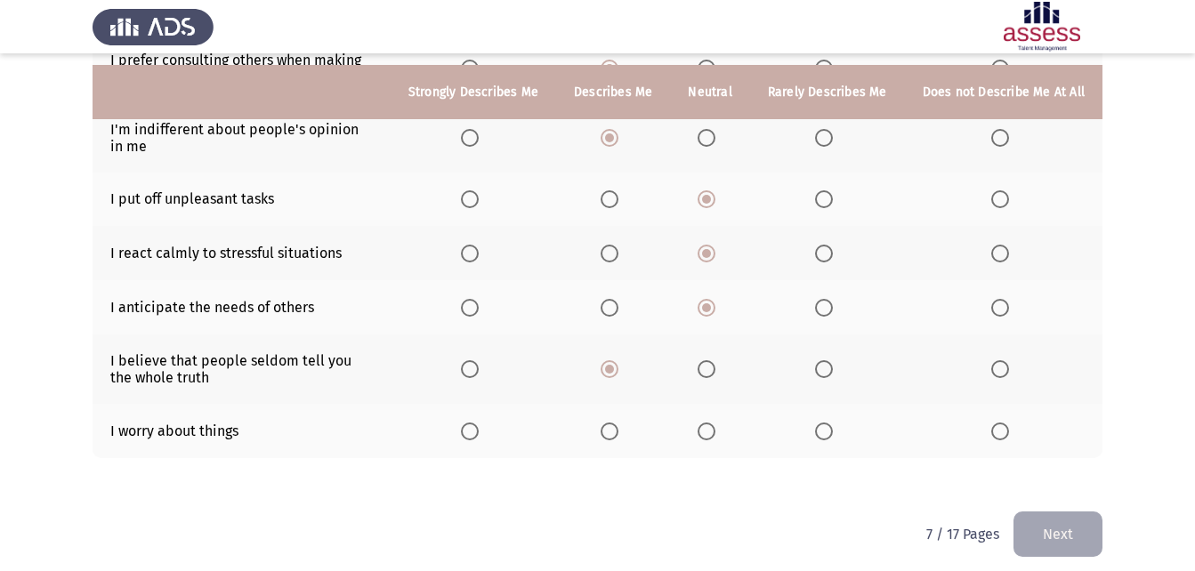
scroll to position [439, 0]
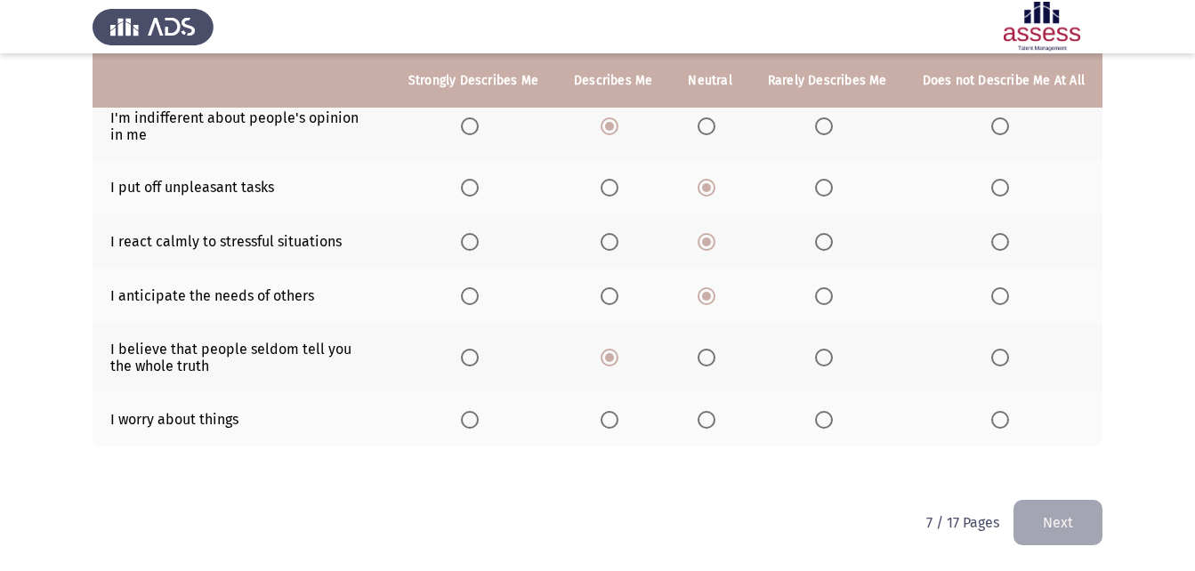
click at [1074, 517] on button "Next" at bounding box center [1058, 522] width 89 height 45
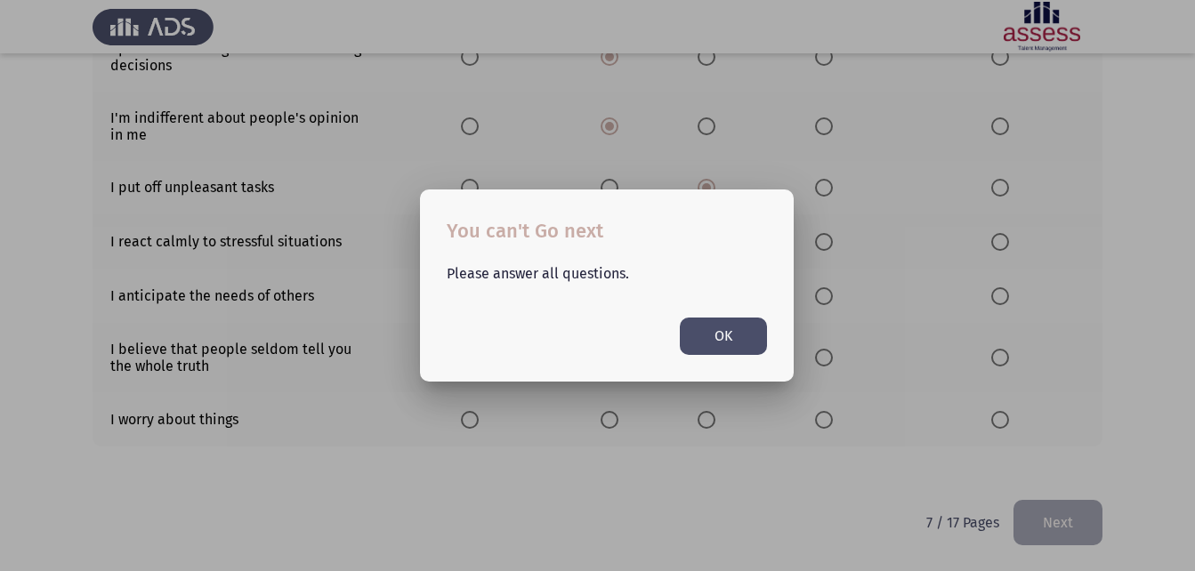
click at [1125, 350] on div at bounding box center [597, 285] width 1195 height 571
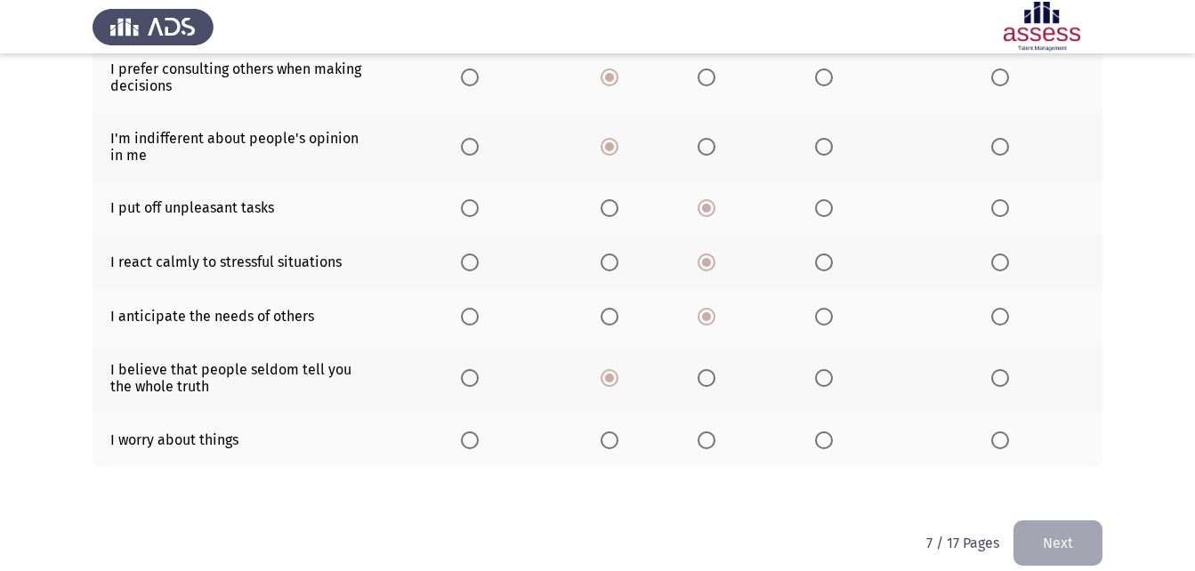
scroll to position [439, 0]
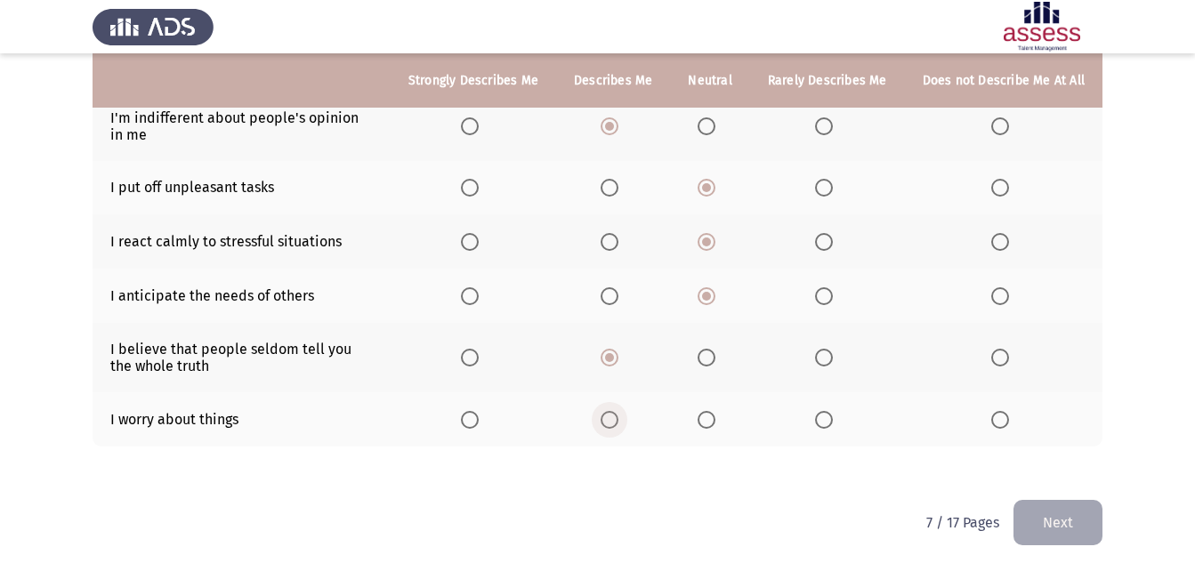
click at [614, 417] on span "Select an option" at bounding box center [610, 420] width 18 height 18
click at [614, 417] on input "Select an option" at bounding box center [610, 420] width 18 height 18
click at [1091, 509] on button "Next" at bounding box center [1058, 522] width 89 height 45
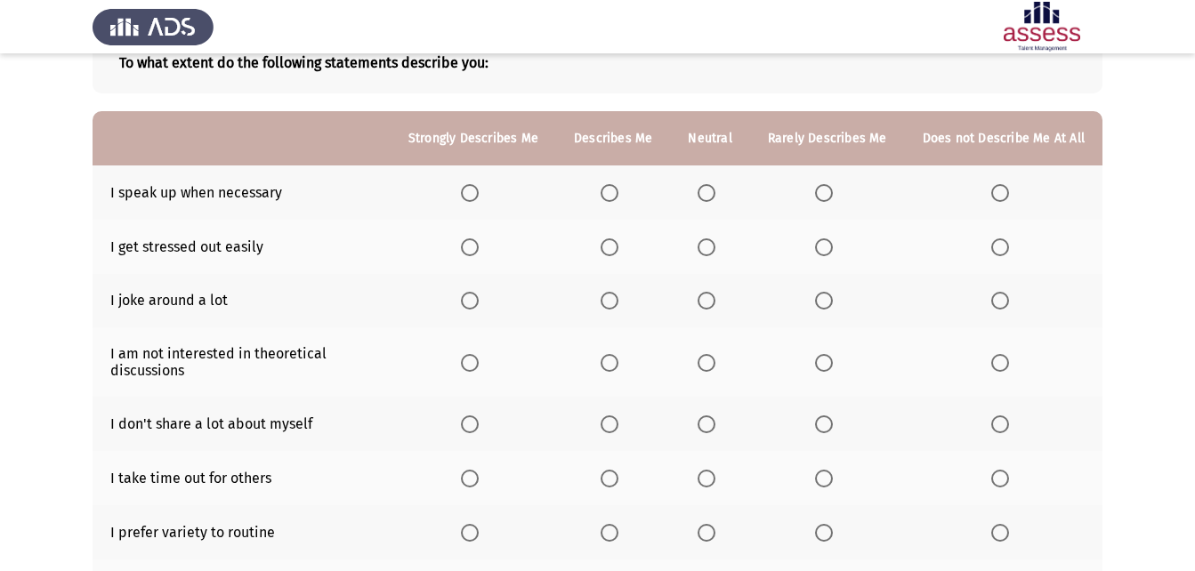
scroll to position [84, 0]
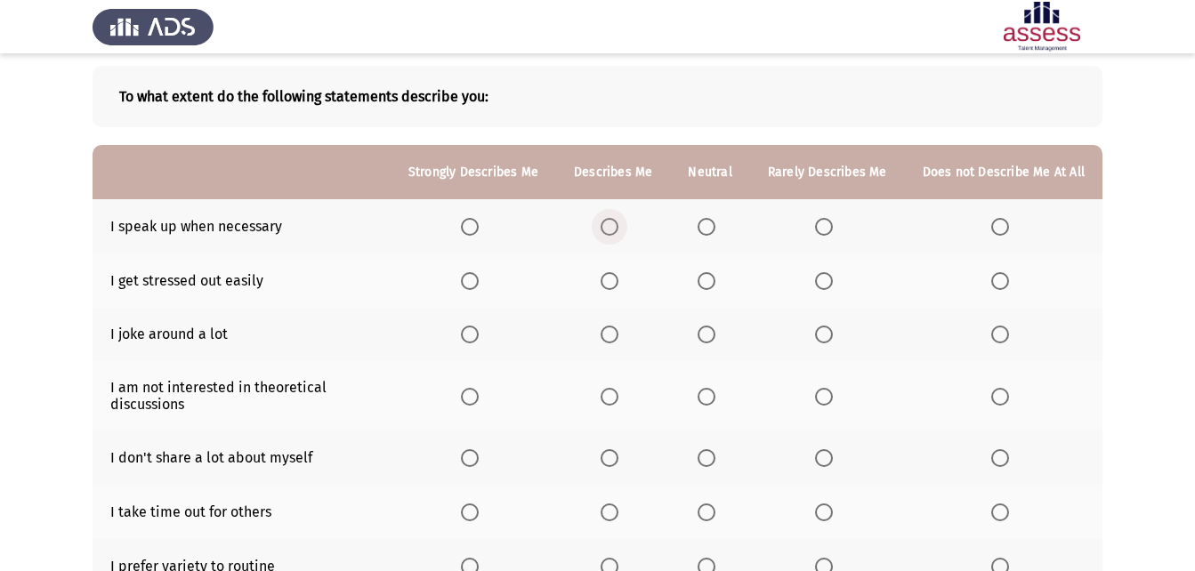
click at [610, 225] on span "Select an option" at bounding box center [610, 227] width 18 height 18
click at [610, 225] on input "Select an option" at bounding box center [610, 227] width 18 height 18
click at [716, 288] on span "Select an option" at bounding box center [707, 281] width 18 height 18
click at [716, 288] on input "Select an option" at bounding box center [707, 281] width 18 height 18
click at [626, 337] on label "Select an option" at bounding box center [613, 335] width 25 height 18
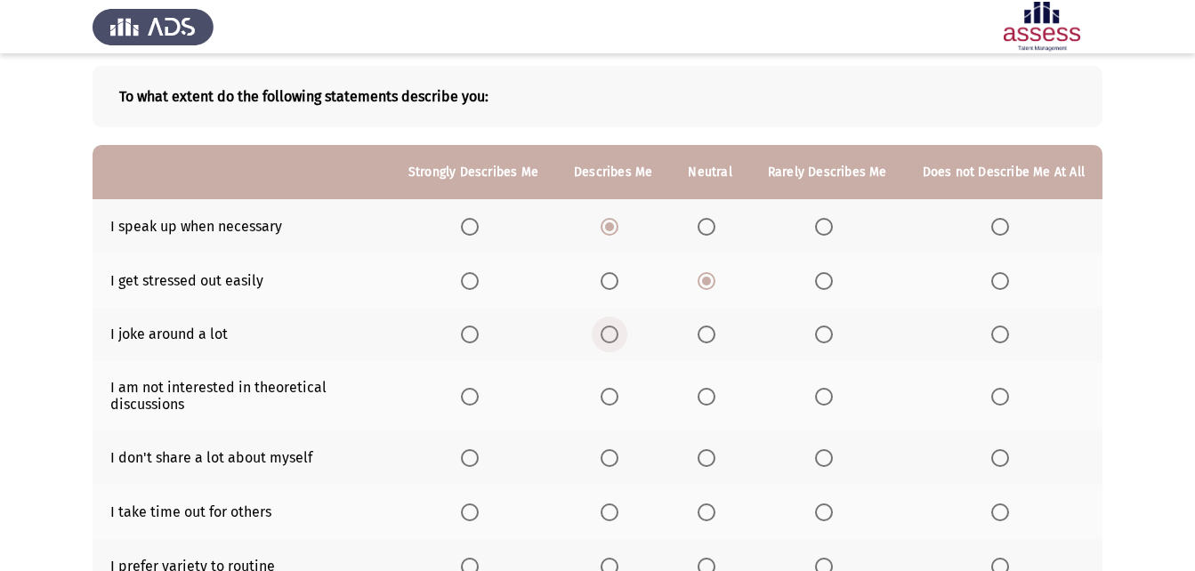
click at [619, 337] on input "Select an option" at bounding box center [610, 335] width 18 height 18
click at [713, 398] on span "Select an option" at bounding box center [707, 397] width 18 height 18
click at [713, 398] on input "Select an option" at bounding box center [707, 397] width 18 height 18
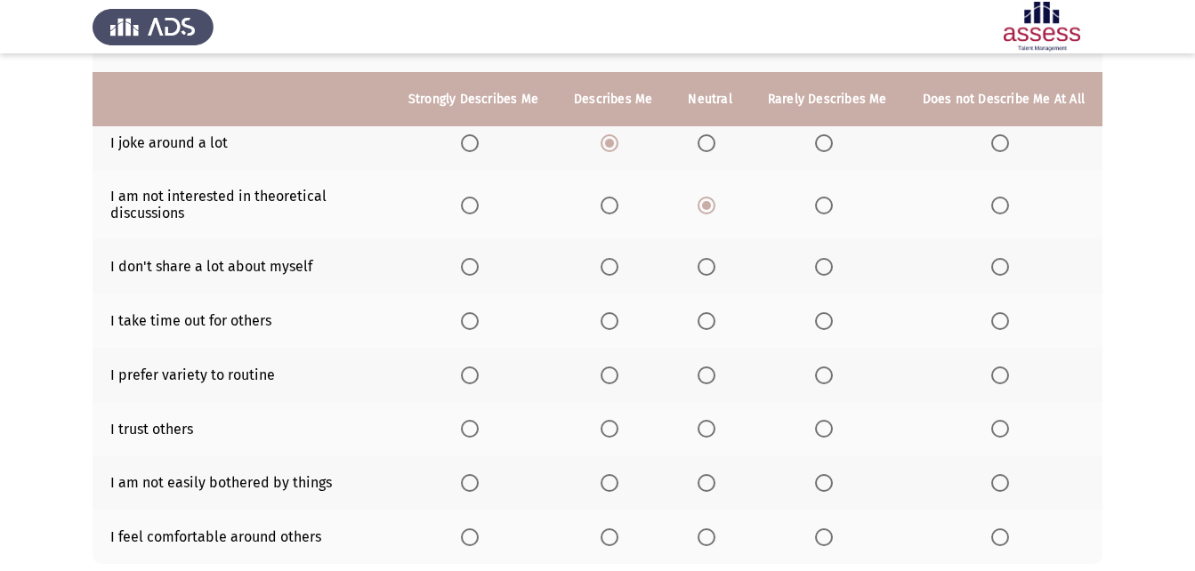
scroll to position [294, 0]
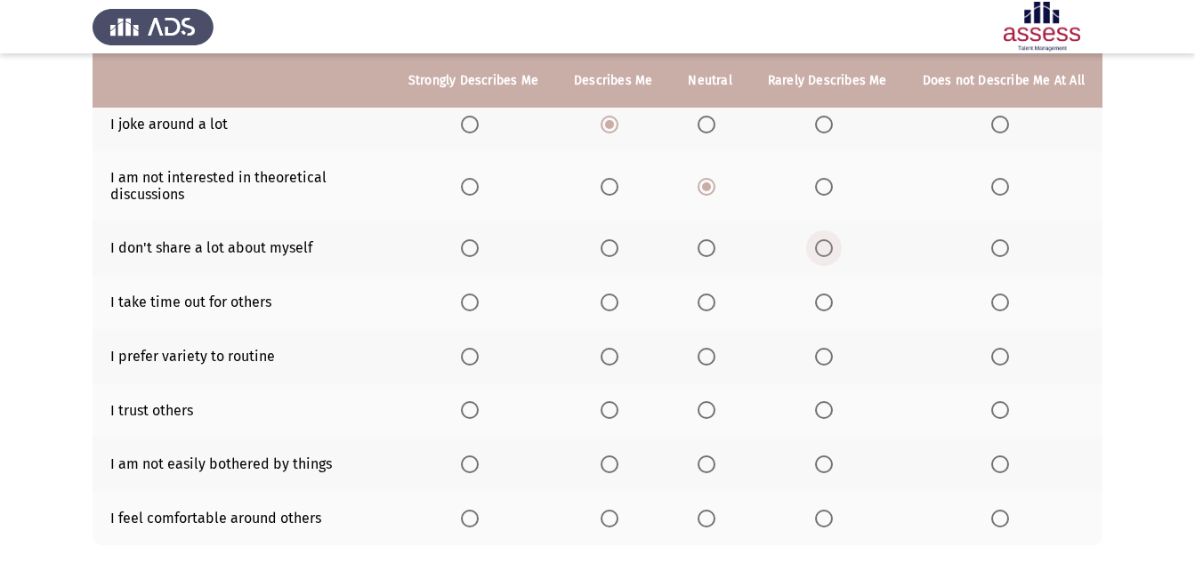
click at [827, 245] on span "Select an option" at bounding box center [824, 248] width 18 height 18
click at [827, 245] on input "Select an option" at bounding box center [824, 248] width 18 height 18
click at [619, 295] on span "Select an option" at bounding box center [610, 303] width 18 height 18
click at [619, 295] on input "Select an option" at bounding box center [610, 303] width 18 height 18
click at [616, 355] on span "Select an option" at bounding box center [610, 357] width 18 height 18
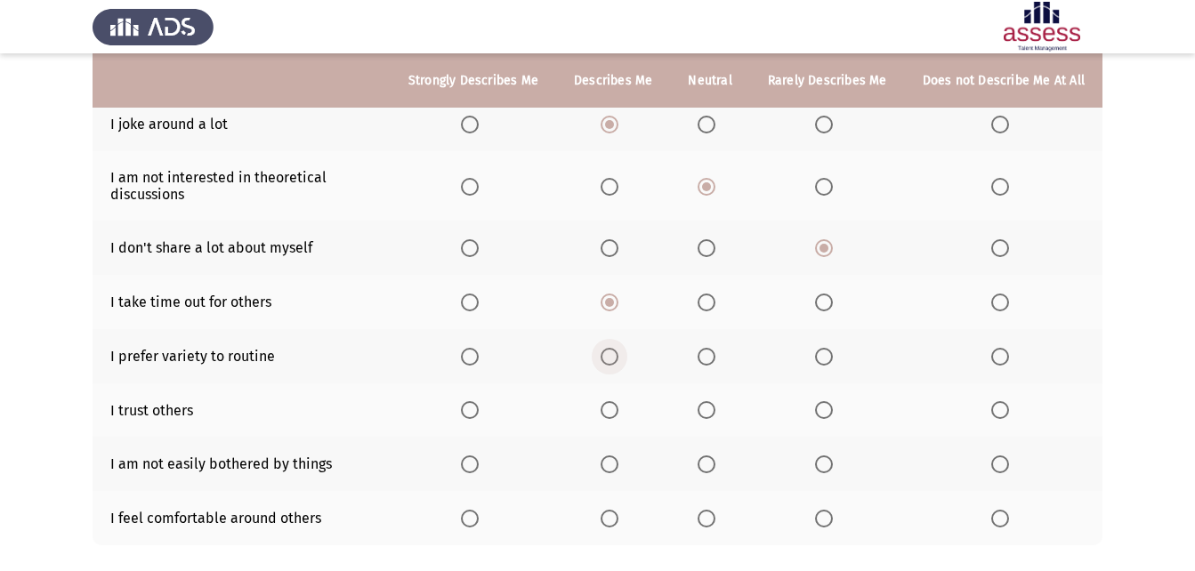
click at [616, 355] on input "Select an option" at bounding box center [610, 357] width 18 height 18
click at [709, 411] on span "Select an option" at bounding box center [707, 410] width 18 height 18
click at [709, 411] on input "Select an option" at bounding box center [707, 410] width 18 height 18
click at [698, 462] on th at bounding box center [709, 464] width 79 height 54
click at [708, 455] on mat-radio-button "Select an option" at bounding box center [710, 464] width 25 height 19
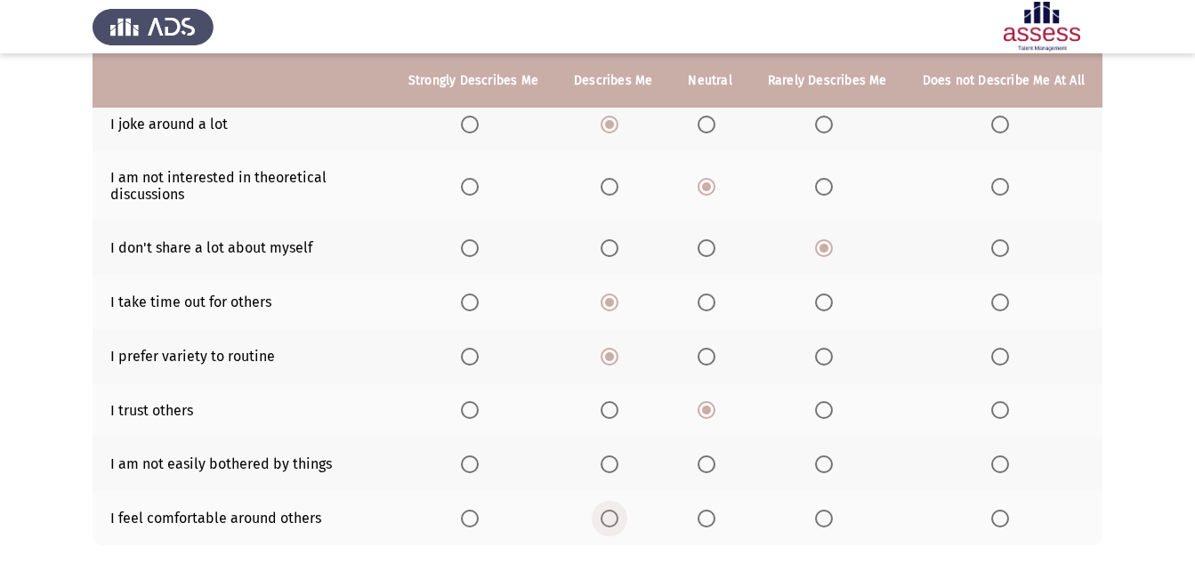
click at [619, 521] on span "Select an option" at bounding box center [610, 519] width 18 height 18
click at [619, 521] on input "Select an option" at bounding box center [610, 519] width 18 height 18
click at [714, 466] on span "Select an option" at bounding box center [707, 465] width 18 height 18
click at [714, 466] on input "Select an option" at bounding box center [707, 465] width 18 height 18
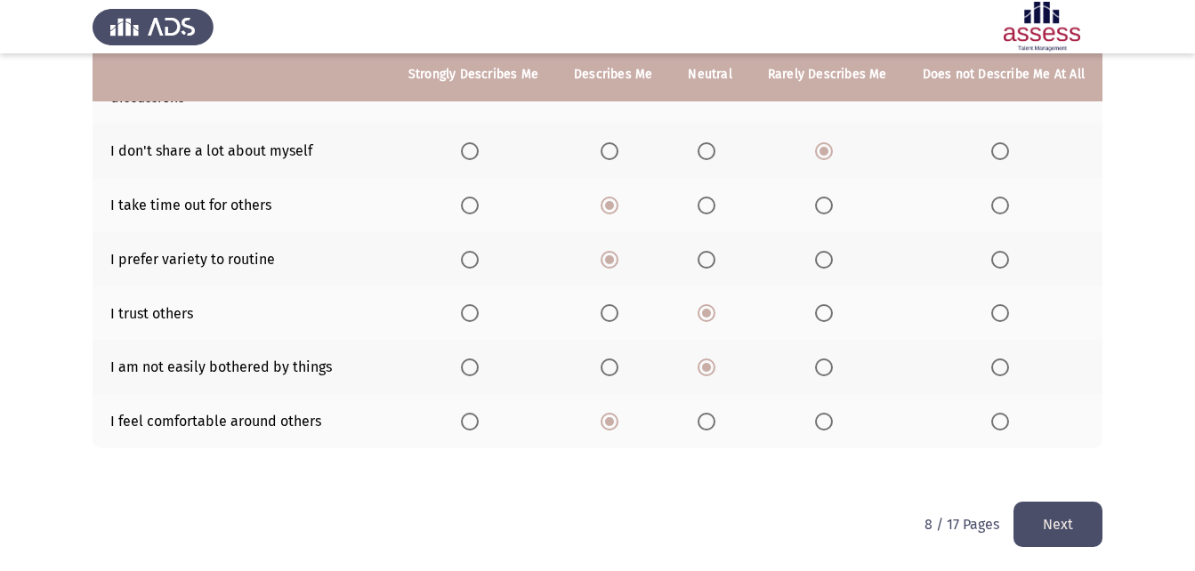
scroll to position [393, 0]
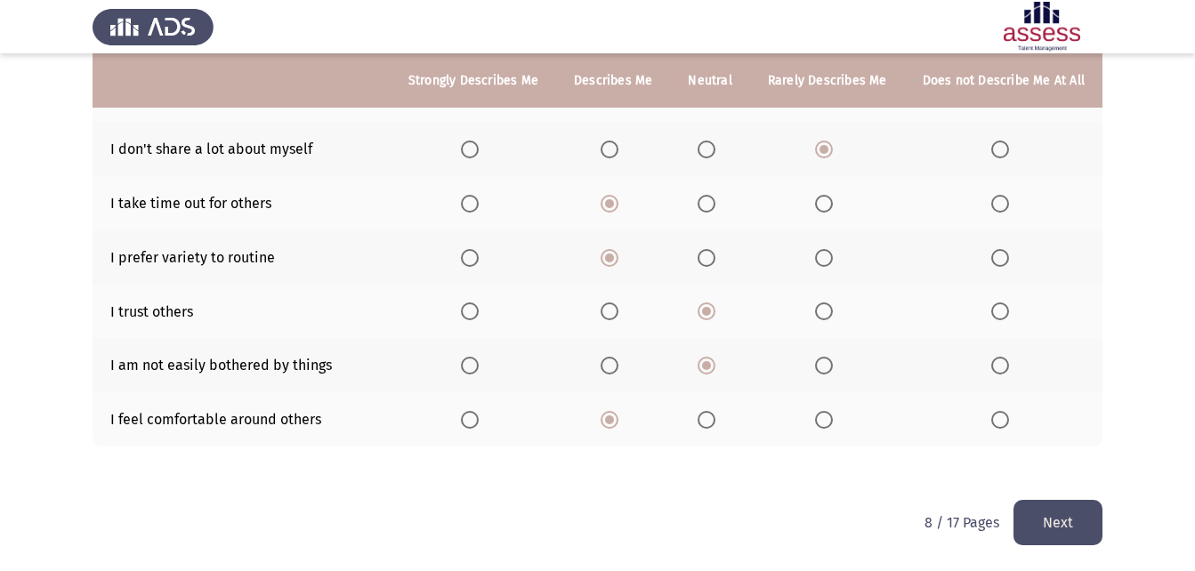
click at [1068, 522] on button "Next" at bounding box center [1058, 522] width 89 height 45
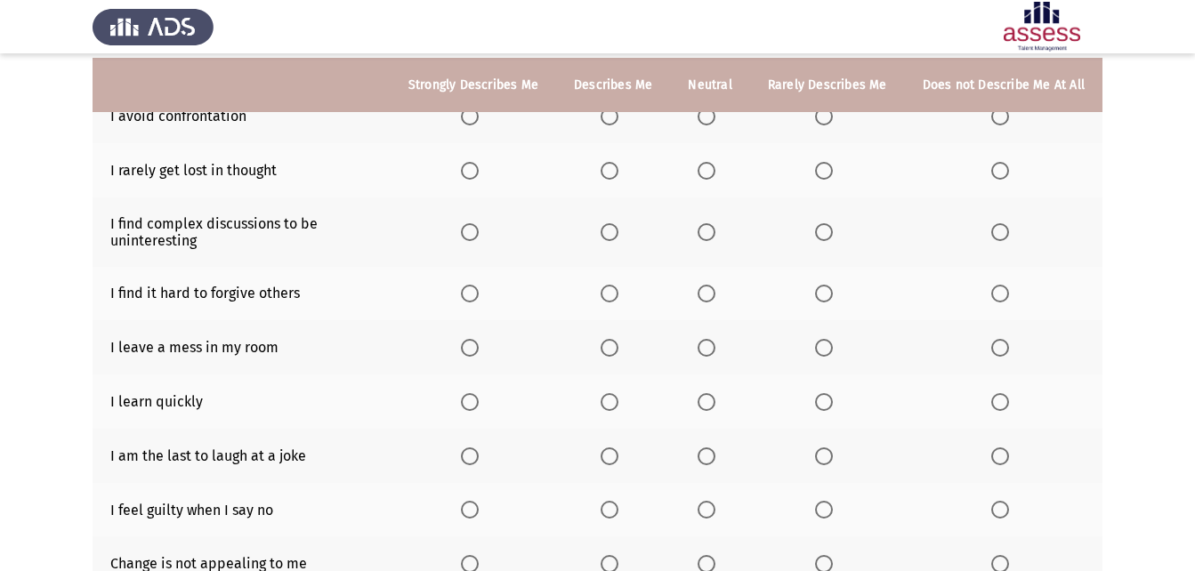
scroll to position [200, 0]
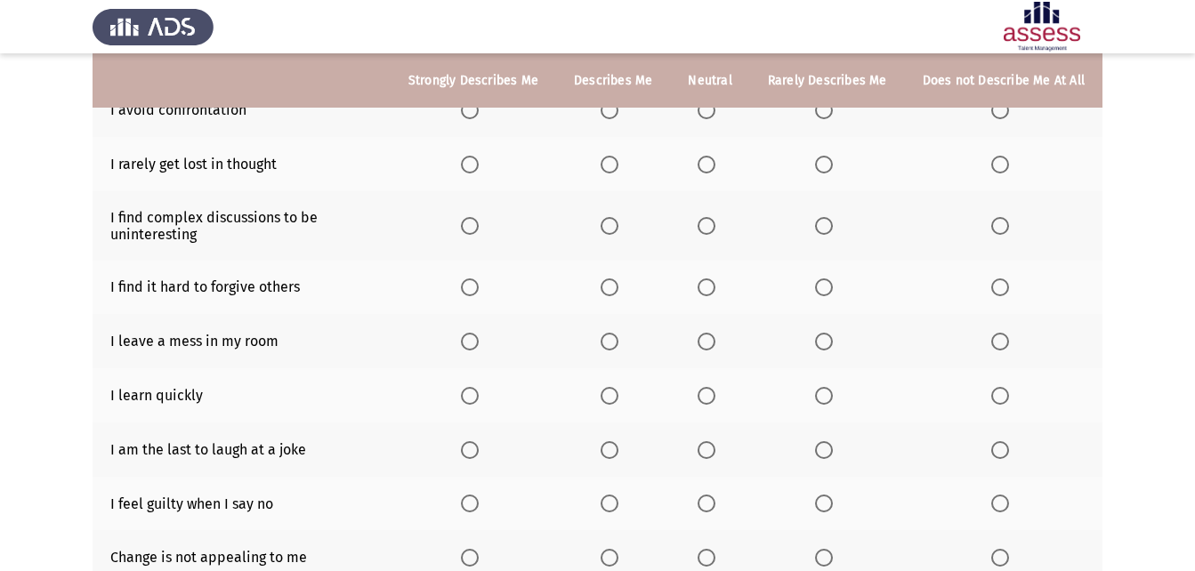
click at [619, 392] on span "Select an option" at bounding box center [610, 396] width 18 height 18
click at [619, 392] on input "Select an option" at bounding box center [610, 396] width 18 height 18
click at [611, 351] on span "Select an option" at bounding box center [610, 342] width 18 height 18
click at [611, 351] on input "Select an option" at bounding box center [610, 342] width 18 height 18
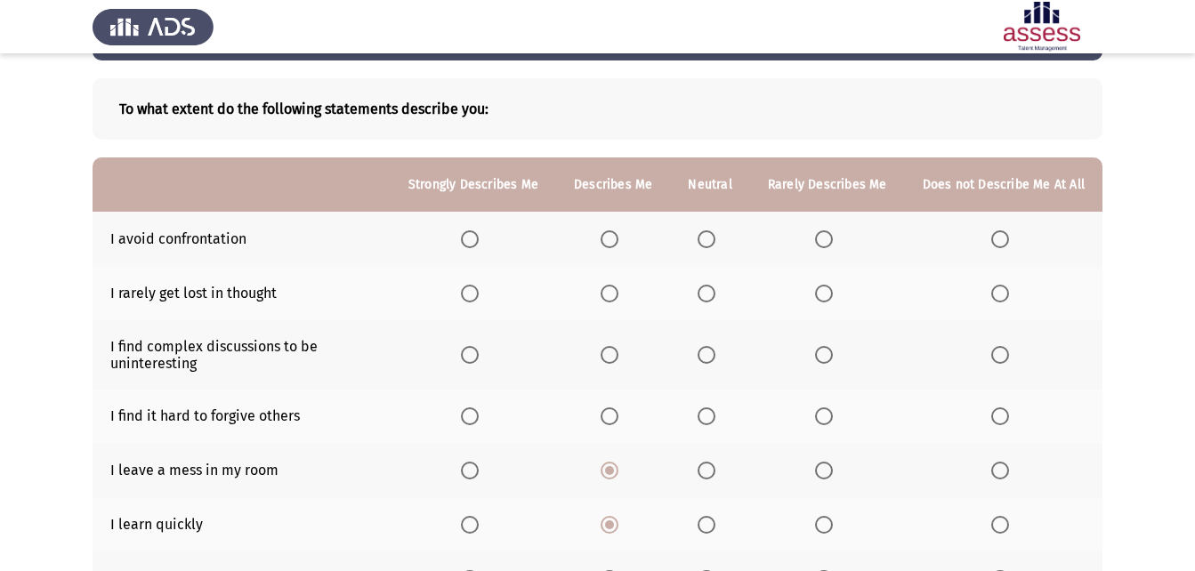
scroll to position [73, 0]
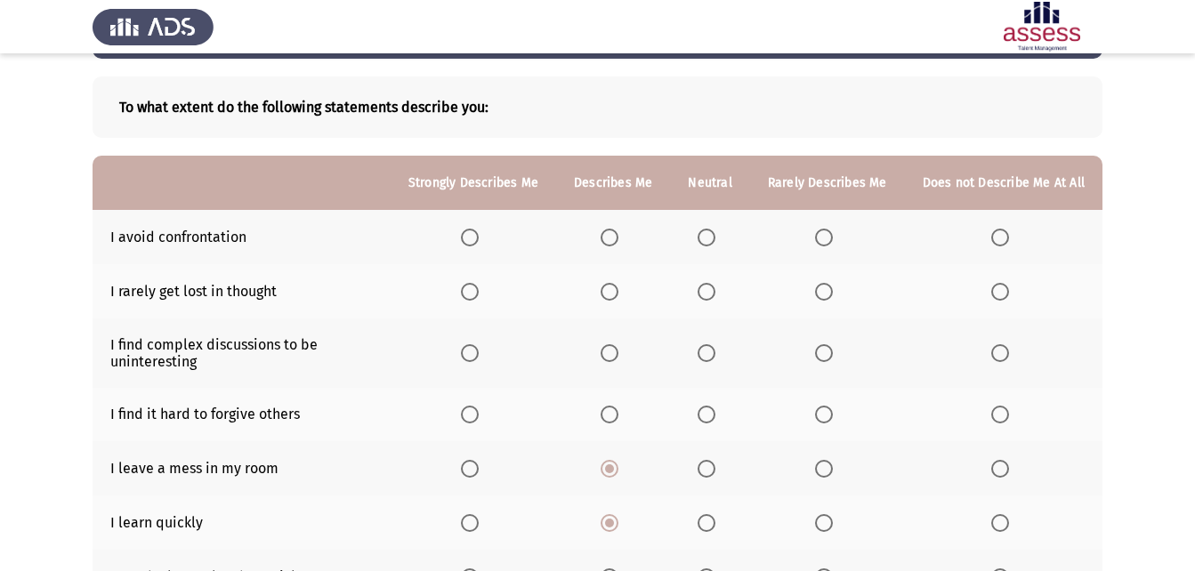
click at [630, 252] on th at bounding box center [613, 237] width 114 height 54
click at [610, 227] on th at bounding box center [613, 237] width 114 height 54
click at [619, 235] on span "Select an option" at bounding box center [610, 238] width 18 height 18
click at [619, 235] on input "Select an option" at bounding box center [610, 238] width 18 height 18
click at [619, 290] on span "Select an option" at bounding box center [610, 292] width 18 height 18
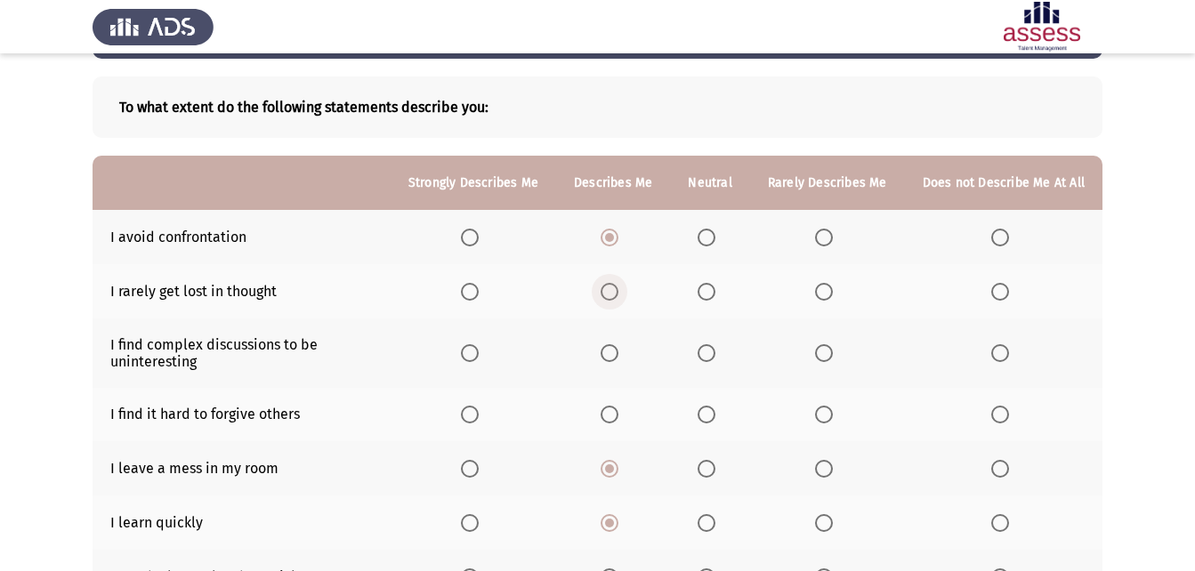
click at [619, 290] on input "Select an option" at bounding box center [610, 292] width 18 height 18
click at [709, 352] on span "Select an option" at bounding box center [707, 353] width 18 height 18
click at [709, 352] on input "Select an option" at bounding box center [707, 353] width 18 height 18
drag, startPoint x: 616, startPoint y: 402, endPoint x: 618, endPoint y: 411, distance: 9.1
click at [618, 409] on th at bounding box center [613, 415] width 114 height 54
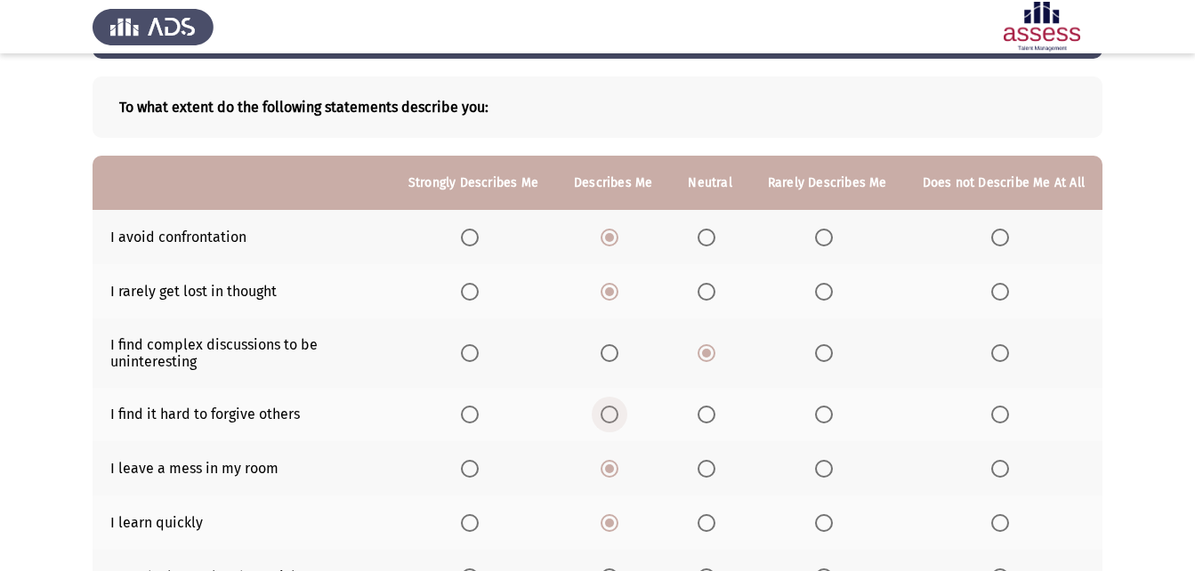
click at [615, 421] on span "Select an option" at bounding box center [610, 415] width 18 height 18
click at [615, 421] on input "Select an option" at bounding box center [610, 415] width 18 height 18
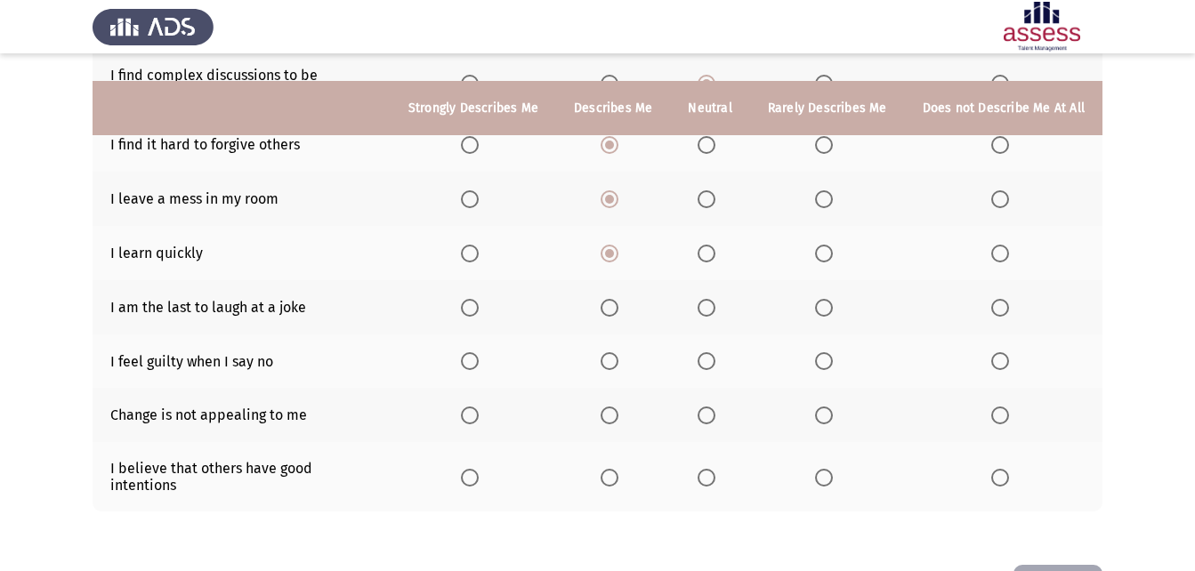
scroll to position [370, 0]
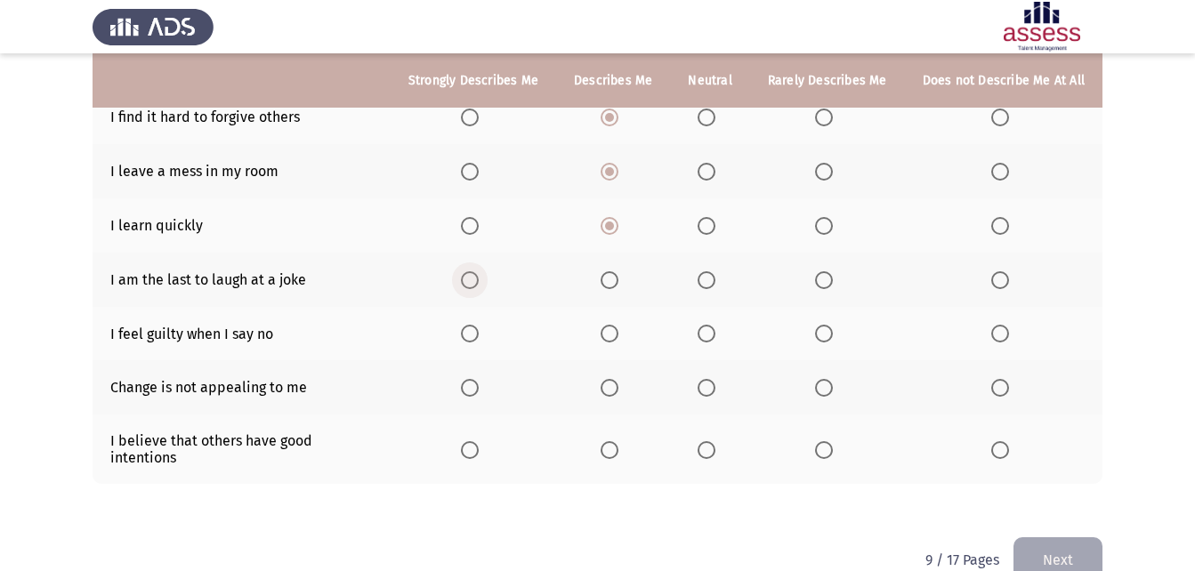
click at [478, 282] on span "Select an option" at bounding box center [470, 280] width 18 height 18
click at [478, 282] on input "Select an option" at bounding box center [470, 280] width 18 height 18
click at [486, 336] on label "Select an option" at bounding box center [473, 334] width 25 height 18
click at [479, 336] on input "Select an option" at bounding box center [470, 334] width 18 height 18
click at [820, 383] on span "Select an option" at bounding box center [824, 388] width 18 height 18
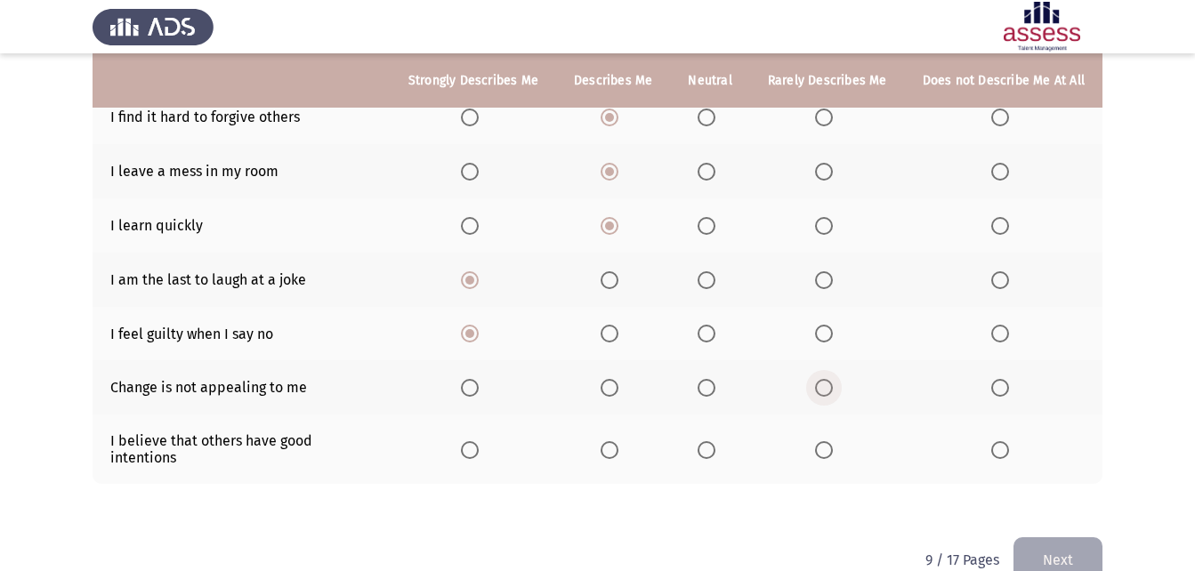
click at [820, 383] on input "Select an option" at bounding box center [824, 388] width 18 height 18
click at [626, 441] on label "Select an option" at bounding box center [613, 450] width 25 height 18
click at [619, 441] on input "Select an option" at bounding box center [610, 450] width 18 height 18
click at [1038, 542] on button "Next" at bounding box center [1058, 560] width 89 height 45
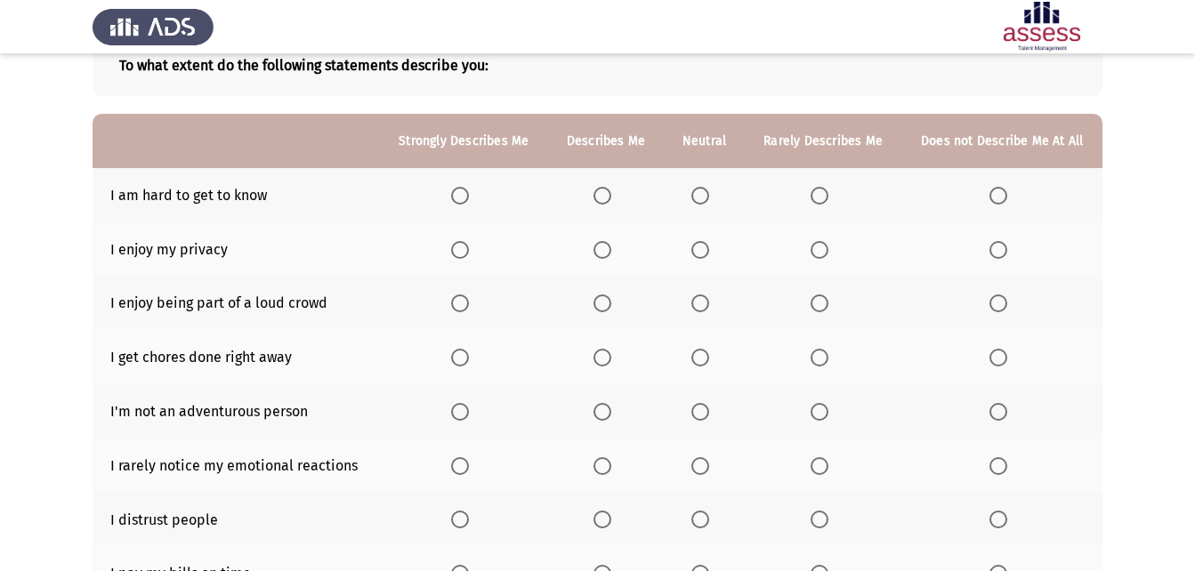
scroll to position [111, 0]
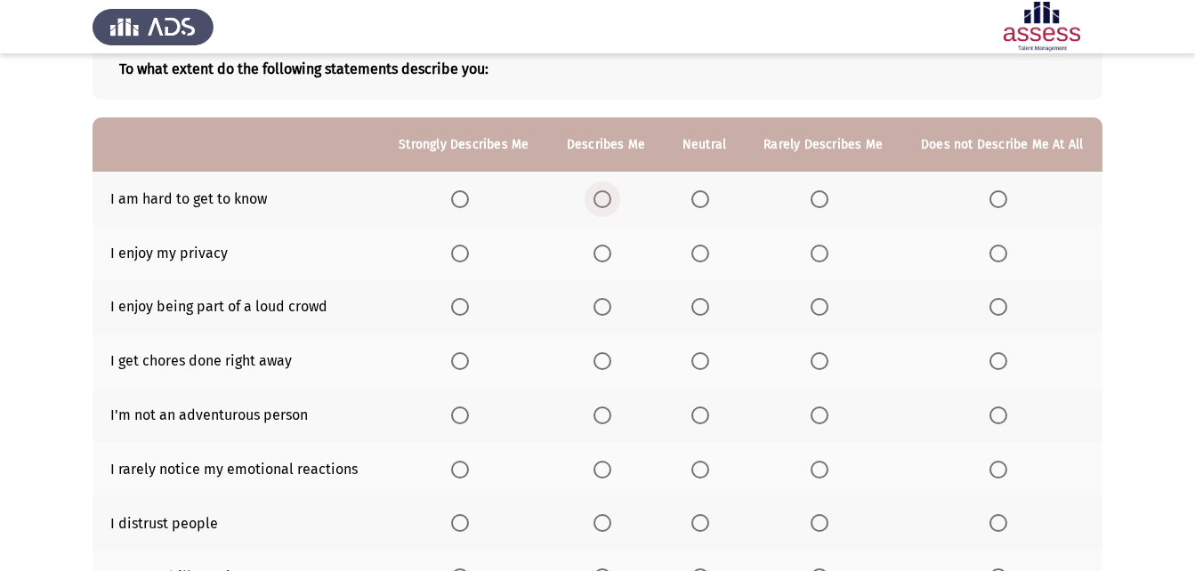
click at [599, 201] on span "Select an option" at bounding box center [603, 199] width 18 height 18
click at [599, 201] on input "Select an option" at bounding box center [603, 199] width 18 height 18
click at [602, 250] on span "Select an option" at bounding box center [603, 254] width 18 height 18
click at [602, 250] on input "Select an option" at bounding box center [603, 254] width 18 height 18
click at [608, 300] on span "Select an option" at bounding box center [603, 307] width 18 height 18
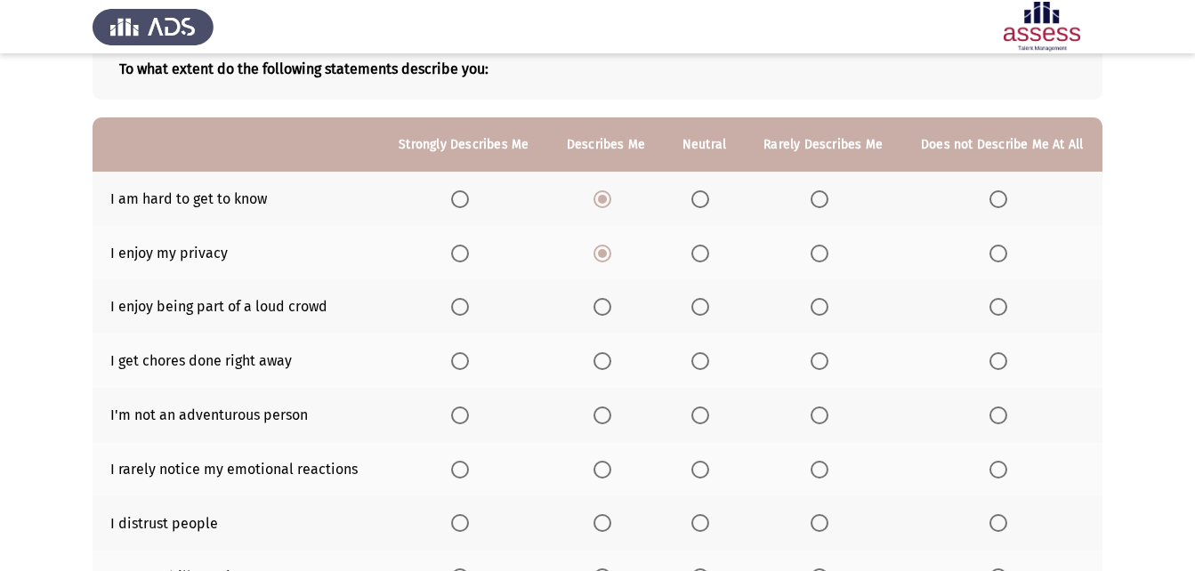
click at [608, 300] on input "Select an option" at bounding box center [603, 307] width 18 height 18
click at [692, 420] on span "Select an option" at bounding box center [701, 416] width 18 height 18
click at [692, 420] on input "Select an option" at bounding box center [701, 416] width 18 height 18
click at [708, 376] on th at bounding box center [704, 361] width 81 height 54
click at [708, 473] on span "Select an option" at bounding box center [701, 470] width 18 height 18
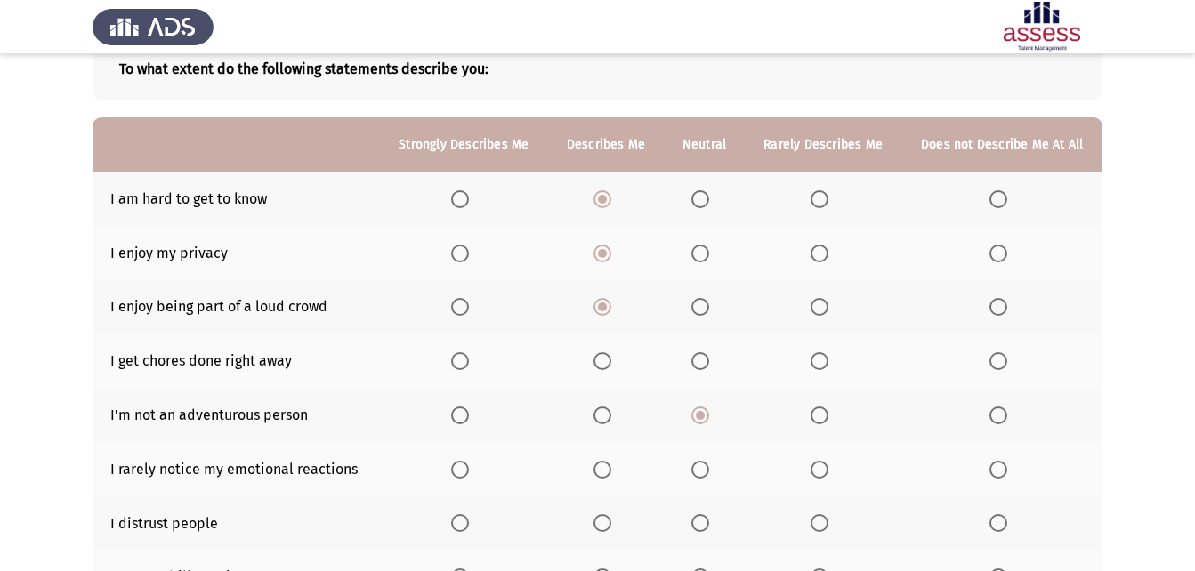
click at [708, 473] on input "Select an option" at bounding box center [701, 470] width 18 height 18
click at [609, 368] on span "Select an option" at bounding box center [603, 361] width 18 height 18
click at [609, 368] on input "Select an option" at bounding box center [603, 361] width 18 height 18
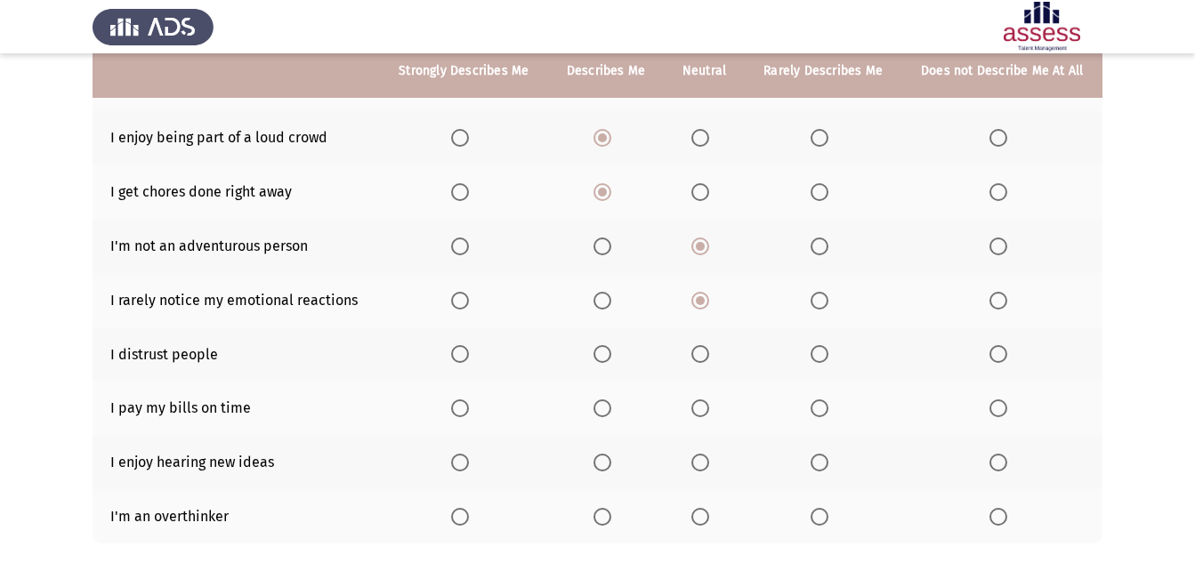
scroll to position [252, 0]
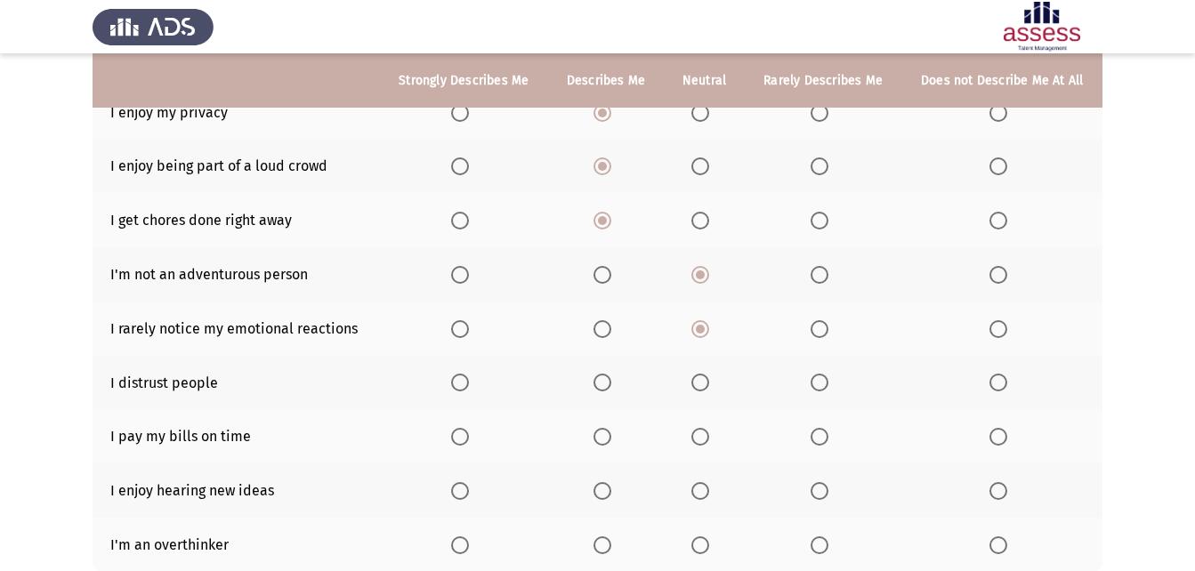
click at [829, 389] on span "Select an option" at bounding box center [820, 383] width 18 height 18
click at [829, 389] on input "Select an option" at bounding box center [820, 383] width 18 height 18
click at [618, 432] on label "Select an option" at bounding box center [606, 437] width 25 height 18
click at [611, 432] on input "Select an option" at bounding box center [603, 437] width 18 height 18
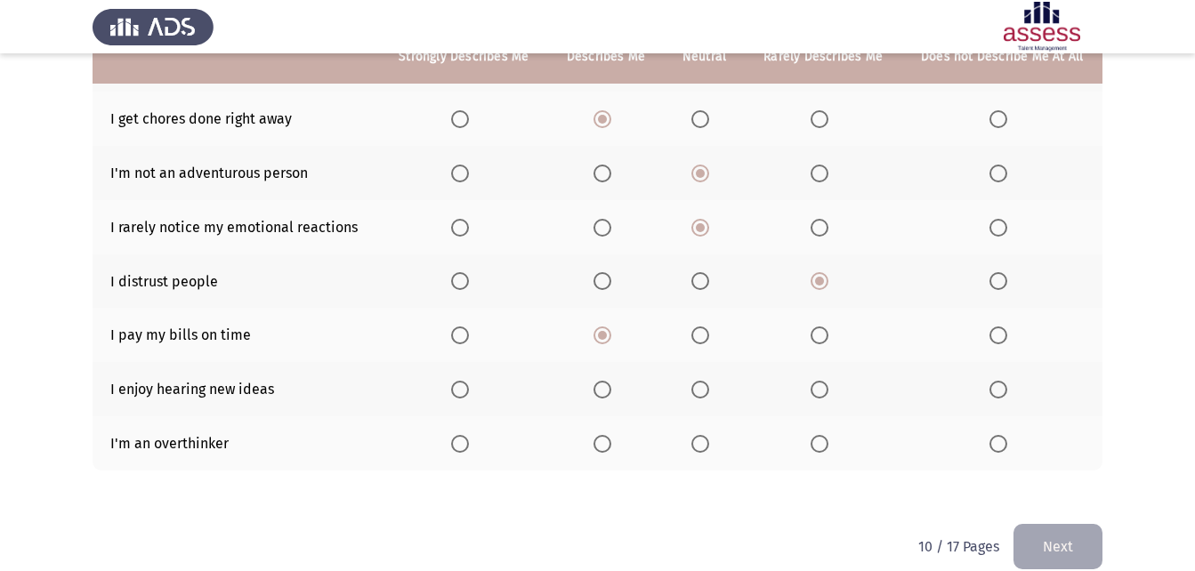
scroll to position [366, 0]
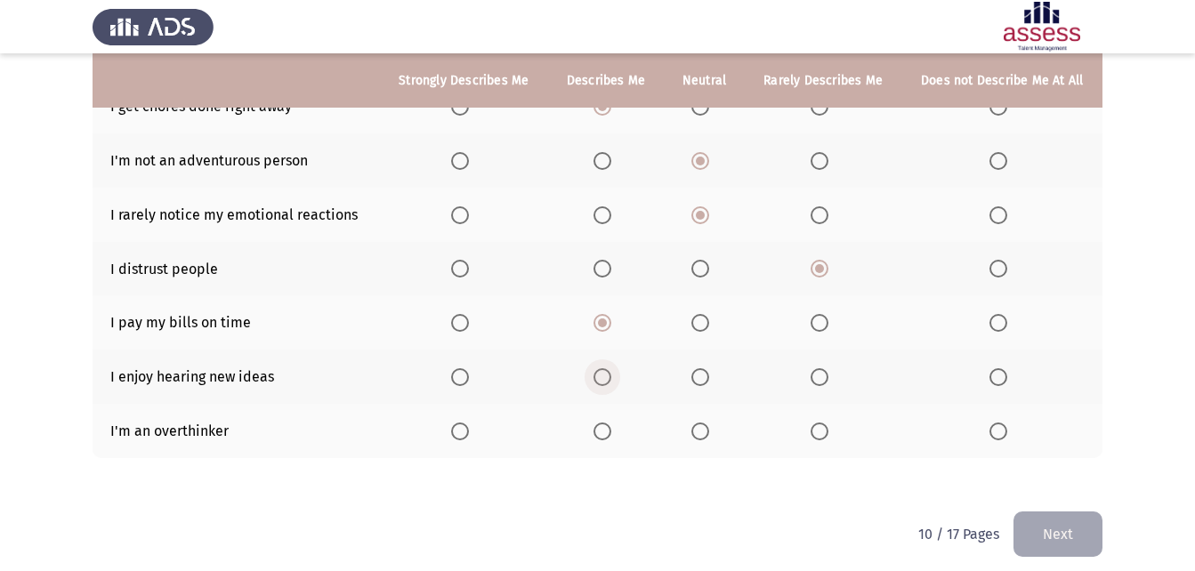
click at [608, 374] on span "Select an option" at bounding box center [603, 377] width 18 height 18
click at [608, 374] on input "Select an option" at bounding box center [603, 377] width 18 height 18
click at [606, 439] on span "Select an option" at bounding box center [603, 432] width 18 height 18
click at [606, 439] on input "Select an option" at bounding box center [603, 432] width 18 height 18
click at [1075, 530] on button "Next" at bounding box center [1058, 534] width 89 height 45
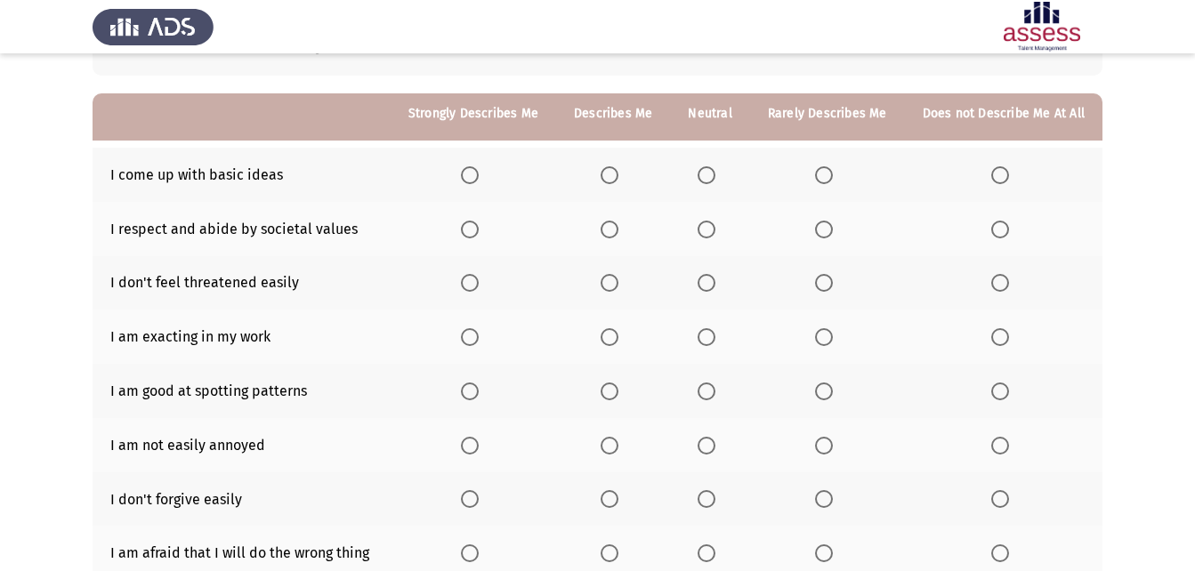
scroll to position [119, 0]
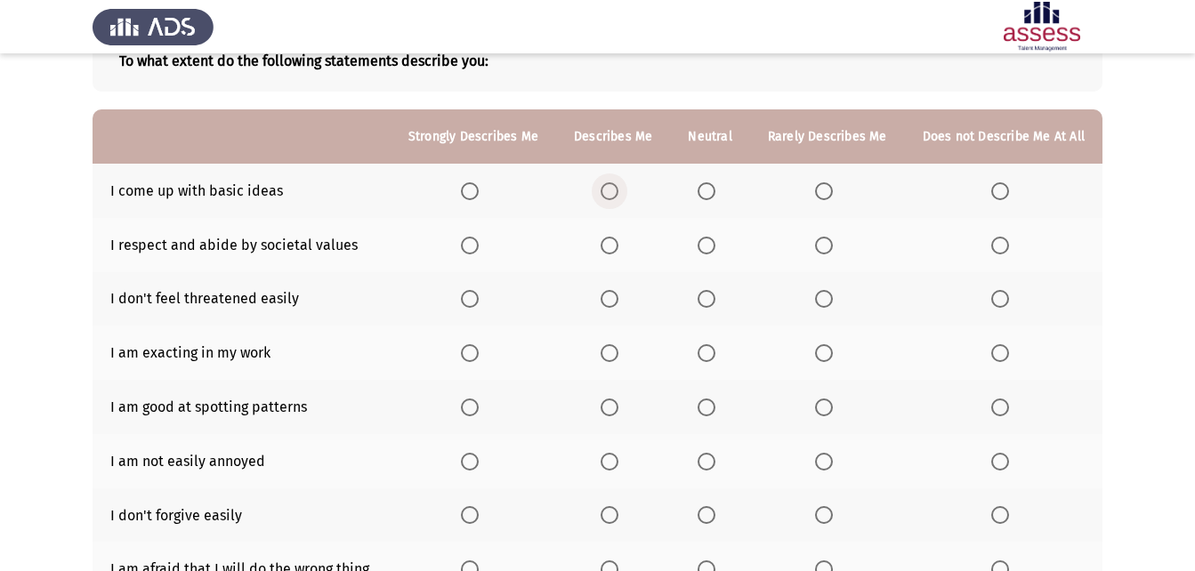
click at [619, 199] on span "Select an option" at bounding box center [610, 191] width 18 height 18
click at [619, 199] on input "Select an option" at bounding box center [610, 191] width 18 height 18
click at [619, 244] on span "Select an option" at bounding box center [610, 246] width 18 height 18
click at [619, 244] on input "Select an option" at bounding box center [610, 246] width 18 height 18
click at [819, 293] on span "Select an option" at bounding box center [824, 299] width 18 height 18
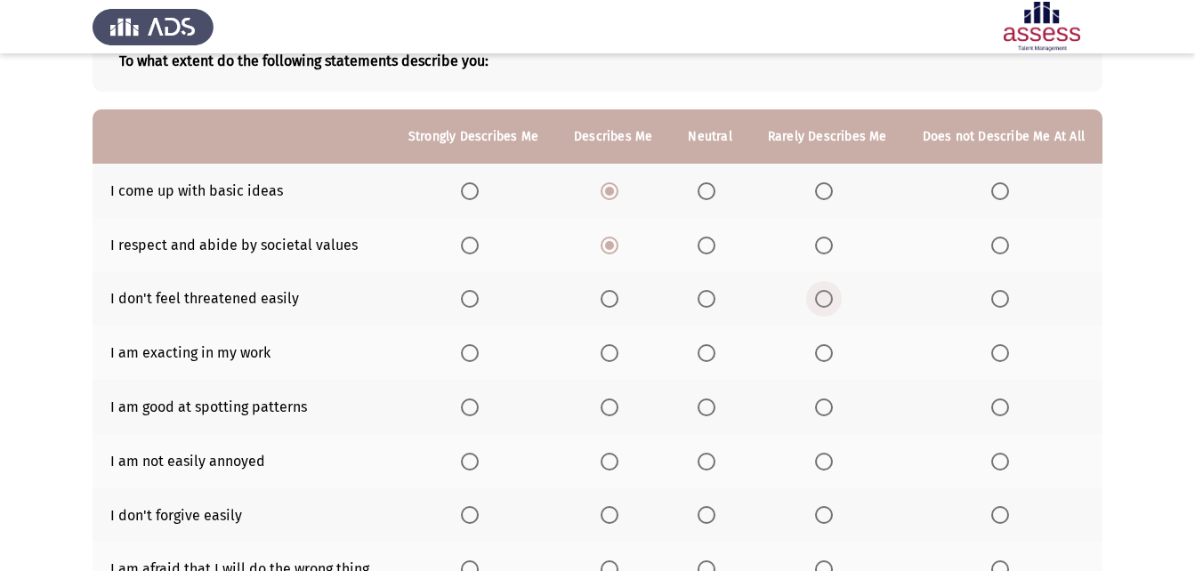
click at [819, 293] on input "Select an option" at bounding box center [824, 299] width 18 height 18
click at [619, 360] on span "Select an option" at bounding box center [610, 353] width 18 height 18
click at [619, 360] on input "Select an option" at bounding box center [610, 353] width 18 height 18
click at [619, 413] on span "Select an option" at bounding box center [610, 408] width 18 height 18
click at [619, 413] on input "Select an option" at bounding box center [610, 408] width 18 height 18
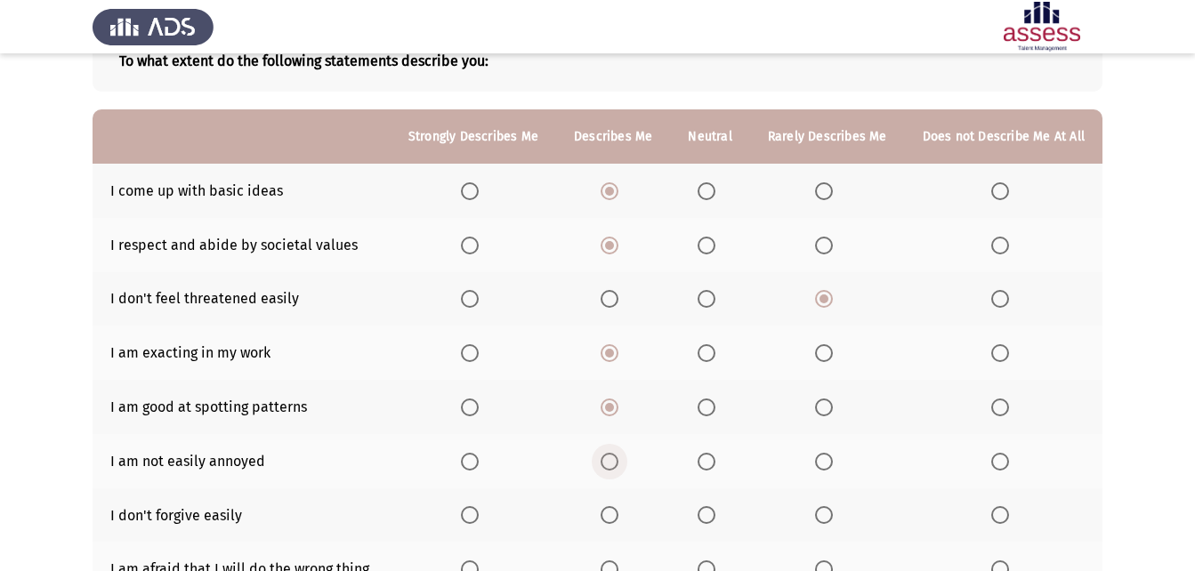
click at [619, 459] on span "Select an option" at bounding box center [610, 462] width 18 height 18
click at [619, 459] on input "Select an option" at bounding box center [610, 462] width 18 height 18
click at [701, 456] on th at bounding box center [709, 461] width 79 height 54
click at [716, 468] on span "Select an option" at bounding box center [707, 462] width 18 height 18
click at [716, 468] on input "Select an option" at bounding box center [707, 462] width 18 height 18
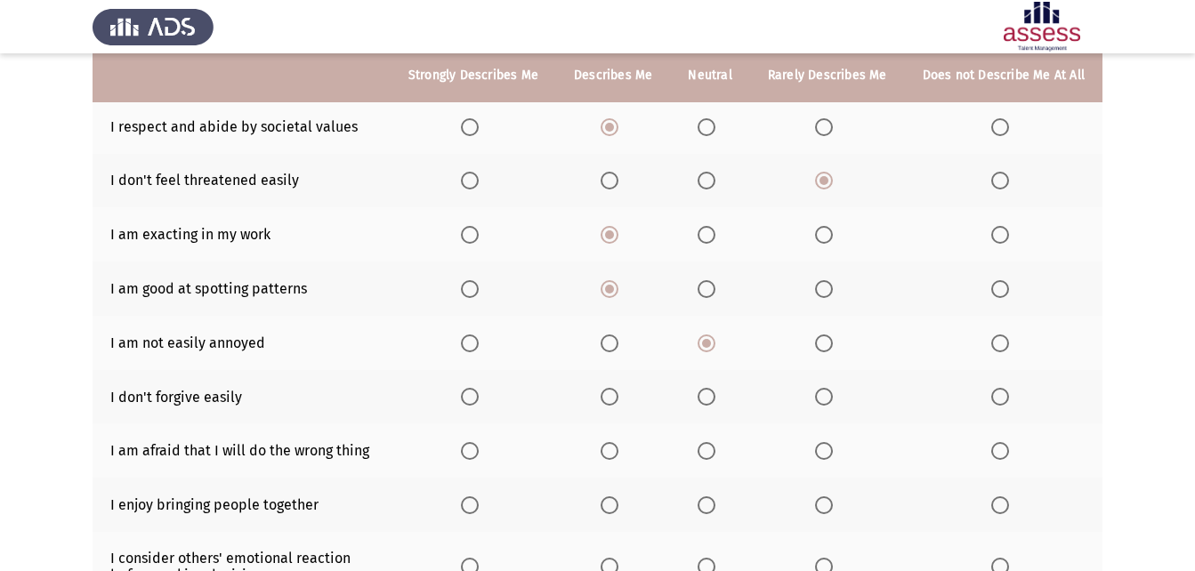
scroll to position [248, 0]
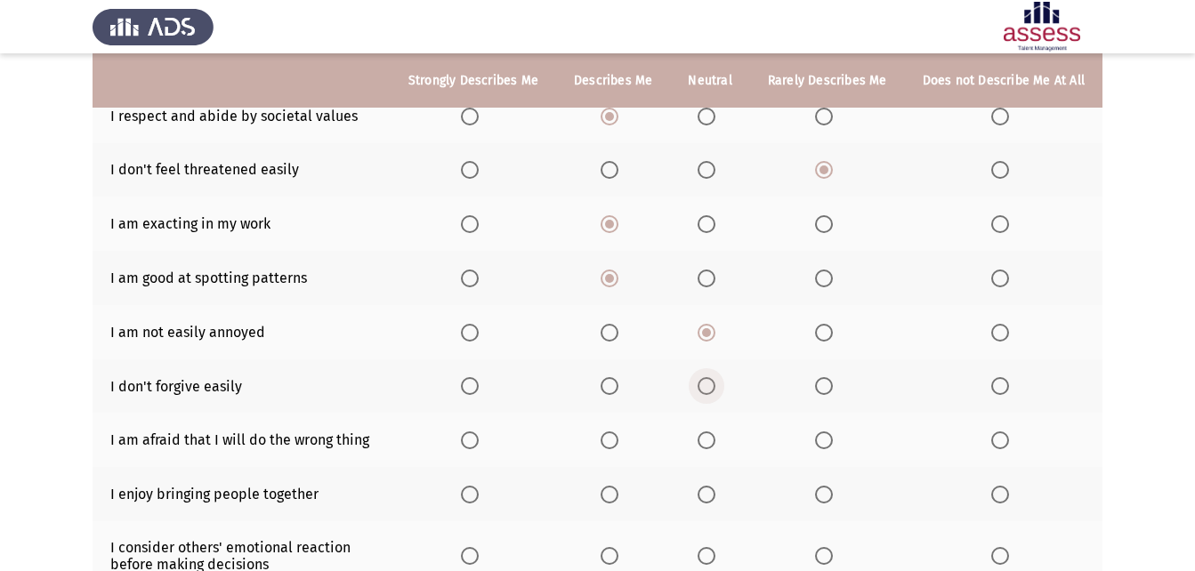
click at [707, 379] on span "Select an option" at bounding box center [707, 386] width 18 height 18
click at [707, 379] on input "Select an option" at bounding box center [707, 386] width 18 height 18
click at [595, 443] on th at bounding box center [613, 440] width 114 height 54
click at [619, 448] on span "Select an option" at bounding box center [610, 441] width 18 height 18
click at [619, 448] on input "Select an option" at bounding box center [610, 441] width 18 height 18
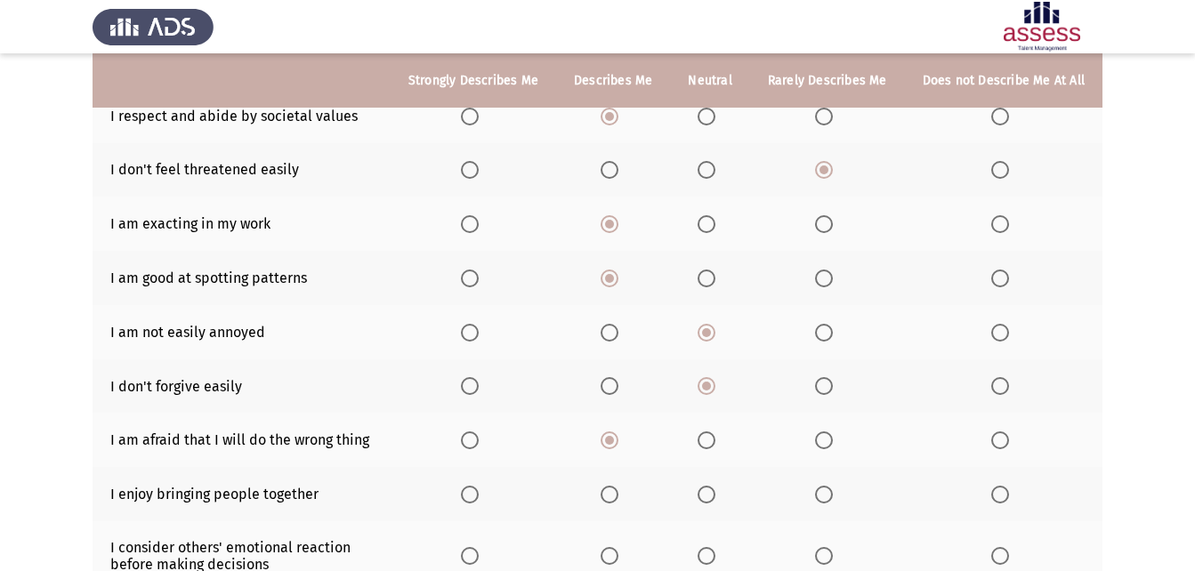
click at [618, 500] on span "Select an option" at bounding box center [610, 495] width 18 height 18
click at [618, 500] on input "Select an option" at bounding box center [610, 495] width 18 height 18
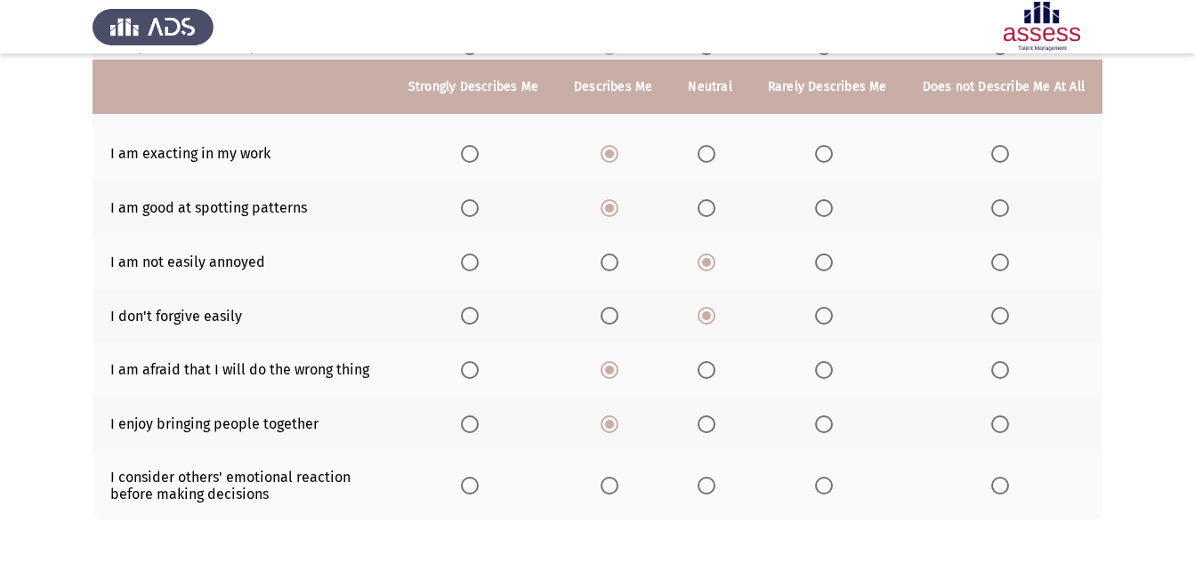
scroll to position [333, 0]
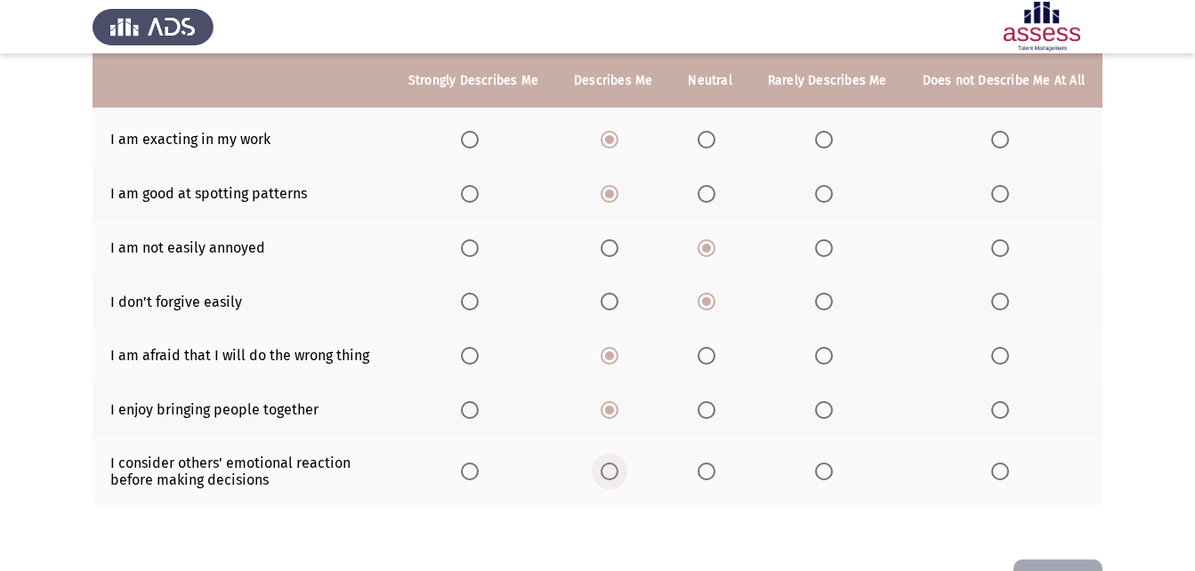
click at [619, 475] on span "Select an option" at bounding box center [610, 472] width 18 height 18
click at [619, 475] on input "Select an option" at bounding box center [610, 472] width 18 height 18
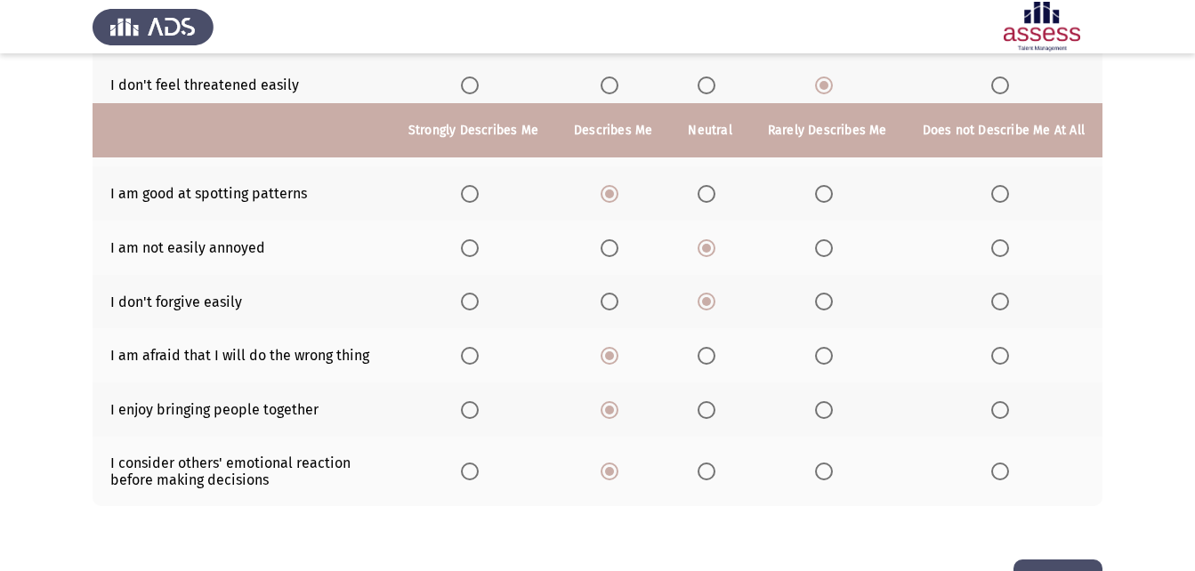
scroll to position [393, 0]
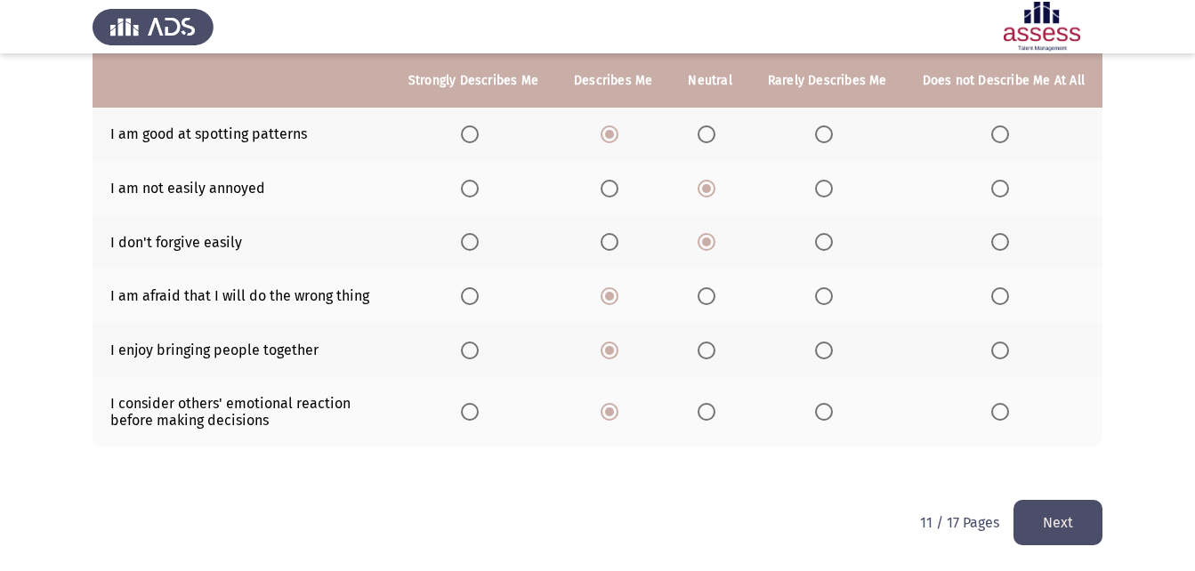
click at [1061, 516] on button "Next" at bounding box center [1058, 522] width 89 height 45
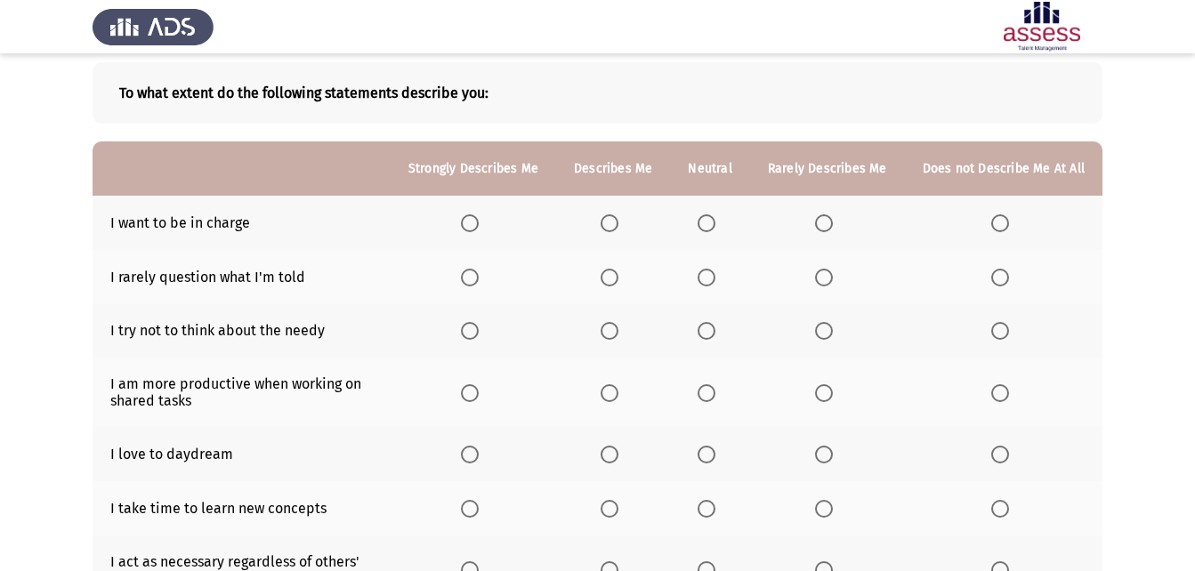
scroll to position [101, 0]
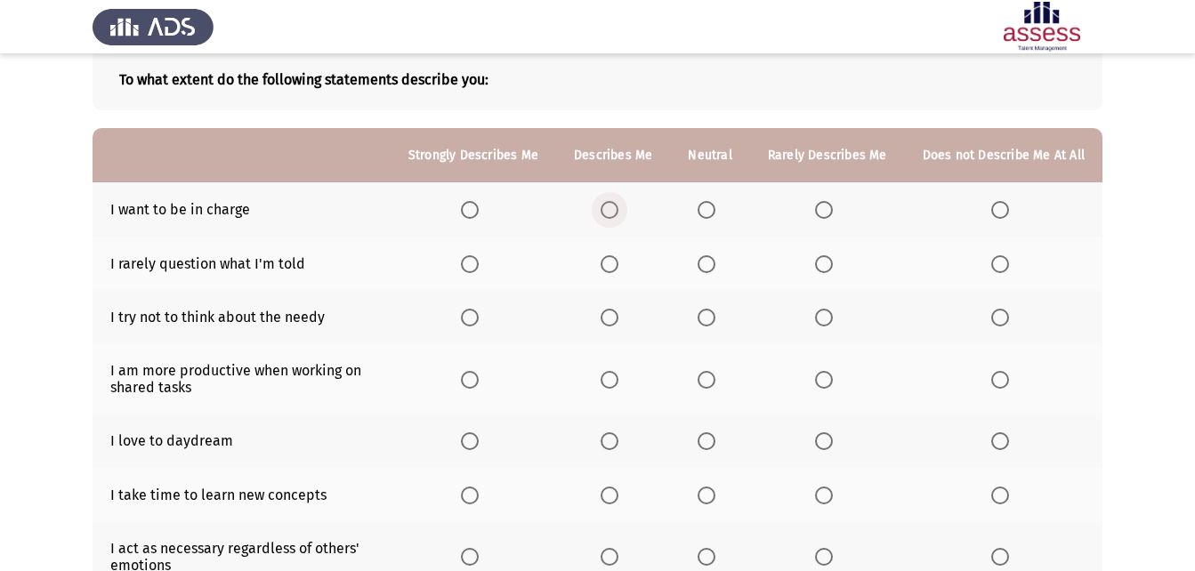
click at [626, 208] on label "Select an option" at bounding box center [613, 210] width 25 height 18
click at [619, 208] on input "Select an option" at bounding box center [610, 210] width 18 height 18
click at [615, 256] on span "Select an option" at bounding box center [610, 264] width 18 height 18
click at [615, 256] on input "Select an option" at bounding box center [610, 264] width 18 height 18
click at [828, 309] on span "Select an option" at bounding box center [824, 318] width 18 height 18
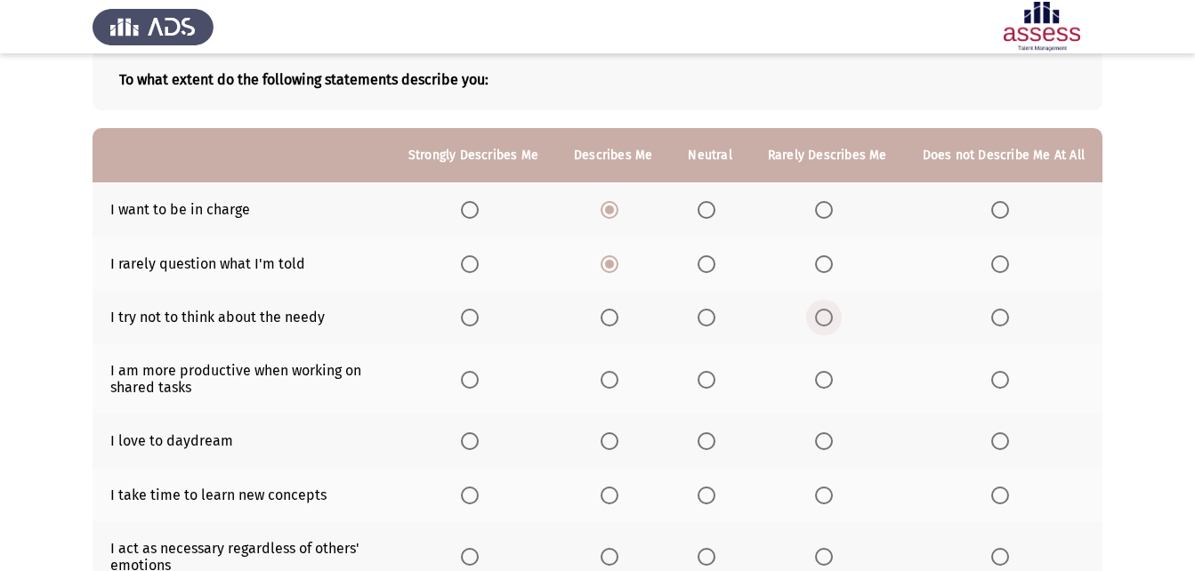
click at [828, 309] on input "Select an option" at bounding box center [824, 318] width 18 height 18
click at [618, 380] on span "Select an option" at bounding box center [610, 380] width 18 height 18
click at [618, 380] on input "Select an option" at bounding box center [610, 380] width 18 height 18
click at [610, 441] on span "Select an option" at bounding box center [610, 441] width 0 height 0
click at [616, 441] on input "Select an option" at bounding box center [610, 442] width 18 height 18
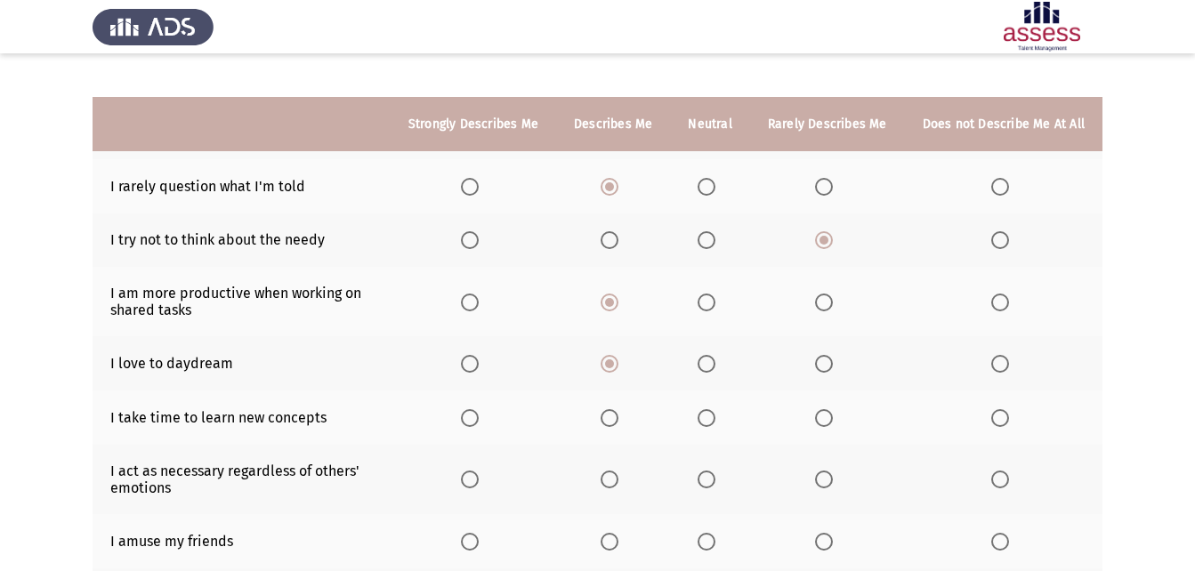
scroll to position [257, 0]
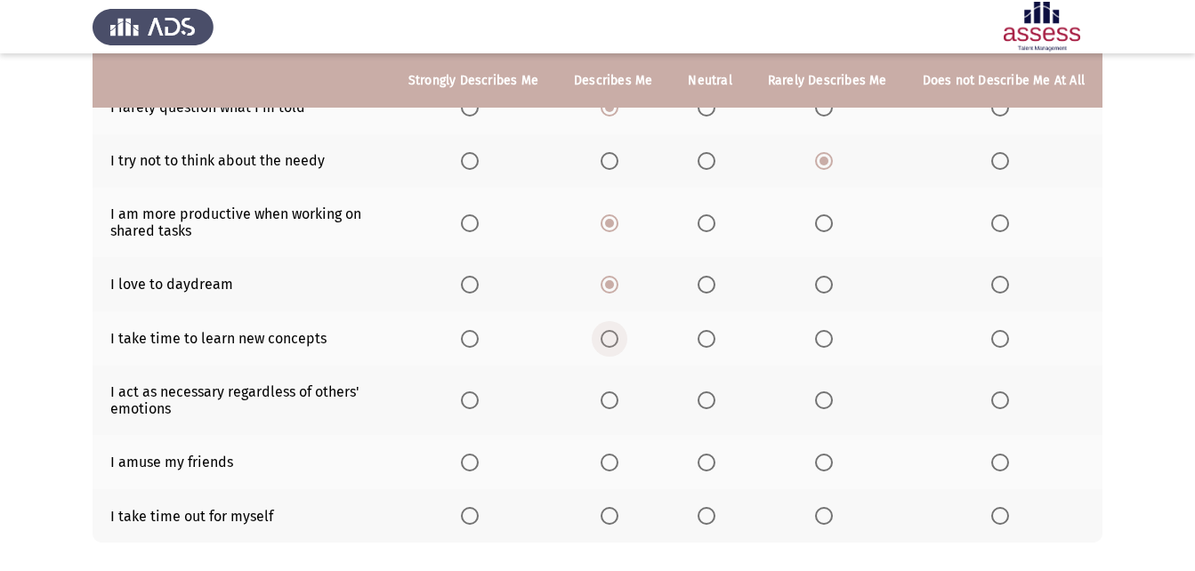
click at [615, 346] on span "Select an option" at bounding box center [610, 339] width 18 height 18
click at [615, 346] on input "Select an option" at bounding box center [610, 339] width 18 height 18
click at [614, 393] on span "Select an option" at bounding box center [610, 401] width 18 height 18
click at [614, 393] on input "Select an option" at bounding box center [610, 401] width 18 height 18
click at [619, 468] on span "Select an option" at bounding box center [610, 463] width 18 height 18
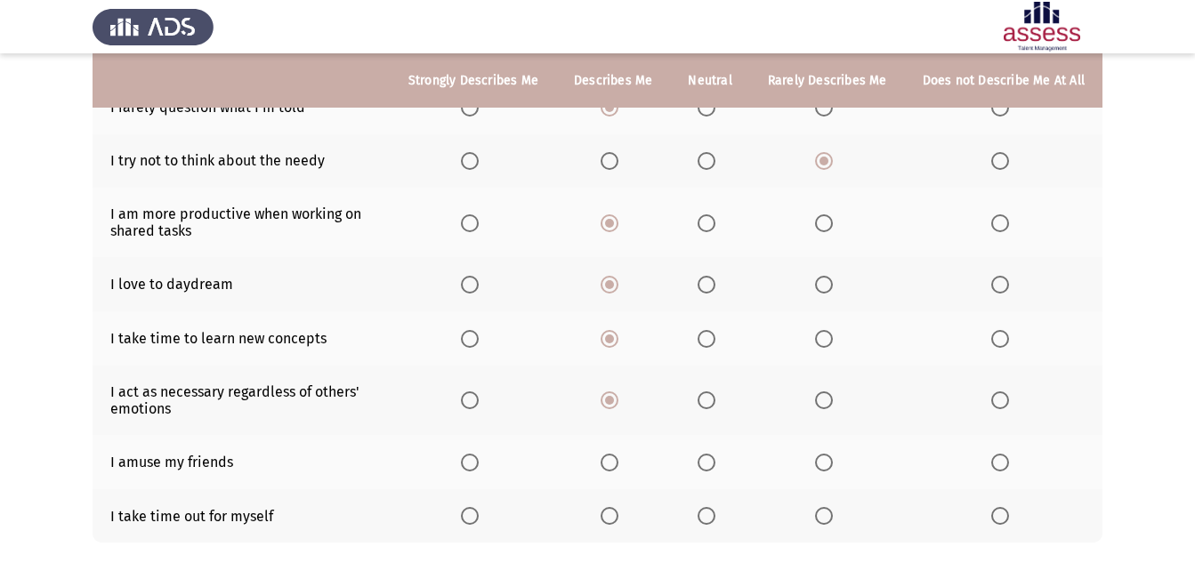
click at [619, 468] on input "Select an option" at bounding box center [610, 463] width 18 height 18
click at [641, 528] on th at bounding box center [613, 517] width 114 height 54
click at [618, 519] on span "Select an option" at bounding box center [610, 516] width 18 height 18
click at [618, 519] on input "Select an option" at bounding box center [610, 516] width 18 height 18
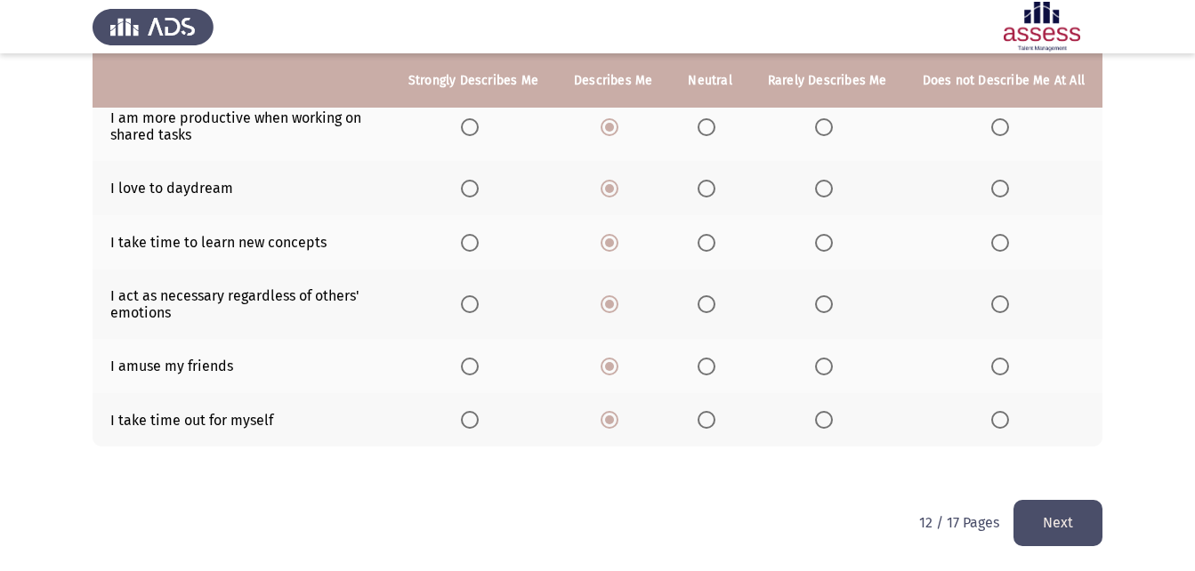
click at [1082, 540] on button "Next" at bounding box center [1058, 522] width 89 height 45
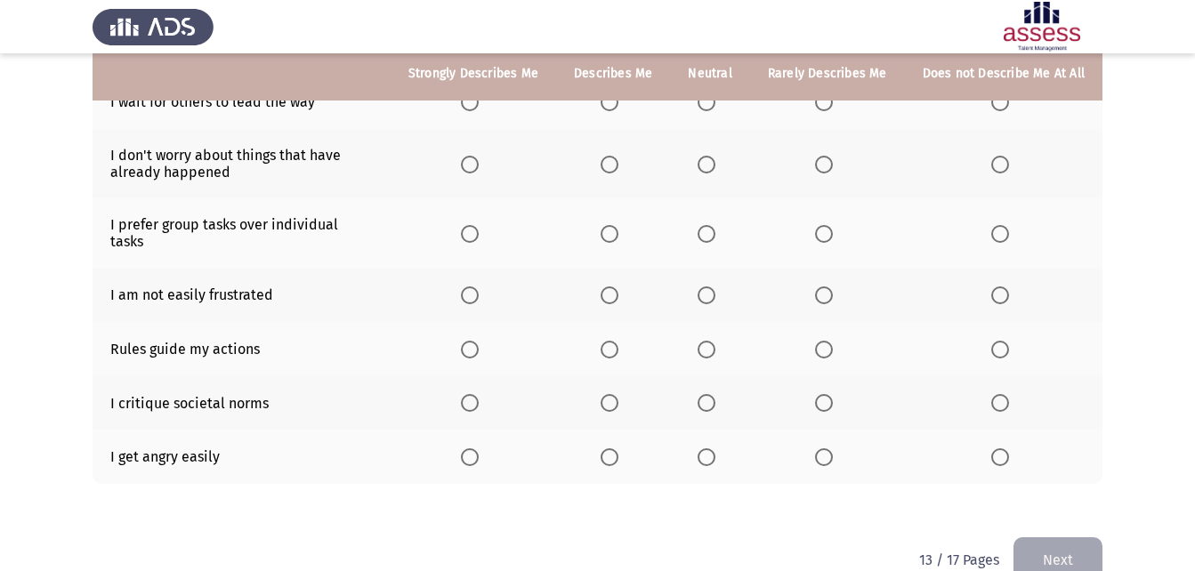
scroll to position [363, 0]
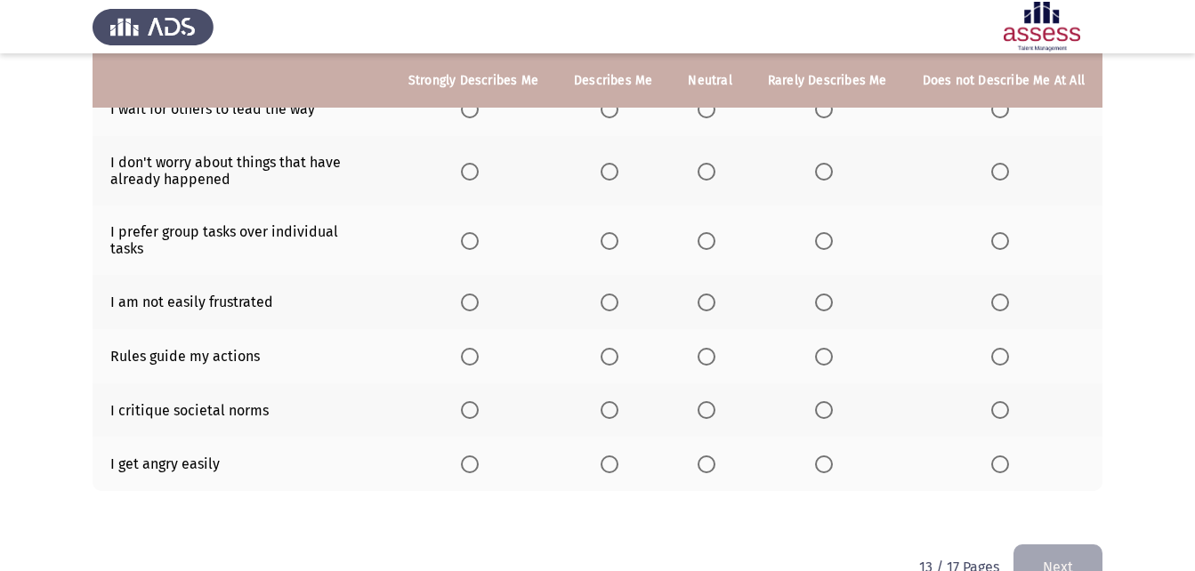
click at [723, 168] on label "Select an option" at bounding box center [710, 172] width 25 height 18
click at [716, 168] on input "Select an option" at bounding box center [707, 172] width 18 height 18
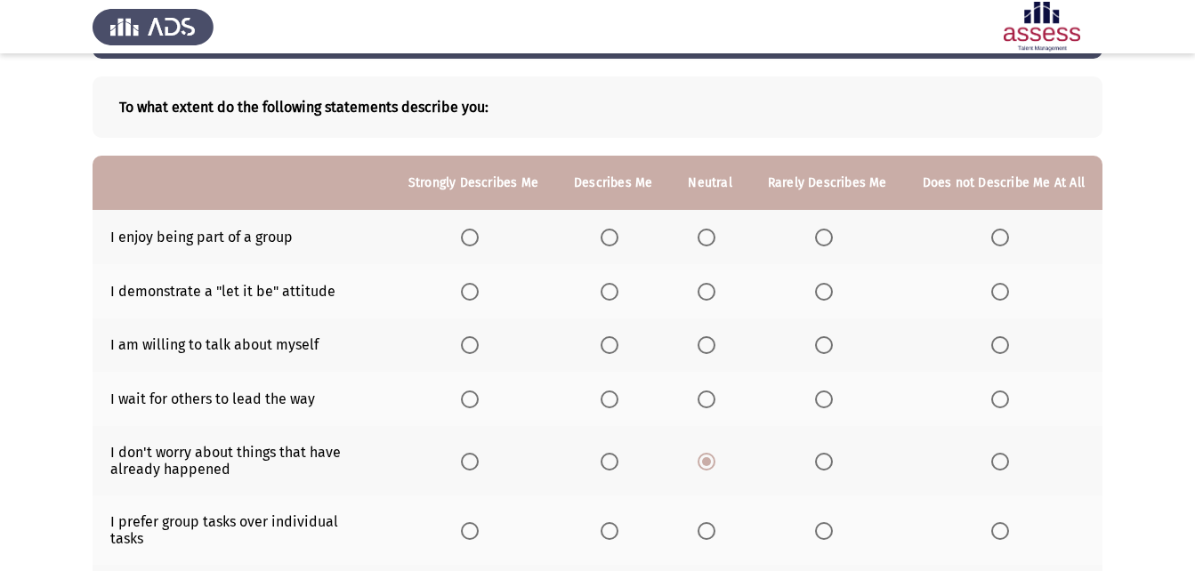
scroll to position [66, 0]
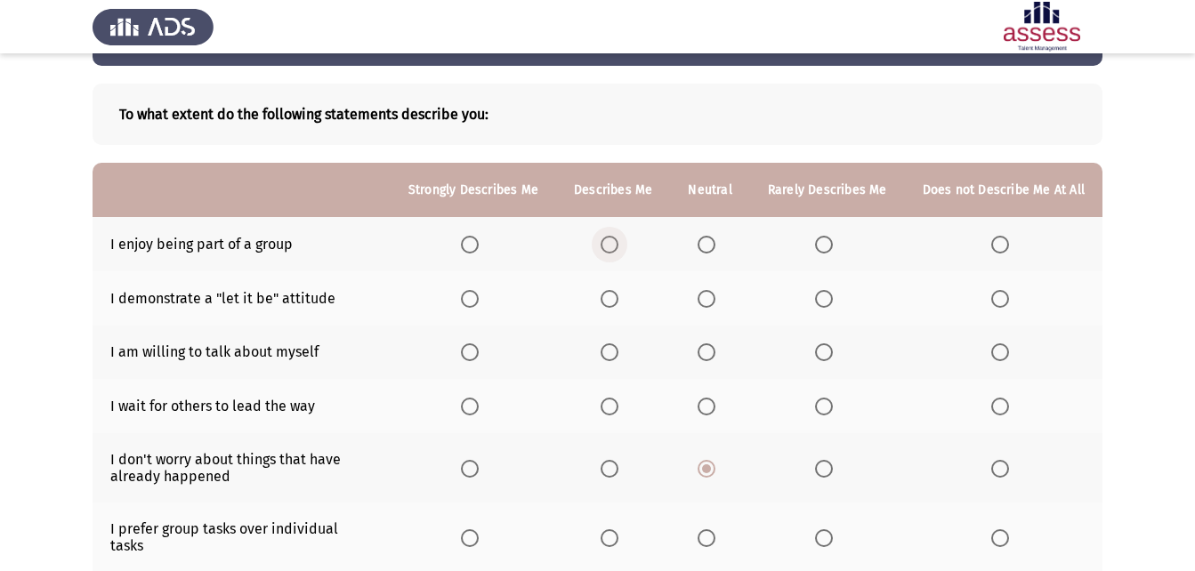
click at [619, 240] on span "Select an option" at bounding box center [610, 245] width 18 height 18
click at [619, 240] on input "Select an option" at bounding box center [610, 245] width 18 height 18
click at [619, 282] on th at bounding box center [613, 298] width 114 height 54
click at [619, 296] on span "Select an option" at bounding box center [610, 299] width 18 height 18
click at [619, 296] on input "Select an option" at bounding box center [610, 299] width 18 height 18
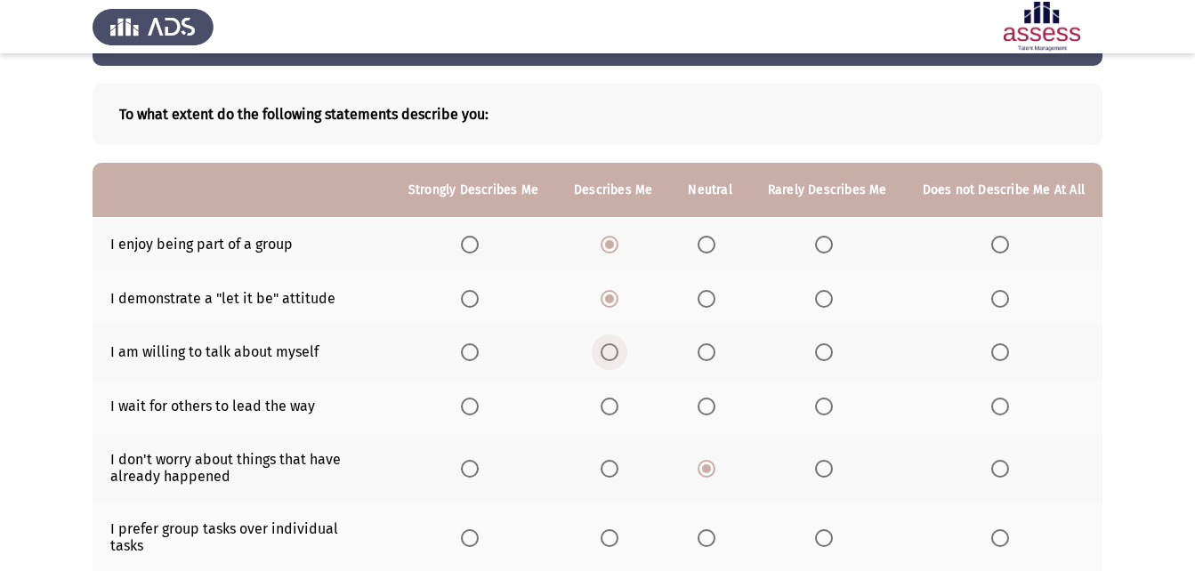
click at [619, 352] on span "Select an option" at bounding box center [610, 353] width 18 height 18
click at [619, 352] on input "Select an option" at bounding box center [610, 353] width 18 height 18
click at [613, 416] on span "Select an option" at bounding box center [610, 407] width 18 height 18
click at [613, 416] on input "Select an option" at bounding box center [610, 407] width 18 height 18
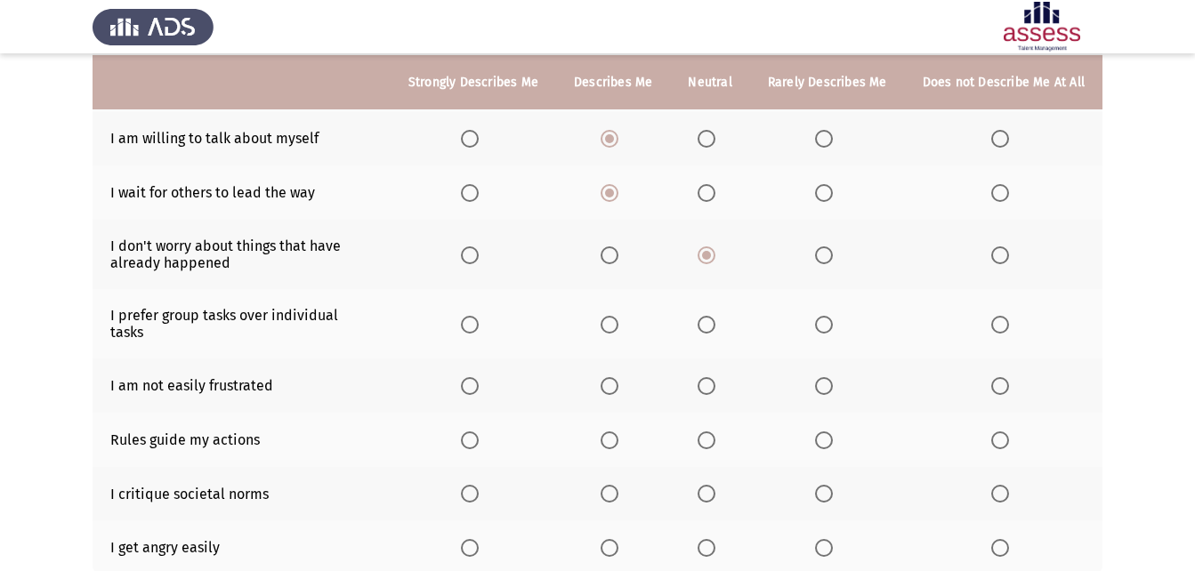
scroll to position [281, 0]
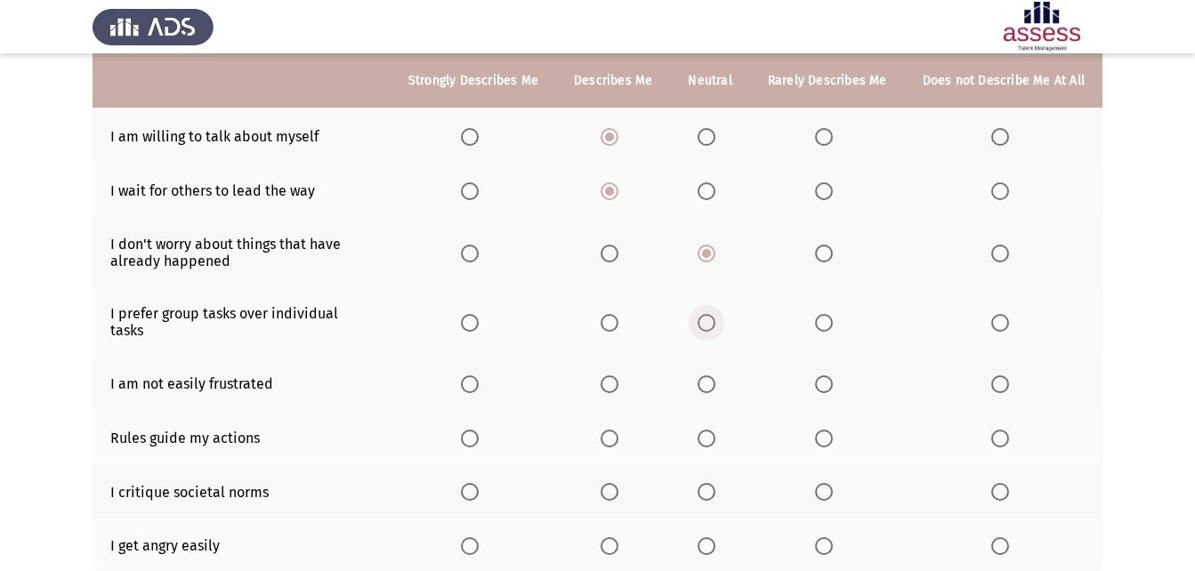
click at [709, 319] on span "Select an option" at bounding box center [707, 323] width 18 height 18
click at [709, 319] on input "Select an option" at bounding box center [707, 323] width 18 height 18
click at [718, 387] on th at bounding box center [709, 384] width 79 height 54
click at [716, 376] on span "Select an option" at bounding box center [707, 385] width 18 height 18
click at [716, 376] on input "Select an option" at bounding box center [707, 385] width 18 height 18
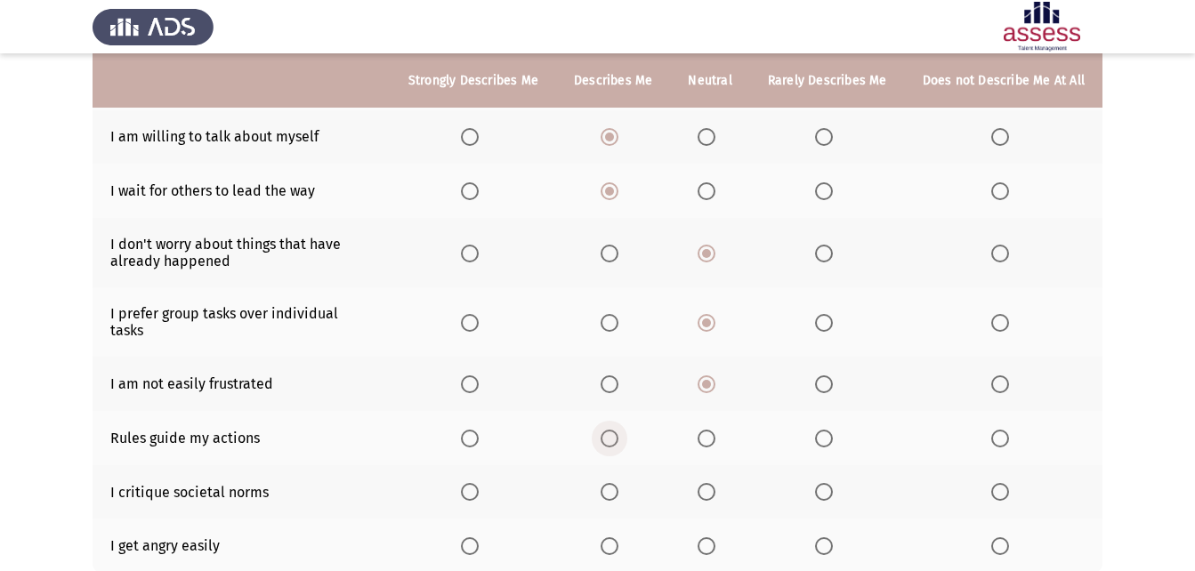
click at [619, 430] on span "Select an option" at bounding box center [610, 439] width 18 height 18
click at [619, 430] on input "Select an option" at bounding box center [610, 439] width 18 height 18
click at [716, 483] on span "Select an option" at bounding box center [707, 492] width 18 height 18
click at [716, 483] on input "Select an option" at bounding box center [707, 492] width 18 height 18
click at [619, 538] on span "Select an option" at bounding box center [610, 547] width 18 height 18
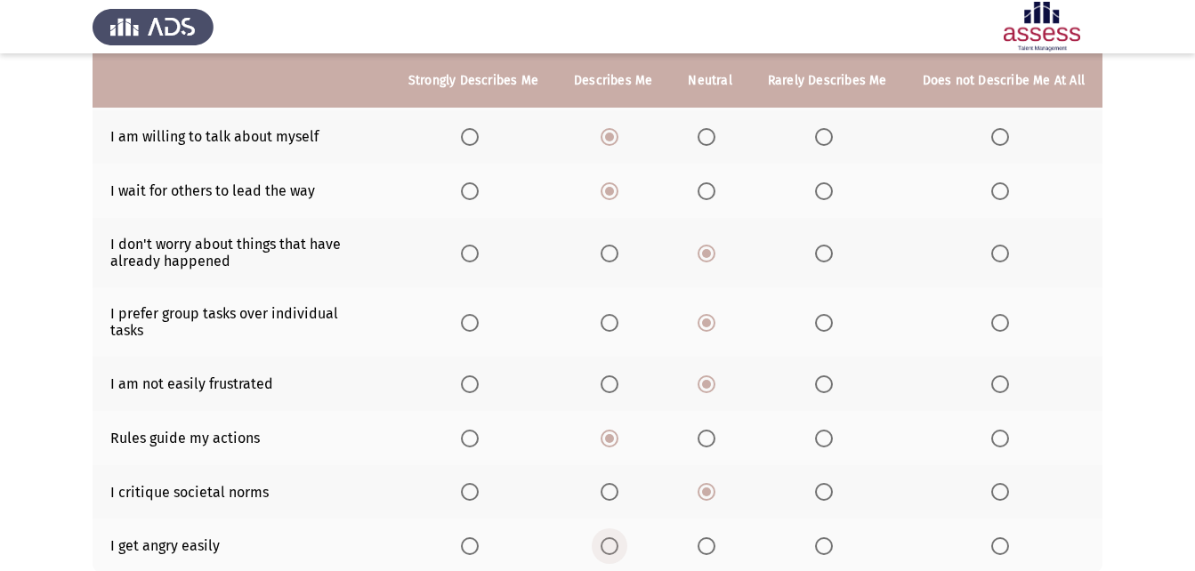
click at [619, 538] on input "Select an option" at bounding box center [610, 547] width 18 height 18
drag, startPoint x: 1195, startPoint y: 212, endPoint x: 1210, endPoint y: 369, distance: 158.3
click at [1195, 369] on html "ASSESS Employability Next To what extent do the following statements describe y…" at bounding box center [597, 208] width 1195 height 979
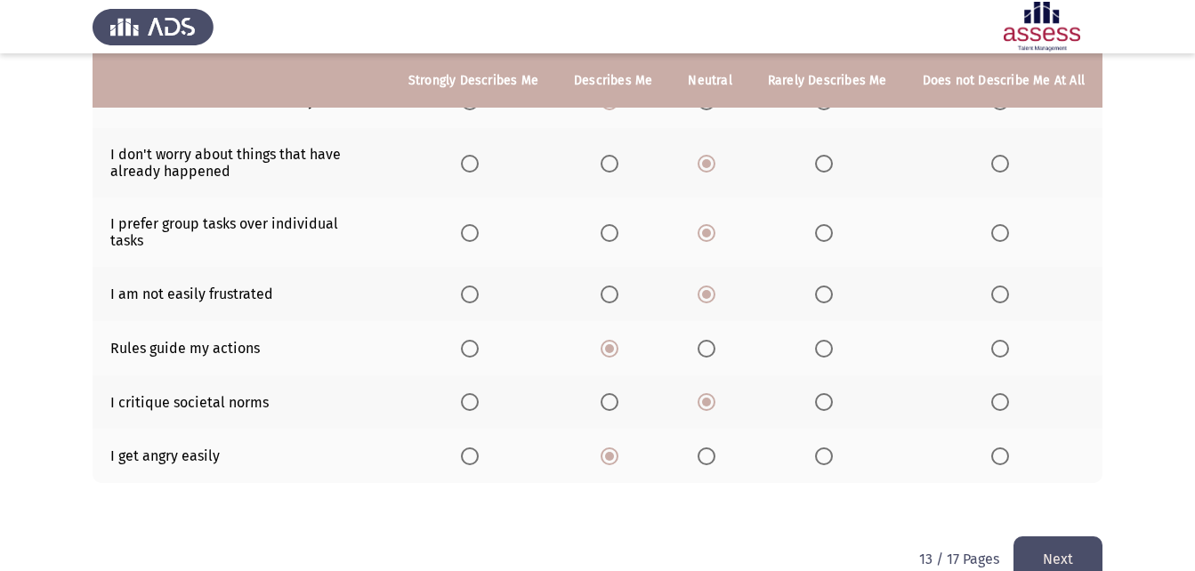
scroll to position [393, 0]
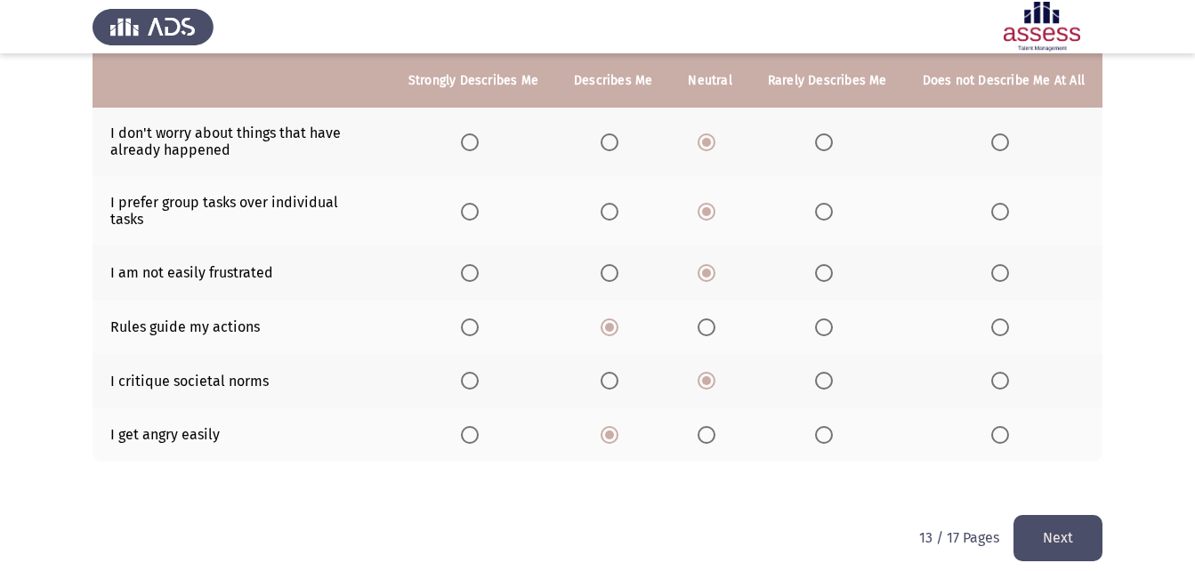
click at [1036, 539] on button "Next" at bounding box center [1058, 537] width 89 height 45
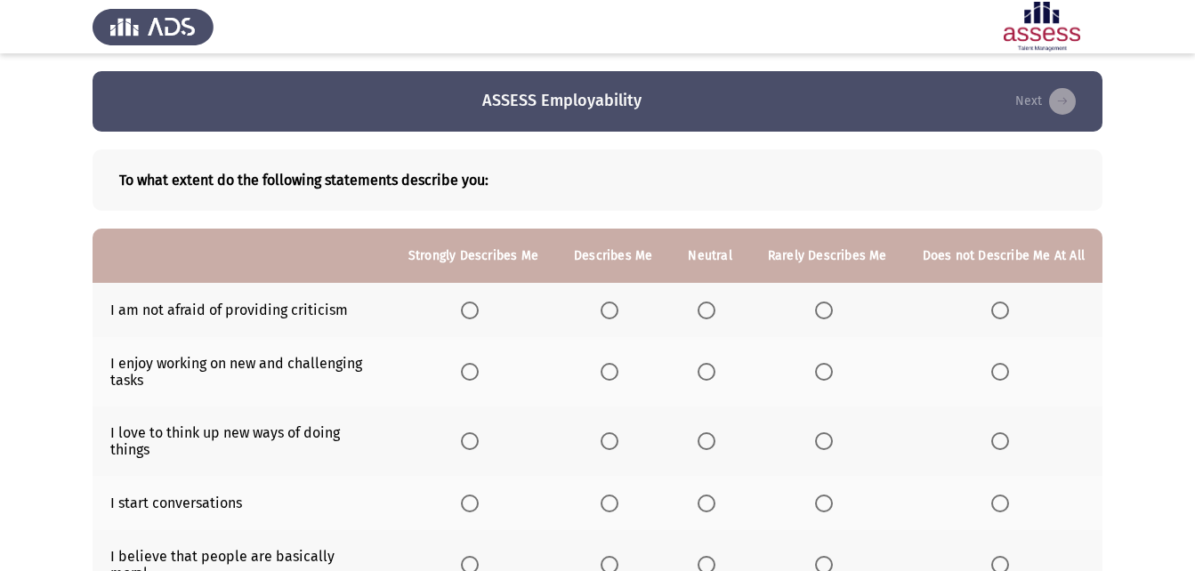
drag, startPoint x: 1203, startPoint y: 226, endPoint x: 1211, endPoint y: 270, distance: 44.3
click at [1195, 270] on html "ASSESS Employability Next To what extent do the following statements describe y…" at bounding box center [597, 505] width 1195 height 1010
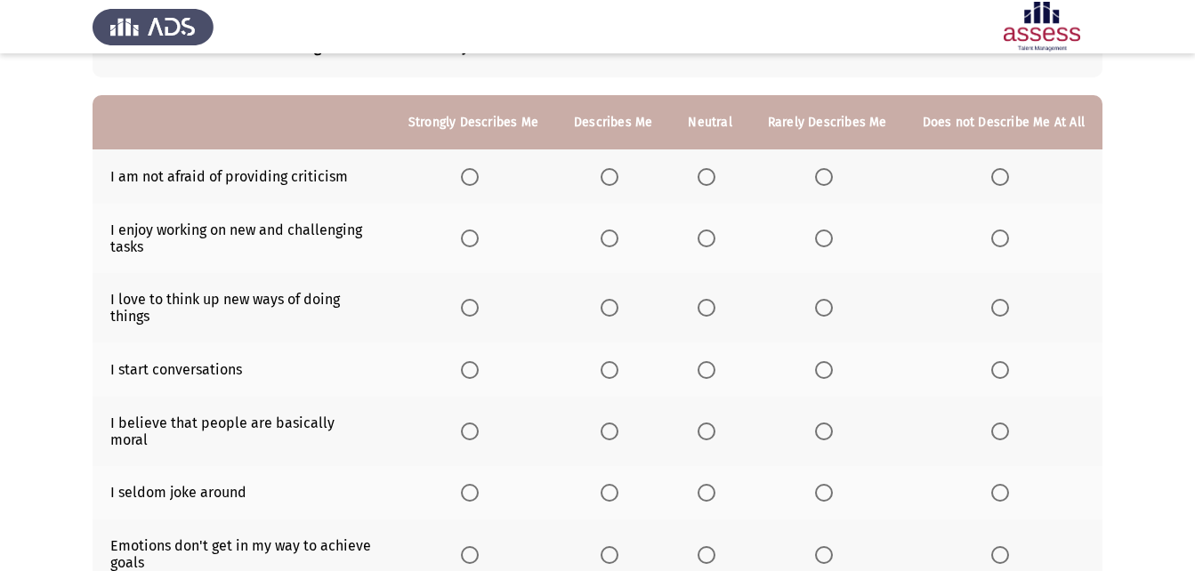
scroll to position [124, 0]
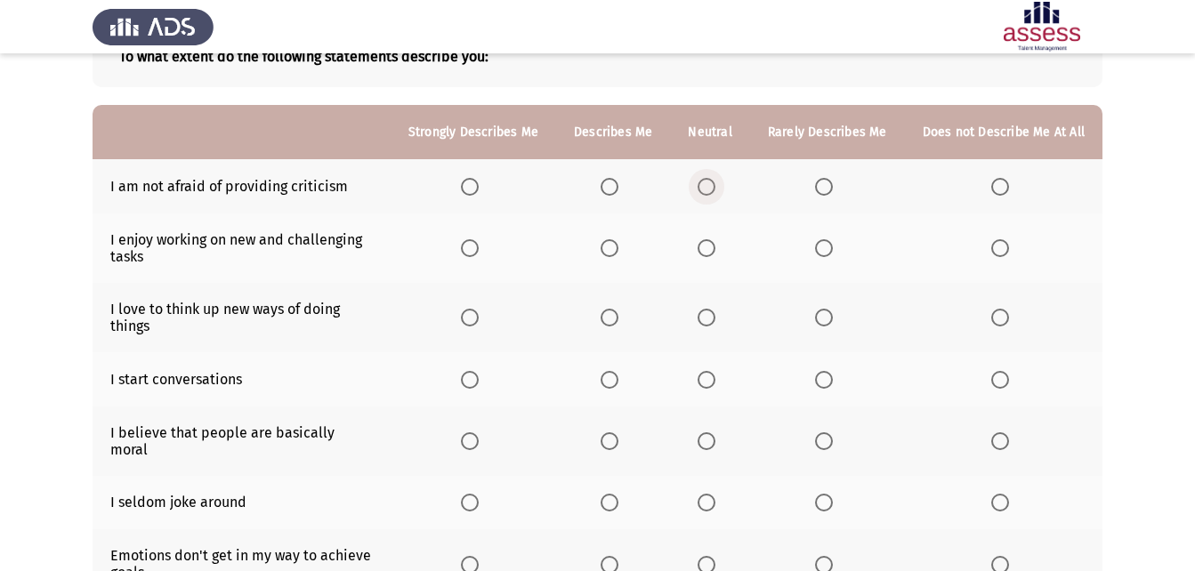
click at [710, 185] on span "Select an option" at bounding box center [707, 187] width 18 height 18
click at [710, 185] on input "Select an option" at bounding box center [707, 187] width 18 height 18
click at [619, 251] on span "Select an option" at bounding box center [610, 248] width 18 height 18
click at [619, 251] on input "Select an option" at bounding box center [610, 248] width 18 height 18
click at [626, 324] on label "Select an option" at bounding box center [613, 318] width 25 height 18
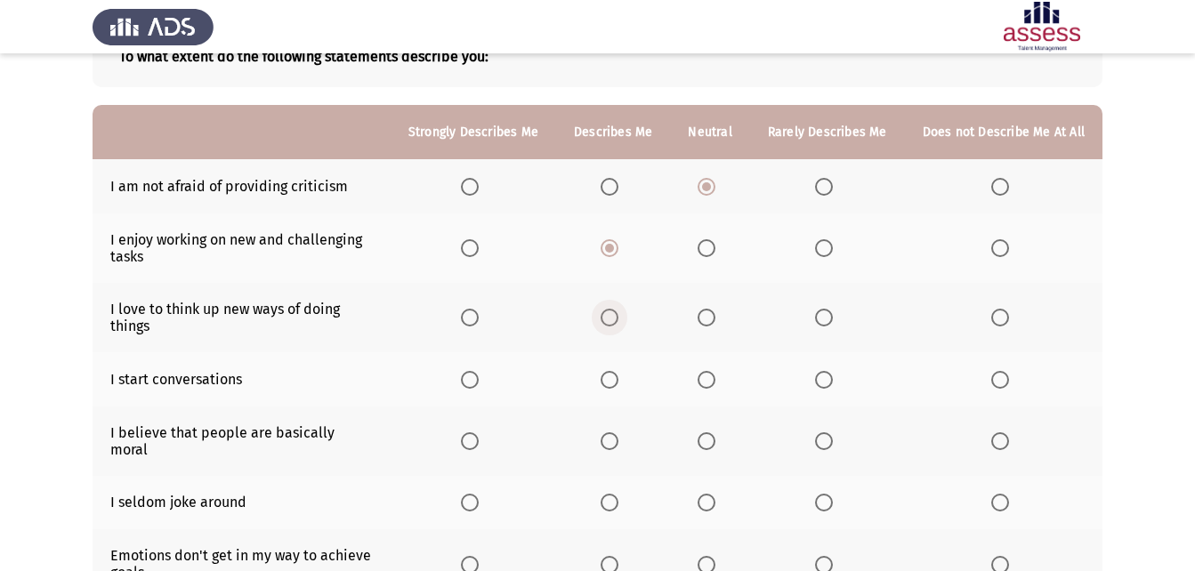
click at [619, 324] on input "Select an option" at bounding box center [610, 318] width 18 height 18
click at [628, 407] on th at bounding box center [613, 441] width 114 height 69
click at [622, 389] on th at bounding box center [613, 379] width 114 height 54
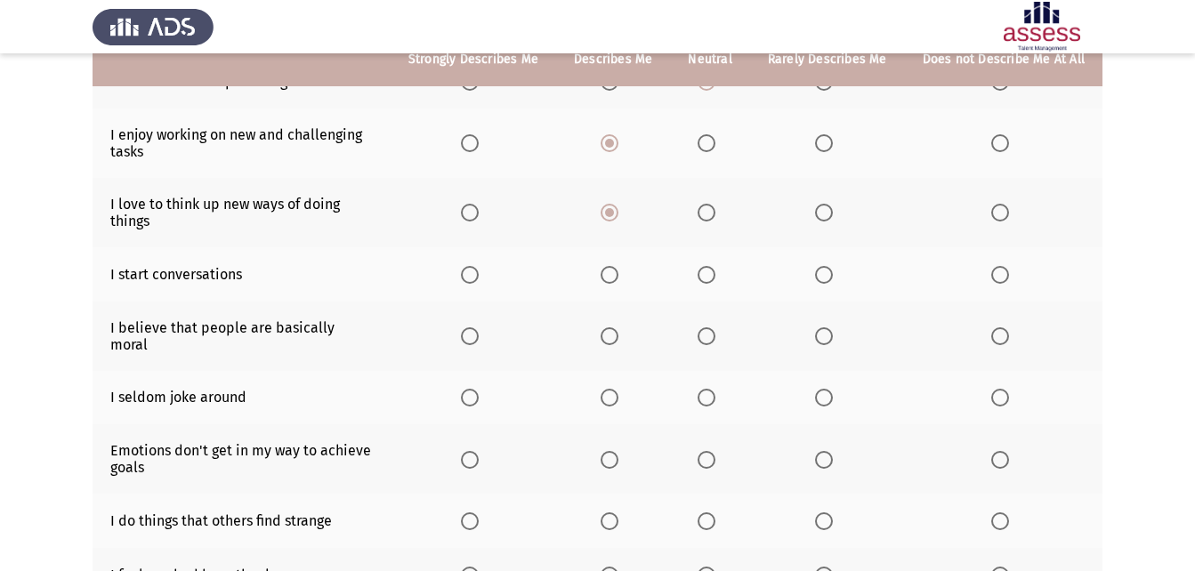
scroll to position [255, 0]
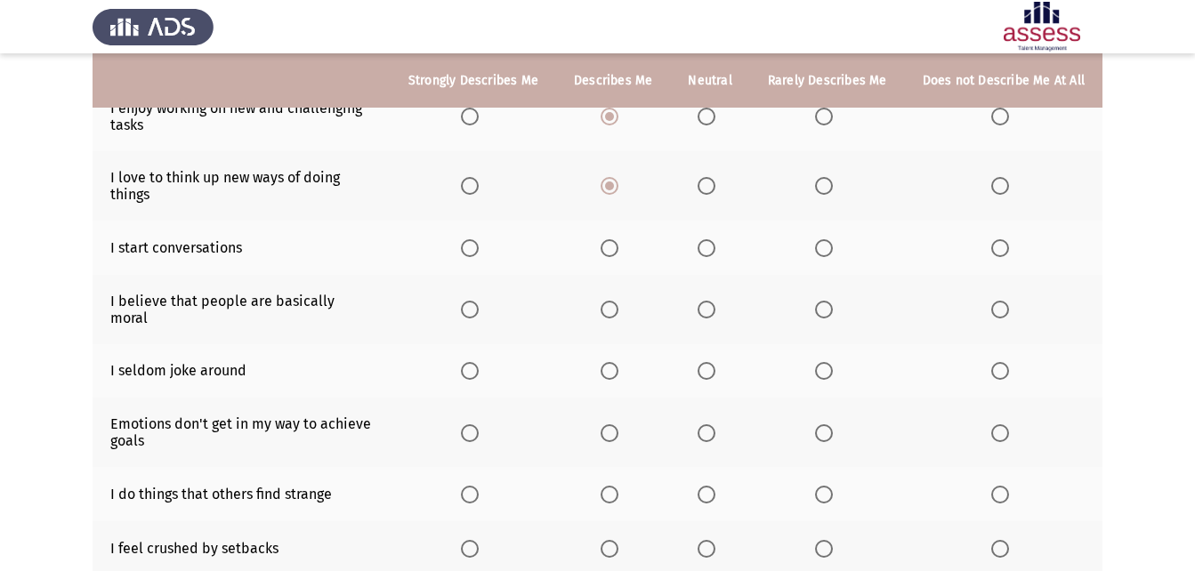
click at [613, 259] on th at bounding box center [613, 248] width 114 height 54
click at [617, 259] on th at bounding box center [613, 248] width 114 height 54
click at [619, 251] on span "Select an option" at bounding box center [610, 248] width 18 height 18
click at [619, 251] on input "Select an option" at bounding box center [610, 248] width 18 height 18
click at [611, 306] on span "Select an option" at bounding box center [610, 310] width 18 height 18
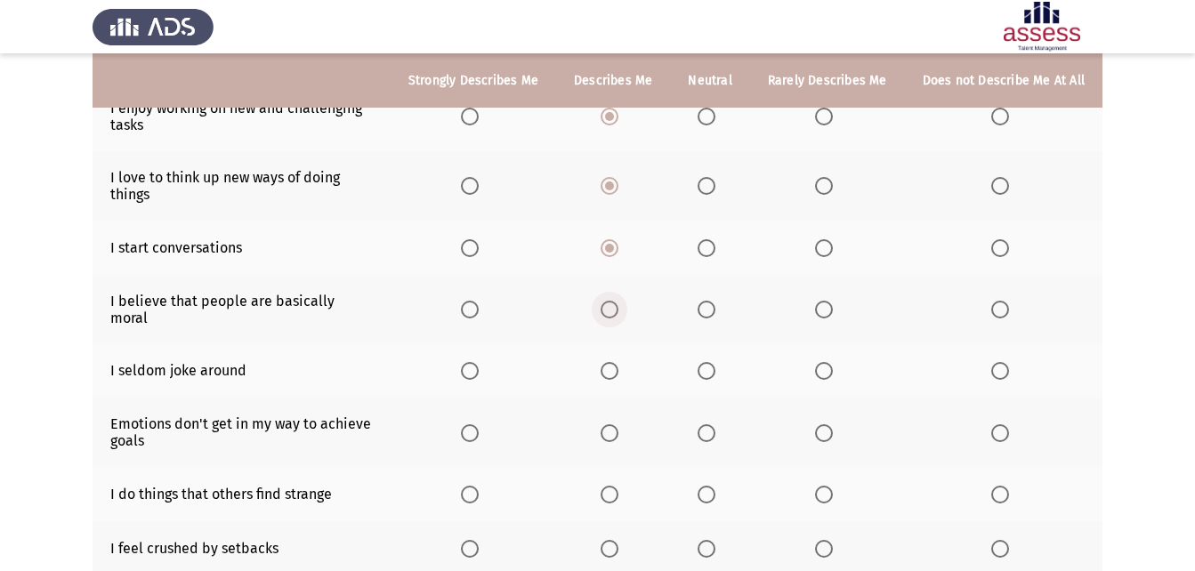
click at [611, 306] on input "Select an option" at bounding box center [610, 310] width 18 height 18
click at [608, 362] on span "Select an option" at bounding box center [610, 371] width 18 height 18
click at [608, 362] on input "Select an option" at bounding box center [610, 371] width 18 height 18
click at [713, 425] on span "Select an option" at bounding box center [707, 434] width 18 height 18
click at [713, 425] on input "Select an option" at bounding box center [707, 434] width 18 height 18
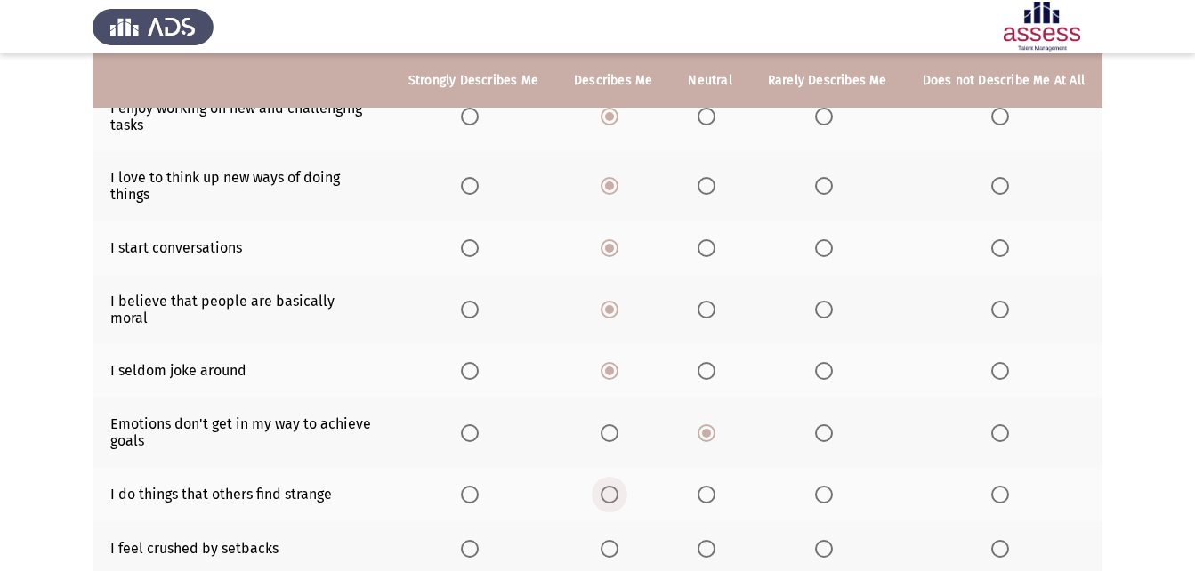
click at [619, 486] on span "Select an option" at bounding box center [610, 495] width 18 height 18
click at [619, 486] on input "Select an option" at bounding box center [610, 495] width 18 height 18
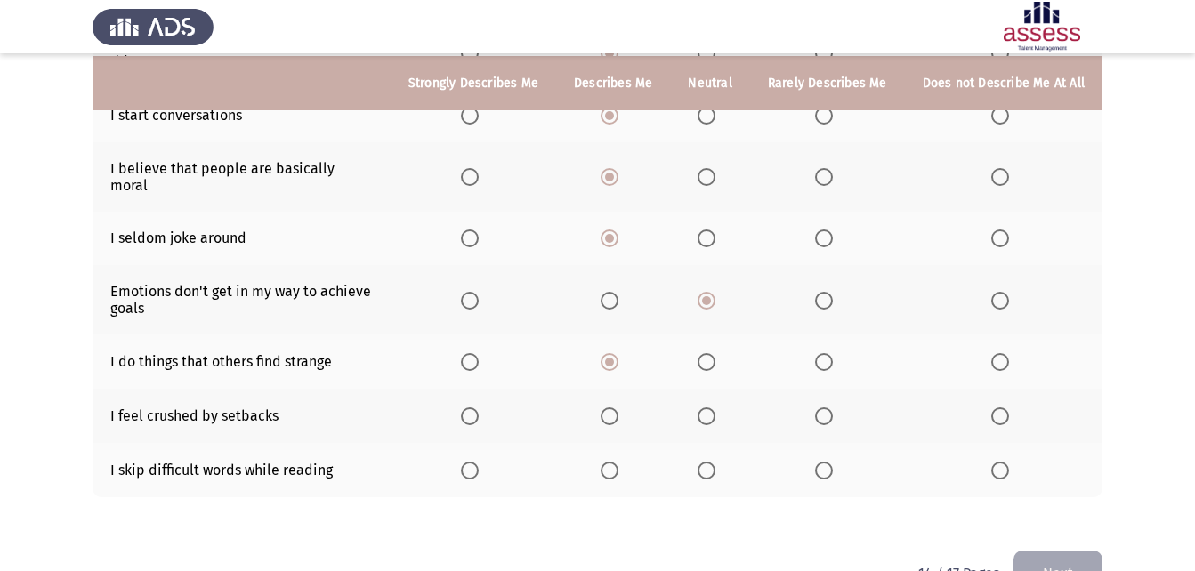
scroll to position [391, 0]
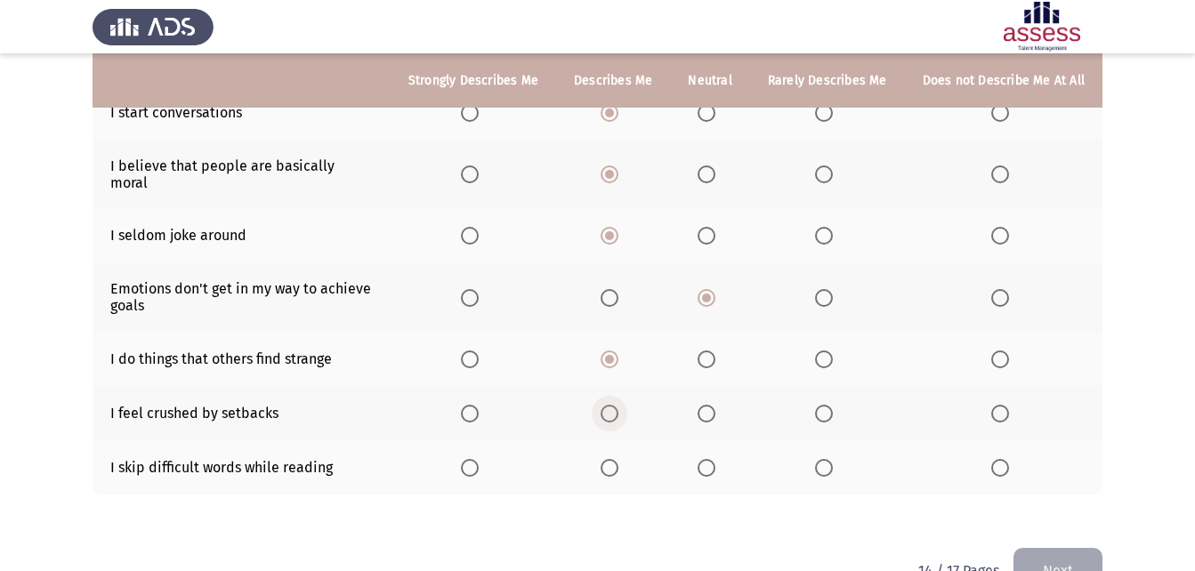
click at [626, 405] on label "Select an option" at bounding box center [613, 414] width 25 height 18
click at [619, 405] on input "Select an option" at bounding box center [610, 414] width 18 height 18
click at [619, 459] on span "Select an option" at bounding box center [610, 468] width 18 height 18
click at [619, 459] on input "Select an option" at bounding box center [610, 468] width 18 height 18
click at [1081, 555] on button "Next" at bounding box center [1058, 570] width 89 height 45
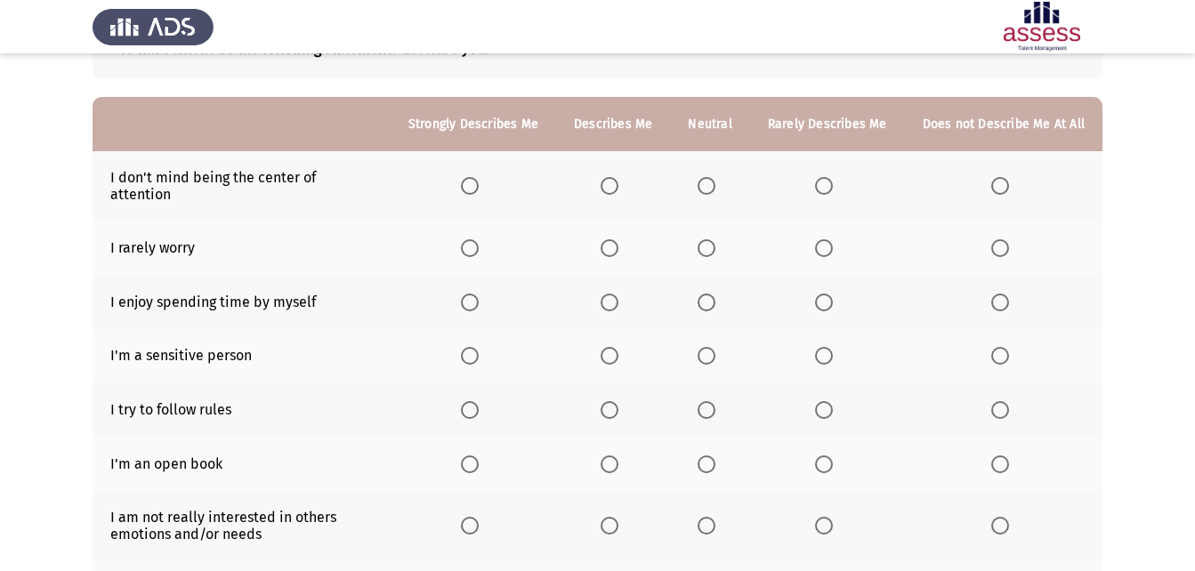
scroll to position [125, 0]
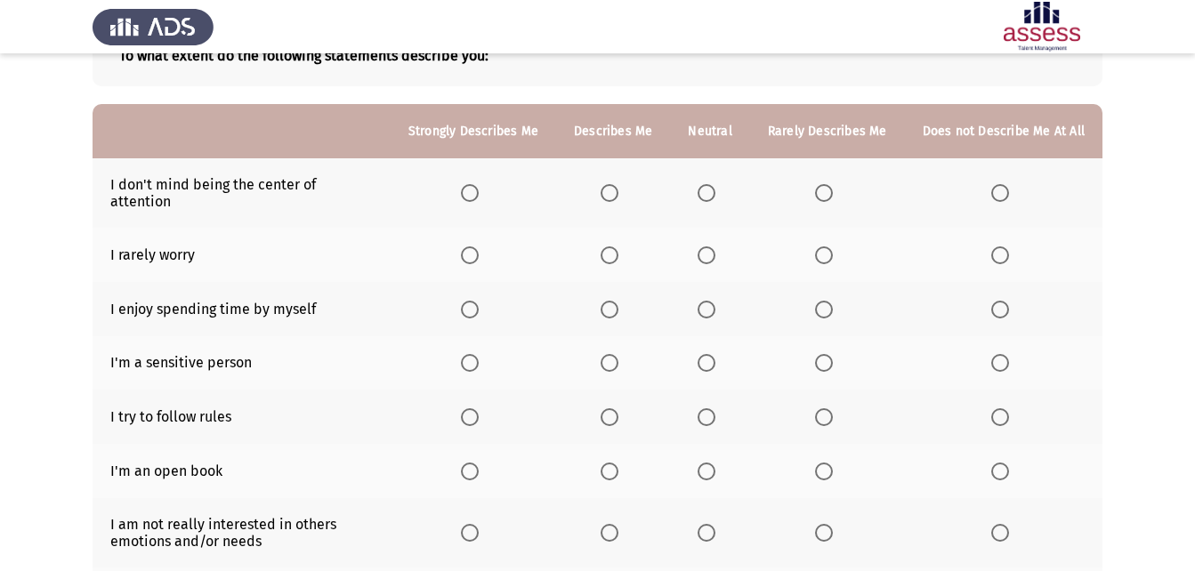
click at [715, 184] on span "Select an option" at bounding box center [707, 193] width 18 height 18
click at [715, 184] on input "Select an option" at bounding box center [707, 193] width 18 height 18
click at [619, 247] on span "Select an option" at bounding box center [610, 256] width 18 height 18
click at [619, 247] on input "Select an option" at bounding box center [610, 256] width 18 height 18
click at [611, 301] on span "Select an option" at bounding box center [610, 310] width 18 height 18
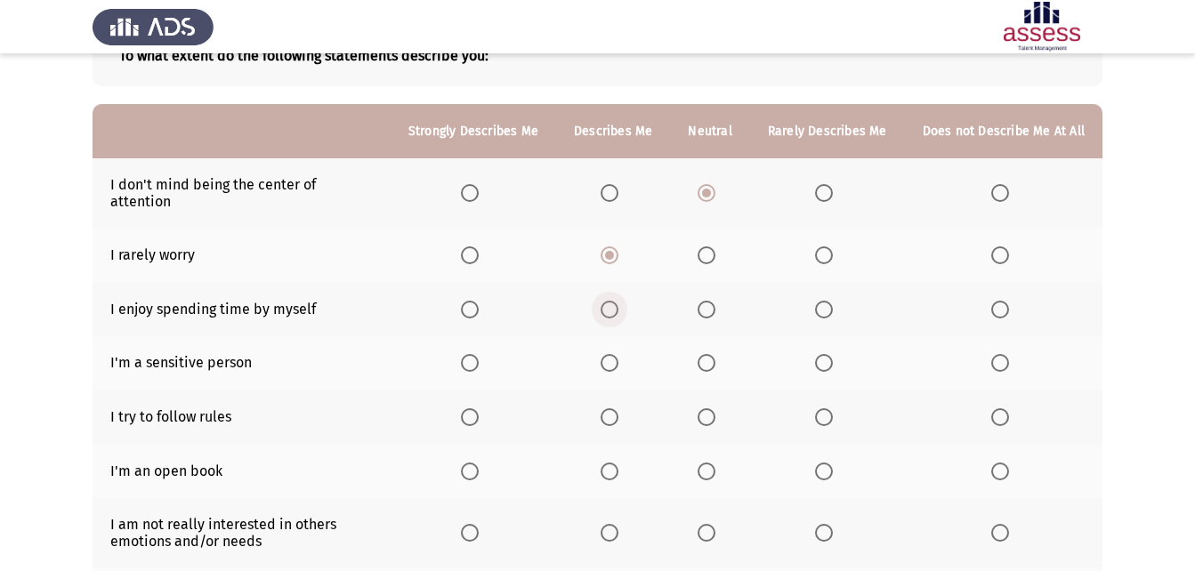
click at [611, 301] on input "Select an option" at bounding box center [610, 310] width 18 height 18
click at [619, 355] on span "Select an option" at bounding box center [610, 363] width 18 height 18
click at [619, 355] on input "Select an option" at bounding box center [610, 363] width 18 height 18
click at [615, 409] on span "Select an option" at bounding box center [610, 418] width 18 height 18
click at [615, 409] on input "Select an option" at bounding box center [610, 418] width 18 height 18
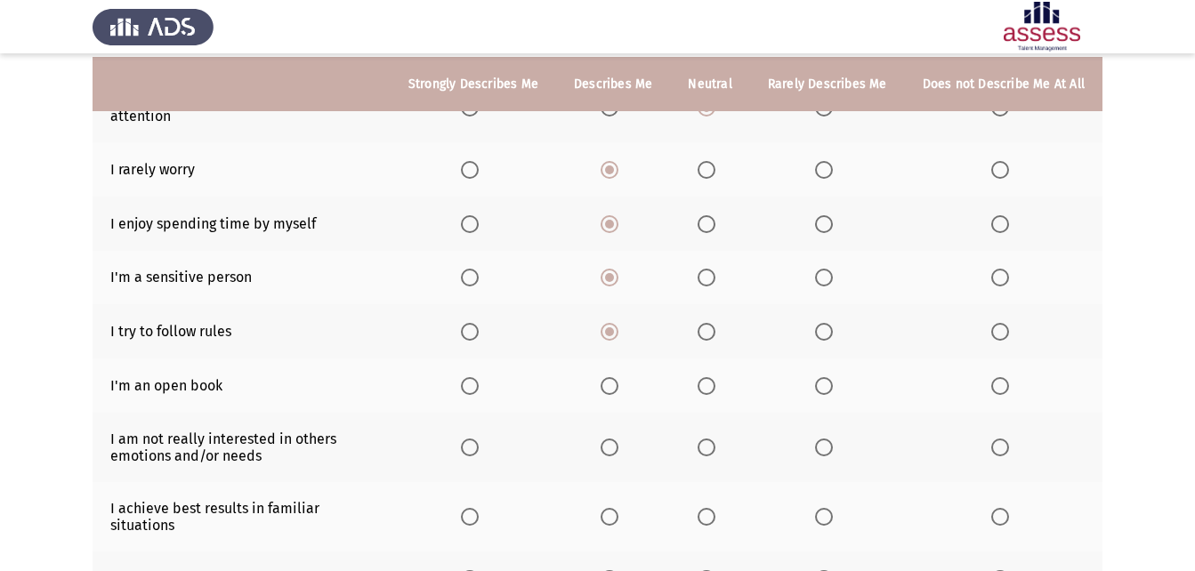
scroll to position [214, 0]
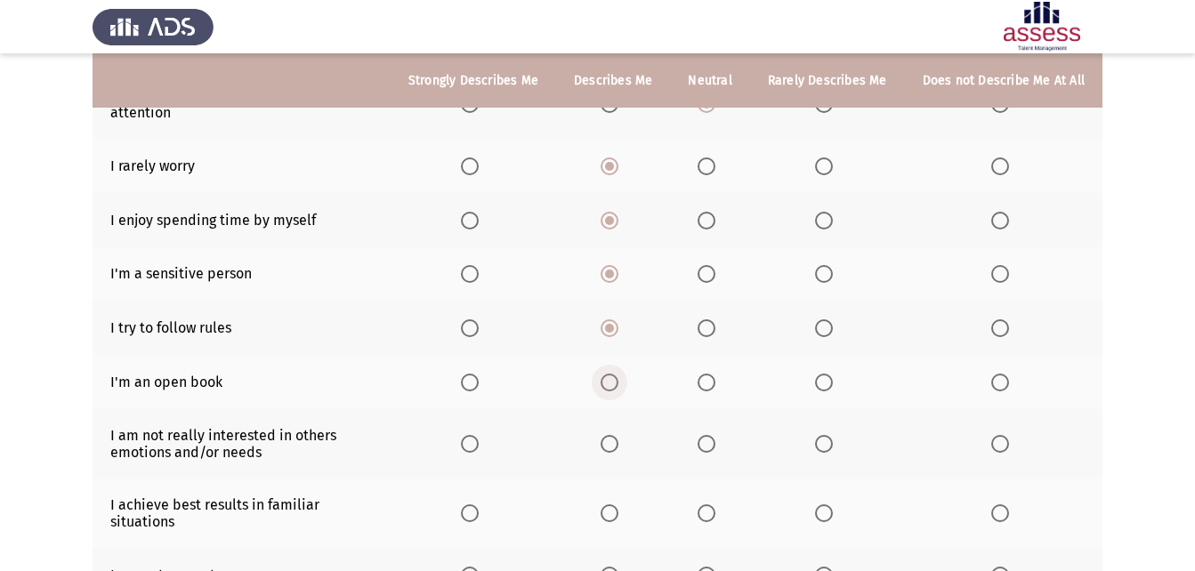
click at [611, 374] on span "Select an option" at bounding box center [610, 383] width 18 height 18
click at [611, 374] on input "Select an option" at bounding box center [610, 383] width 18 height 18
click at [716, 435] on span "Select an option" at bounding box center [707, 444] width 18 height 18
click at [716, 435] on input "Select an option" at bounding box center [707, 444] width 18 height 18
click at [709, 505] on span "Select an option" at bounding box center [707, 514] width 18 height 18
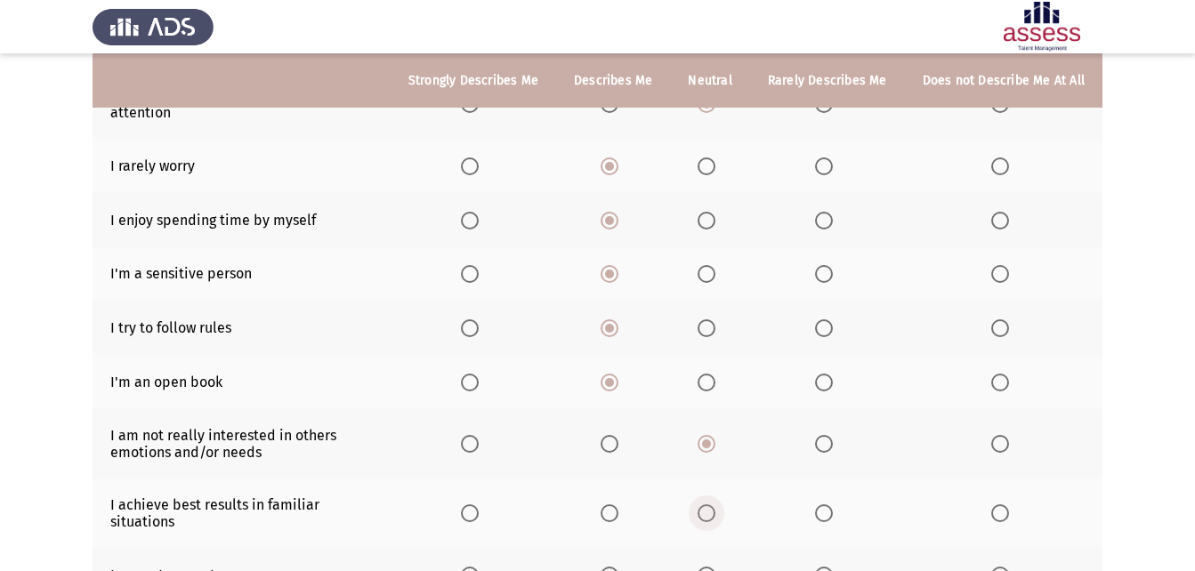
click at [709, 505] on input "Select an option" at bounding box center [707, 514] width 18 height 18
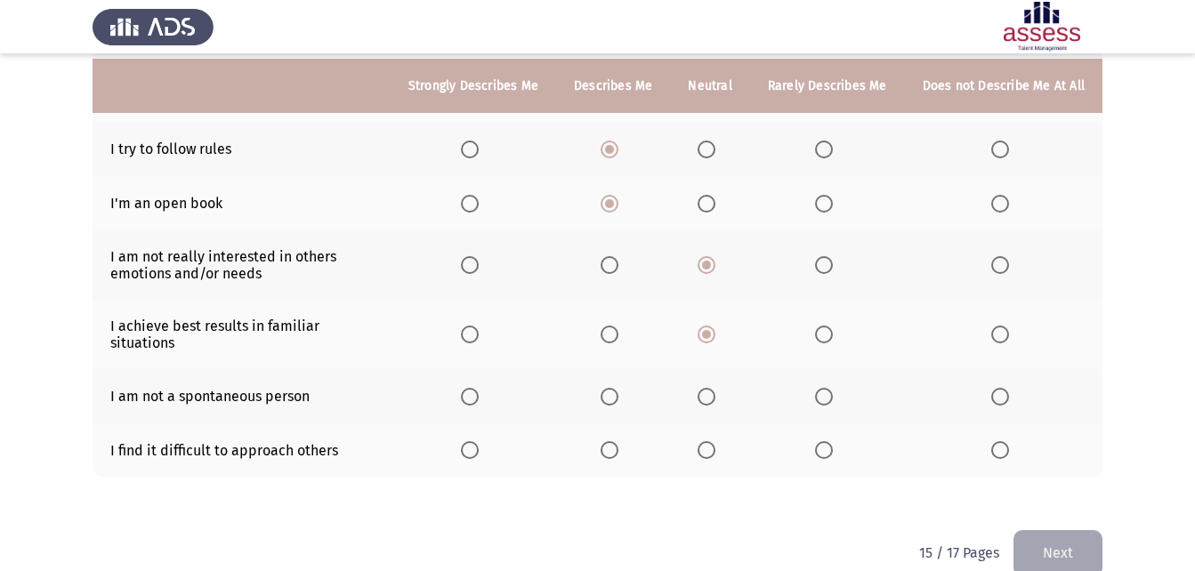
scroll to position [398, 0]
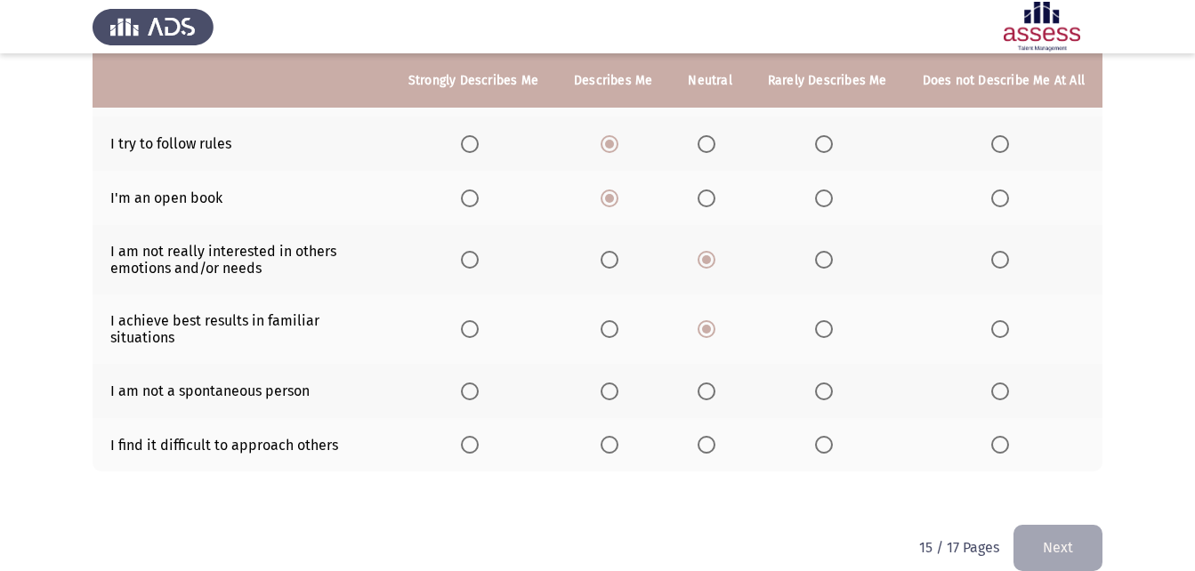
click at [618, 383] on span "Select an option" at bounding box center [610, 392] width 18 height 18
click at [618, 383] on input "Select an option" at bounding box center [610, 392] width 18 height 18
click at [709, 440] on th at bounding box center [709, 445] width 79 height 54
click at [709, 436] on span "Select an option" at bounding box center [707, 445] width 18 height 18
click at [709, 436] on input "Select an option" at bounding box center [707, 445] width 18 height 18
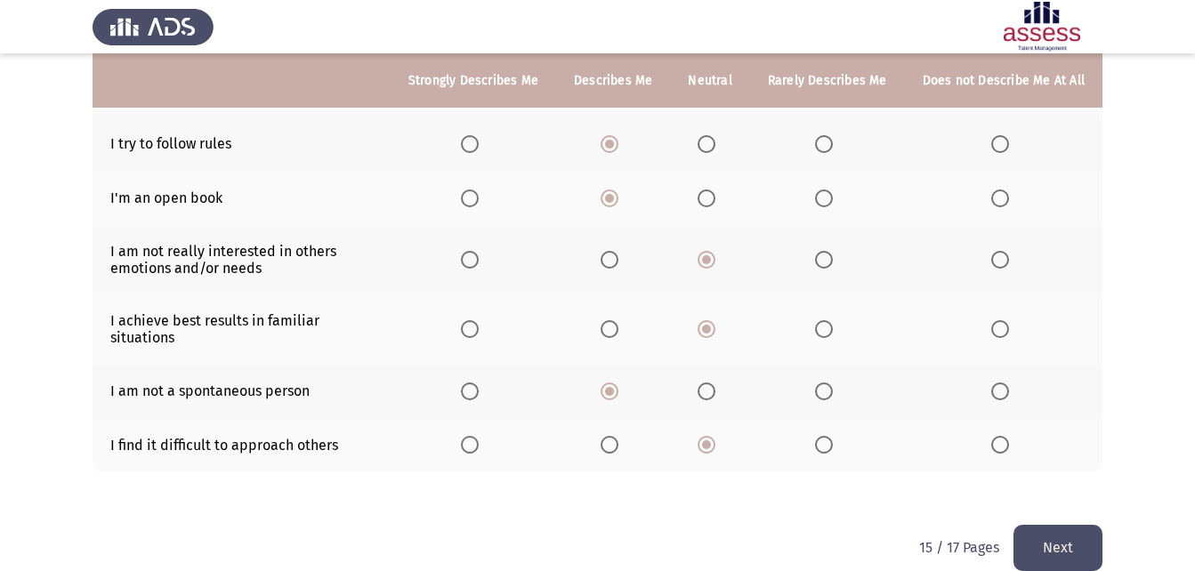
click at [1088, 525] on button "Next" at bounding box center [1058, 547] width 89 height 45
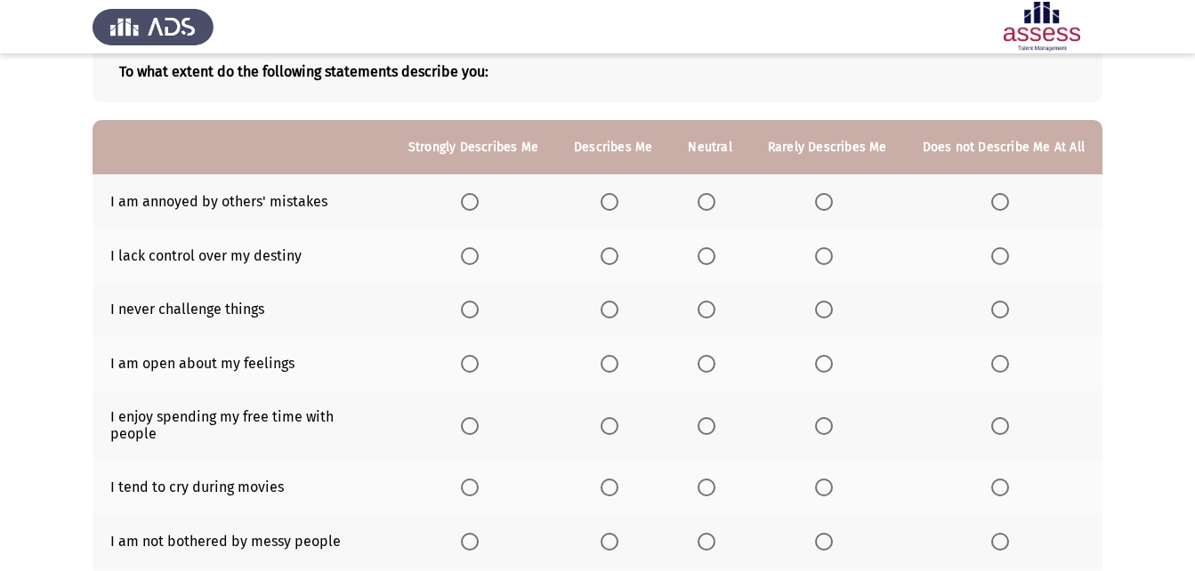
scroll to position [116, 0]
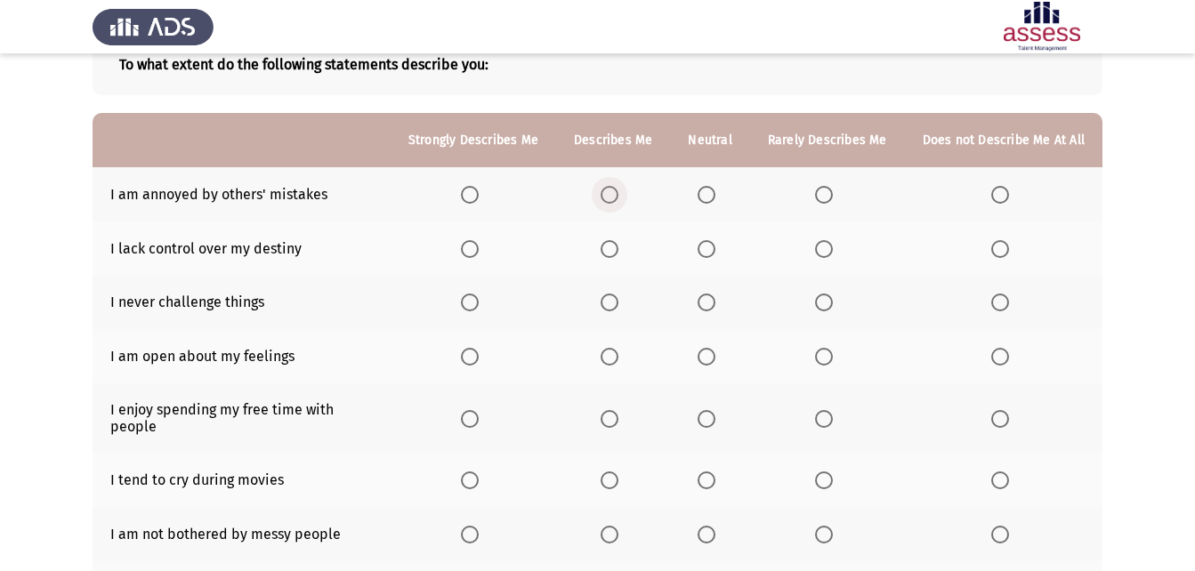
click at [619, 201] on span "Select an option" at bounding box center [610, 195] width 18 height 18
click at [619, 201] on input "Select an option" at bounding box center [610, 195] width 18 height 18
click at [626, 250] on label "Select an option" at bounding box center [613, 249] width 25 height 18
click at [619, 250] on input "Select an option" at bounding box center [610, 249] width 18 height 18
click at [626, 301] on label "Select an option" at bounding box center [613, 303] width 25 height 18
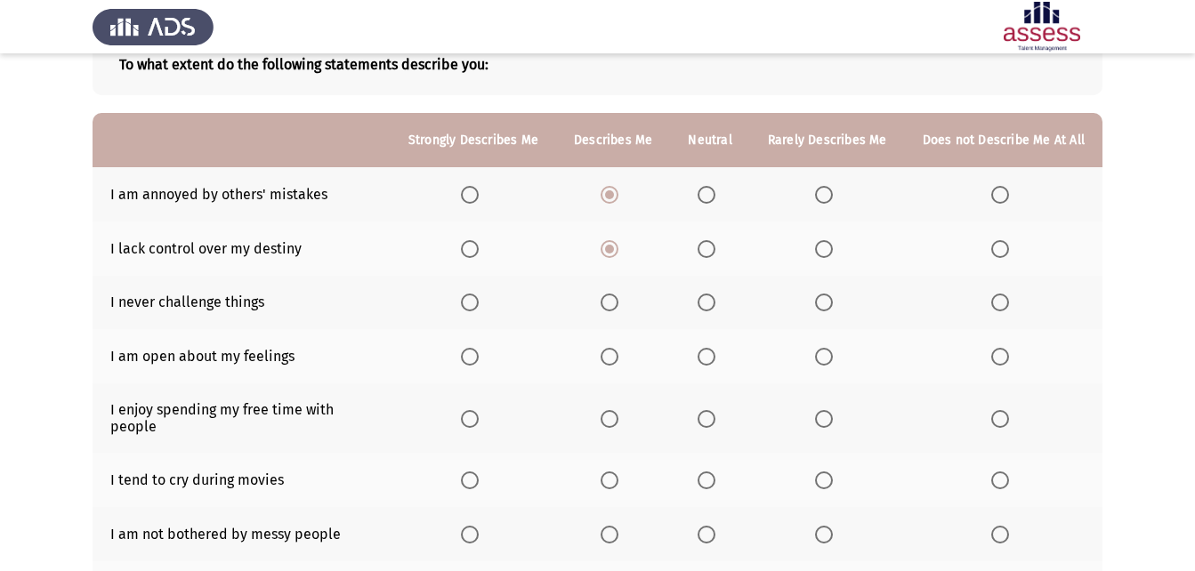
click at [619, 301] on input "Select an option" at bounding box center [610, 303] width 18 height 18
click at [701, 362] on th at bounding box center [709, 356] width 79 height 54
click at [719, 363] on label "Select an option" at bounding box center [710, 357] width 25 height 18
click at [716, 363] on input "Select an option" at bounding box center [707, 357] width 18 height 18
click at [611, 411] on span "Select an option" at bounding box center [610, 419] width 18 height 18
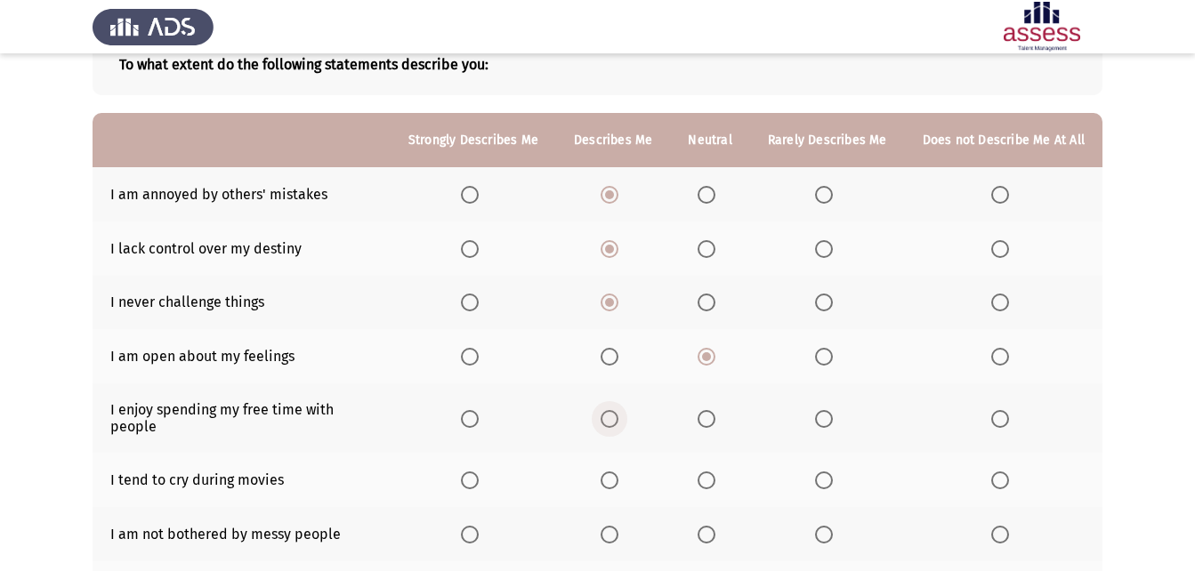
click at [611, 411] on input "Select an option" at bounding box center [610, 419] width 18 height 18
click at [608, 472] on span "Select an option" at bounding box center [610, 481] width 18 height 18
click at [608, 472] on input "Select an option" at bounding box center [610, 481] width 18 height 18
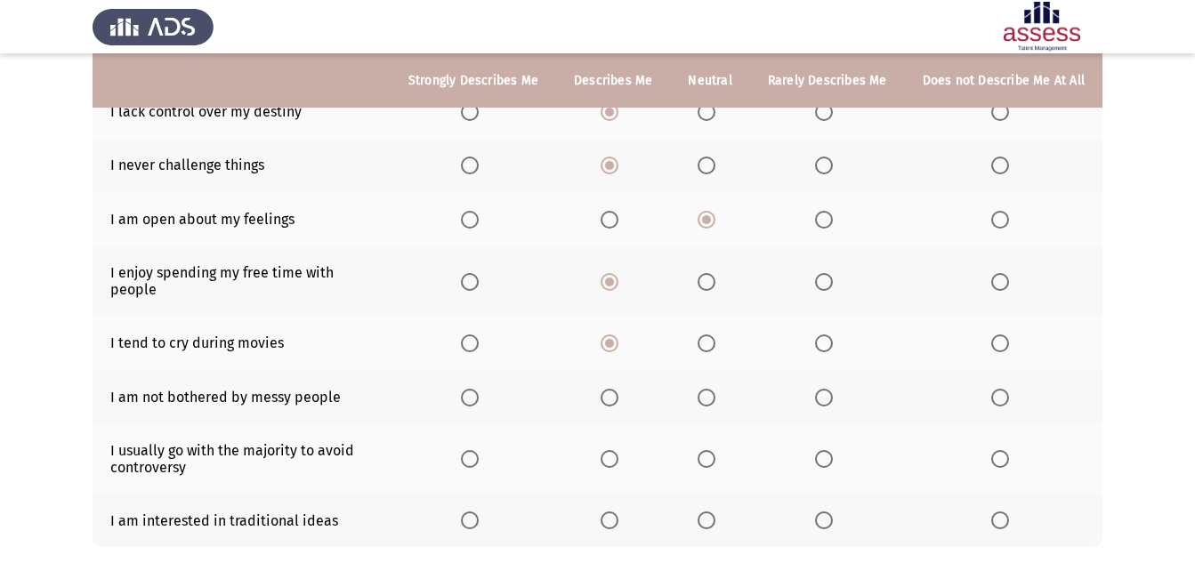
scroll to position [265, 0]
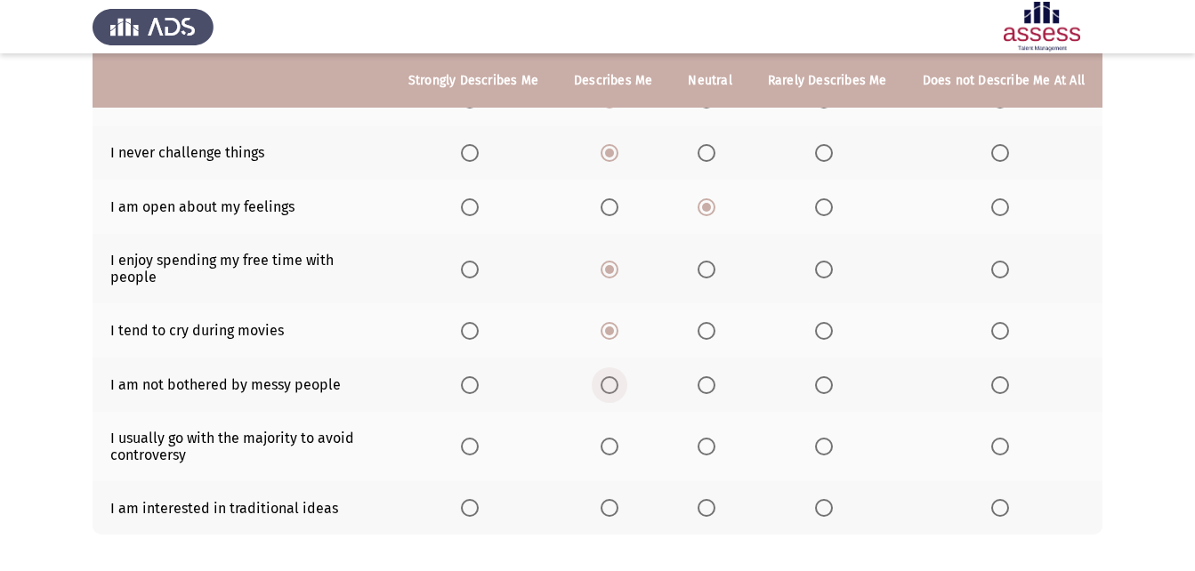
click at [626, 377] on label "Select an option" at bounding box center [613, 386] width 25 height 18
click at [619, 377] on input "Select an option" at bounding box center [610, 386] width 18 height 18
click at [713, 438] on span "Select an option" at bounding box center [707, 447] width 18 height 18
click at [713, 438] on input "Select an option" at bounding box center [707, 447] width 18 height 18
click at [612, 499] on span "Select an option" at bounding box center [610, 508] width 18 height 18
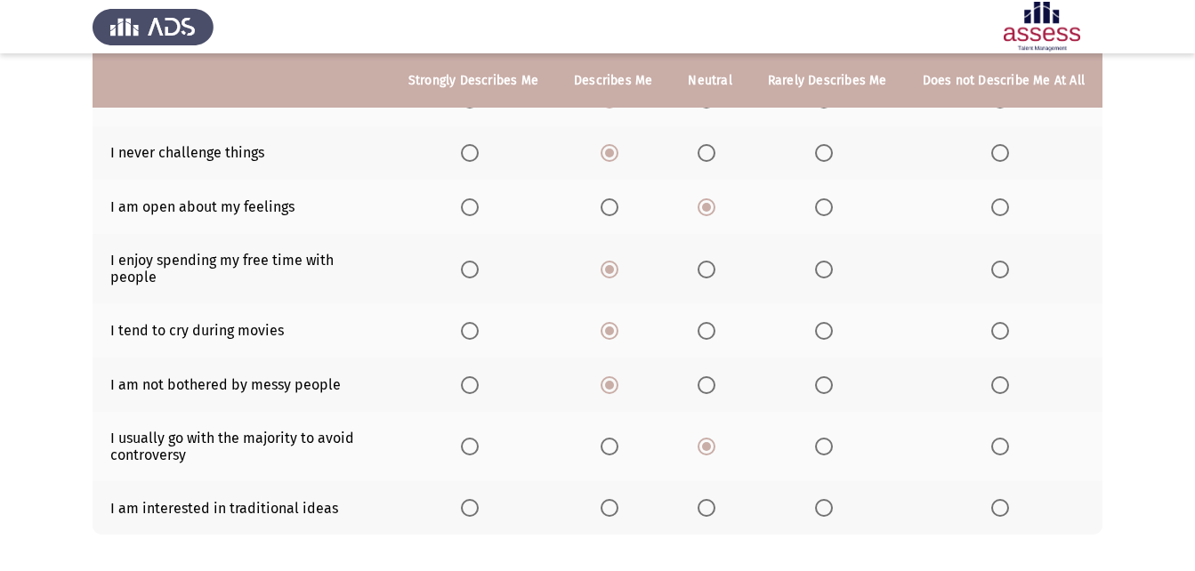
click at [612, 499] on input "Select an option" at bounding box center [610, 508] width 18 height 18
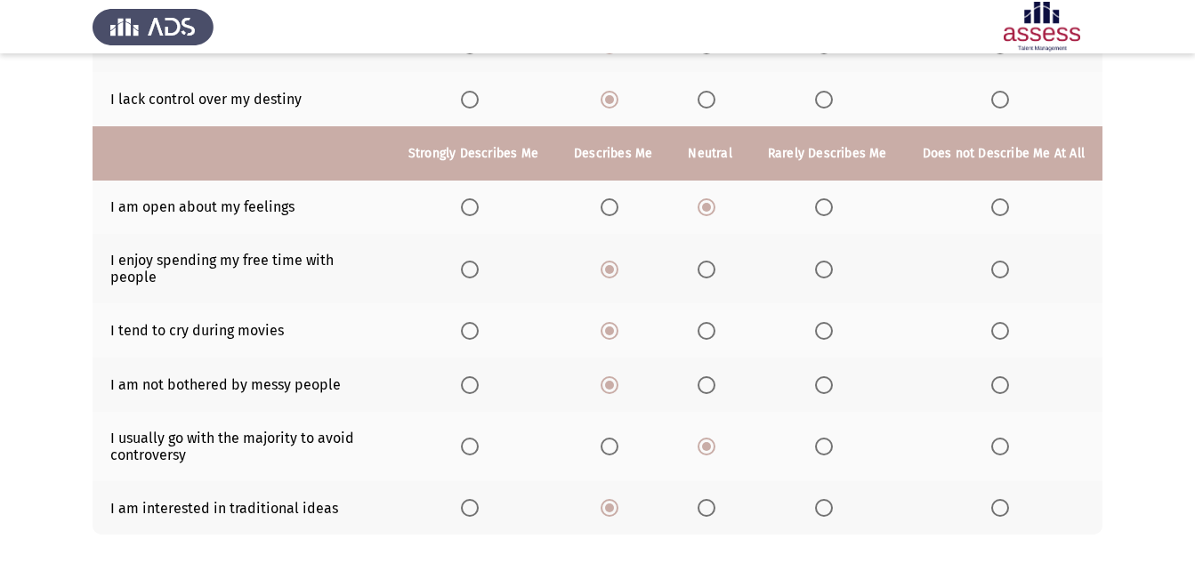
scroll to position [338, 0]
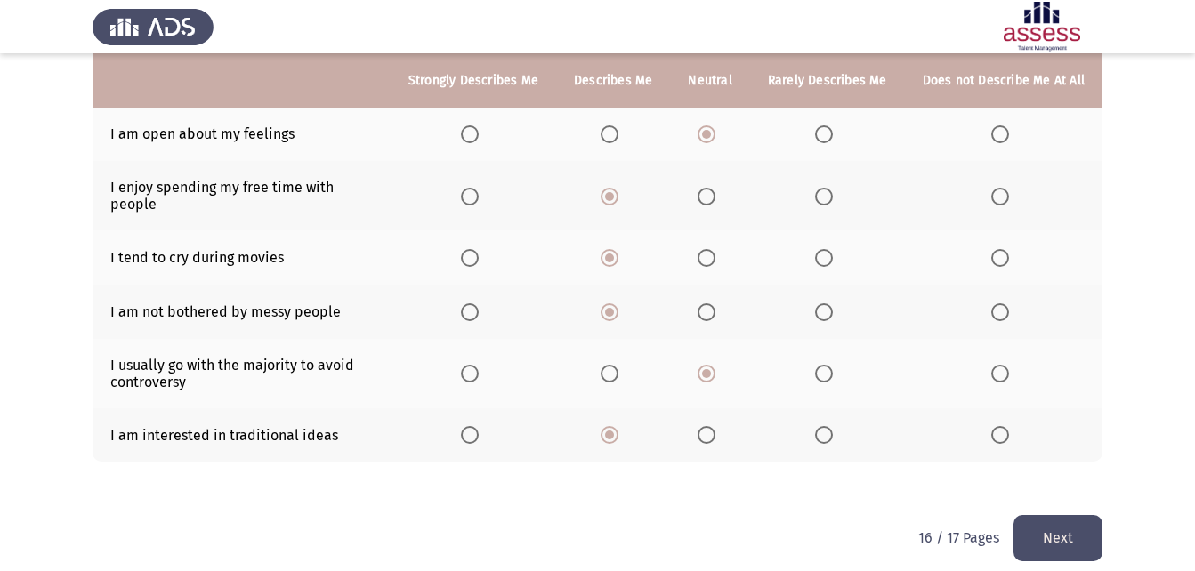
click at [1080, 526] on button "Next" at bounding box center [1058, 537] width 89 height 45
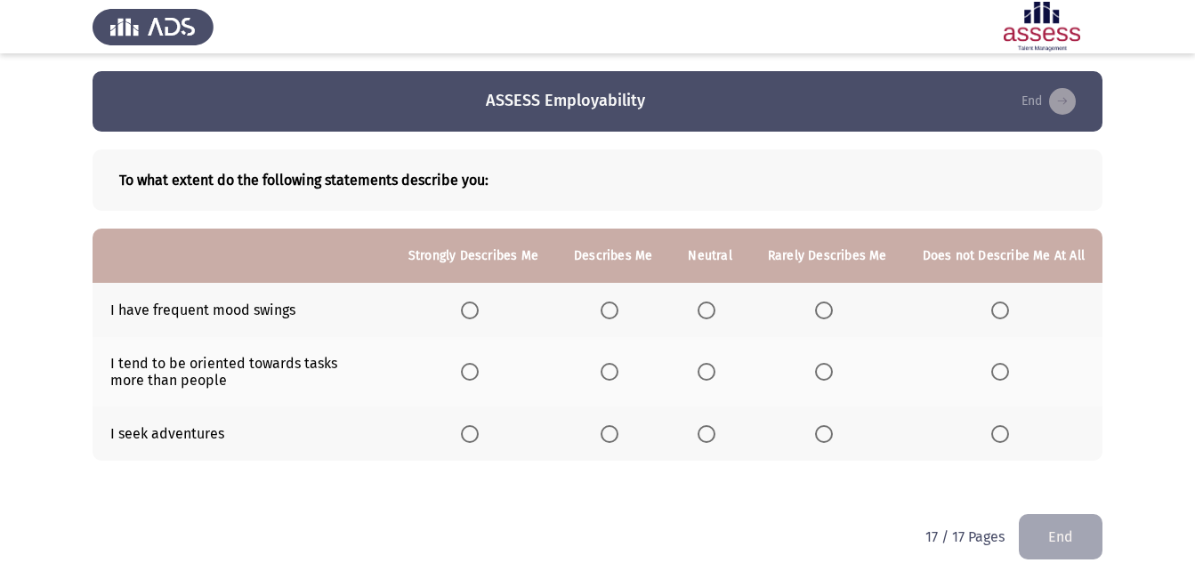
click at [611, 316] on span "Select an option" at bounding box center [610, 311] width 18 height 18
click at [611, 316] on input "Select an option" at bounding box center [610, 311] width 18 height 18
click at [716, 377] on span "Select an option" at bounding box center [707, 372] width 18 height 18
click at [716, 377] on input "Select an option" at bounding box center [707, 372] width 18 height 18
click at [611, 445] on th at bounding box center [613, 434] width 114 height 54
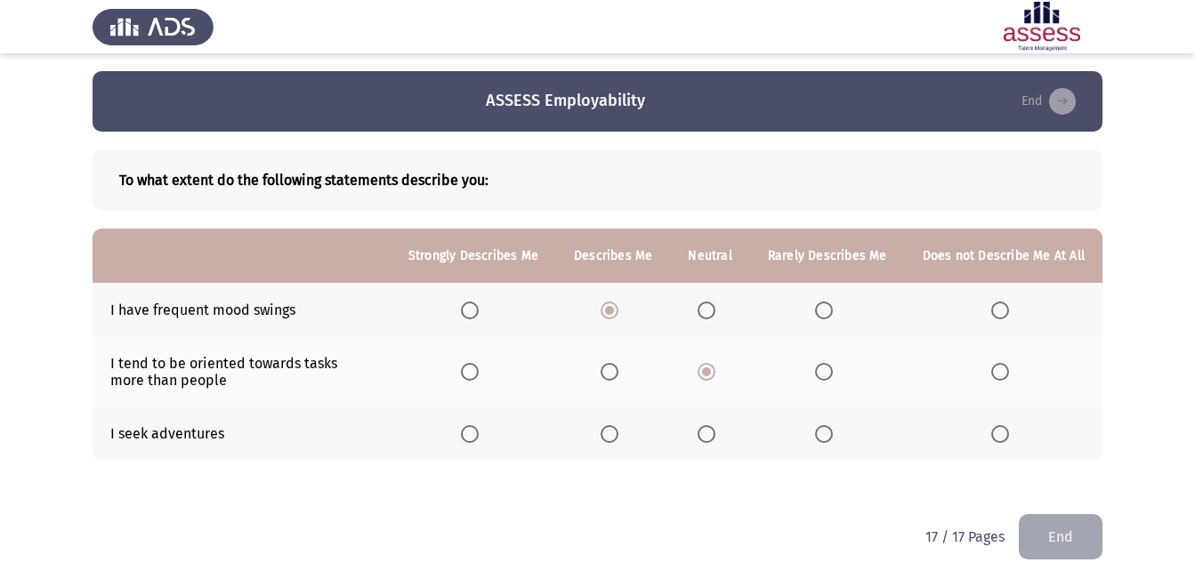
click at [619, 427] on span "Select an option" at bounding box center [610, 434] width 18 height 18
click at [619, 427] on input "Select an option" at bounding box center [610, 434] width 18 height 18
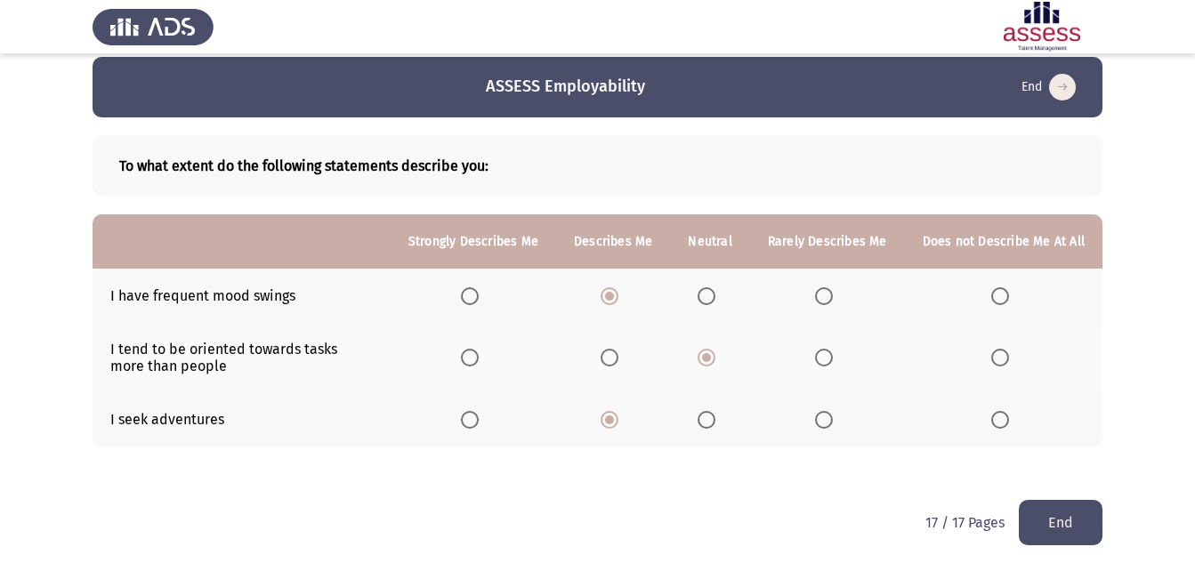
click at [1060, 514] on button "End" at bounding box center [1061, 522] width 84 height 45
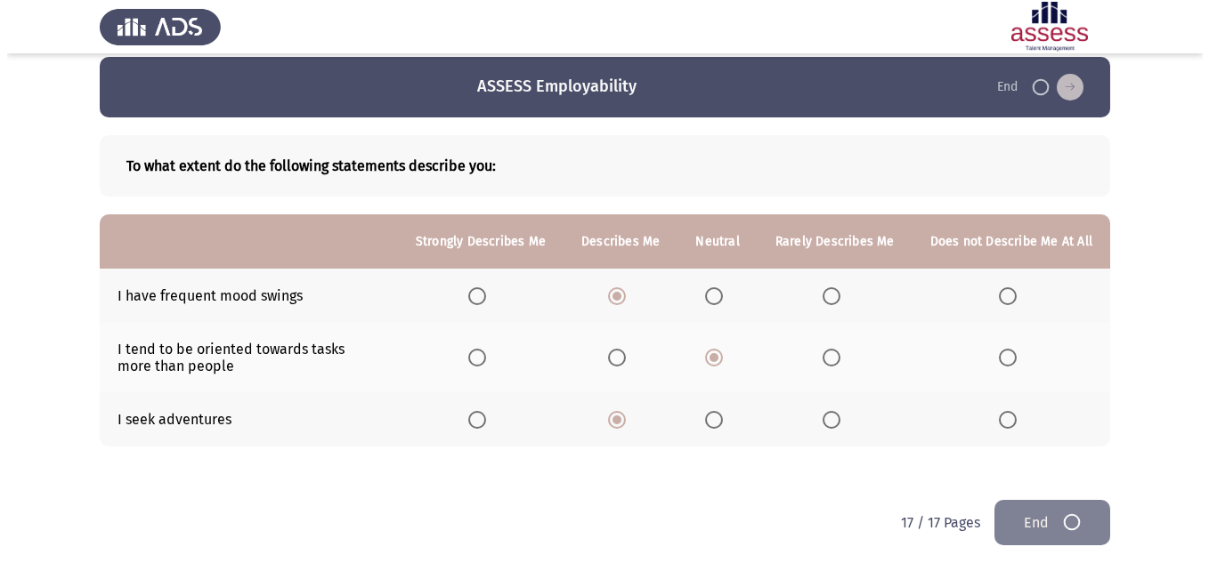
scroll to position [0, 0]
